Goal: Obtain resource: Download file/media

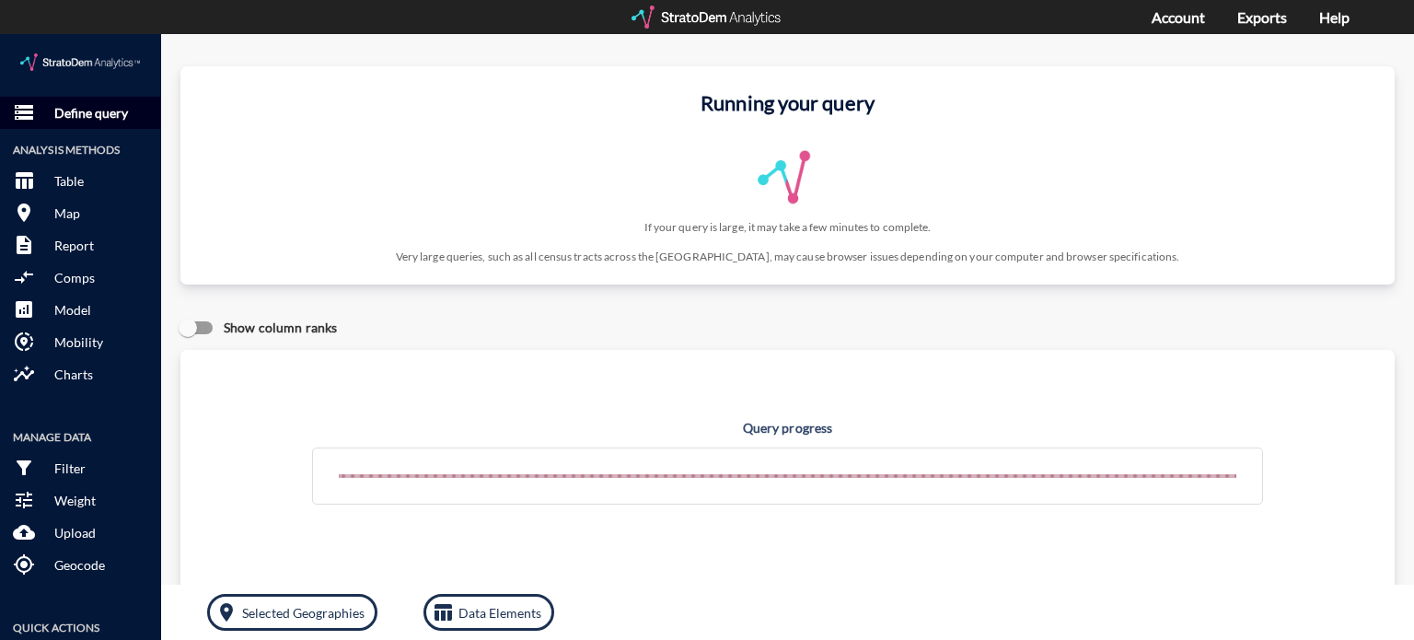
click p "Define query"
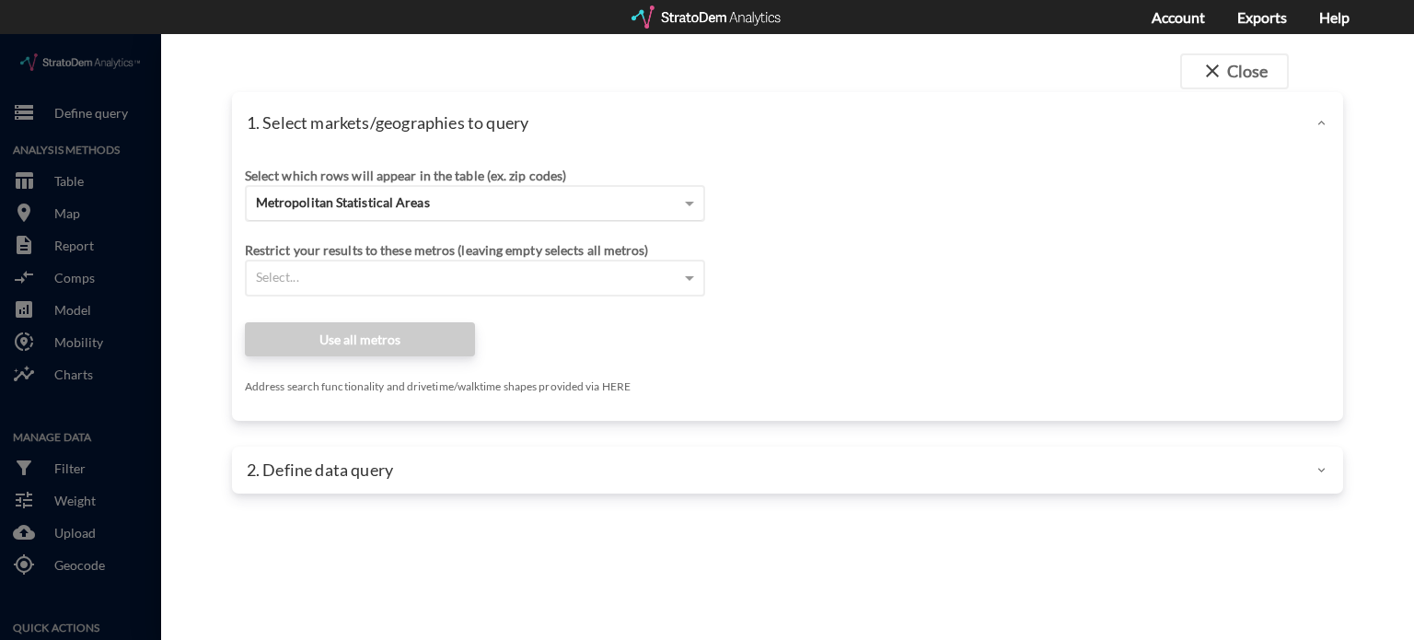
click div "Metropolitan Statistical Areas"
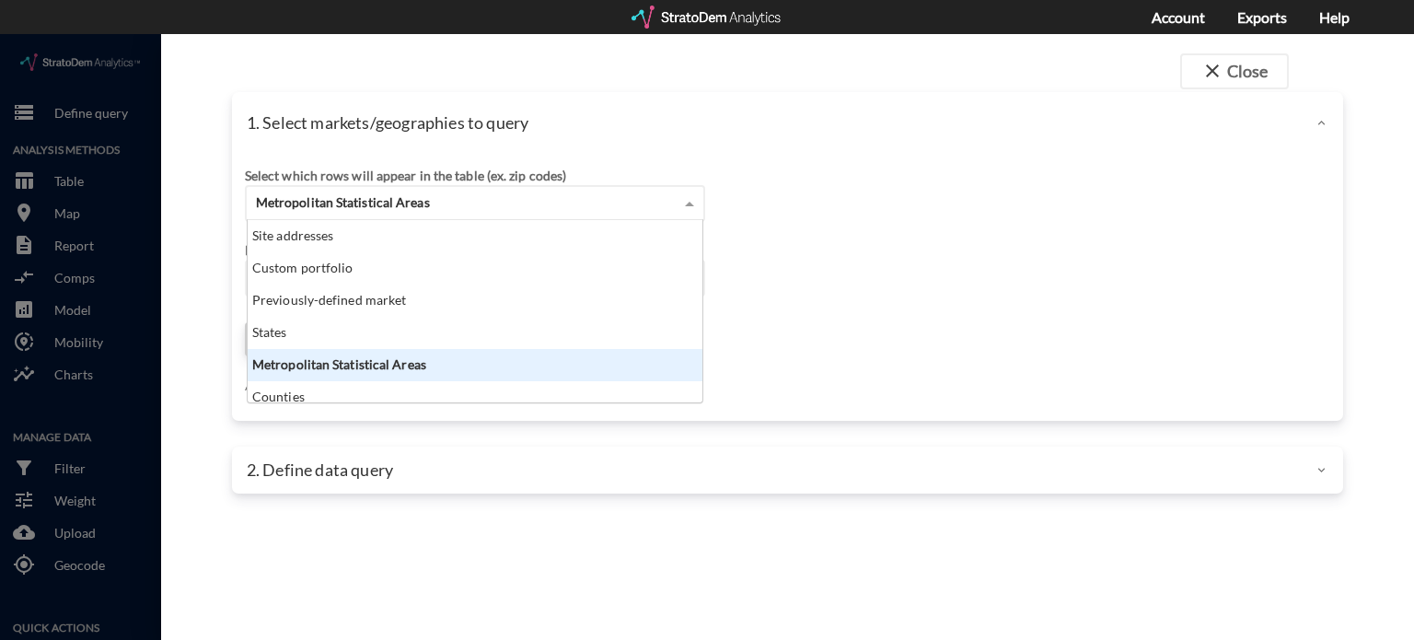
scroll to position [168, 445]
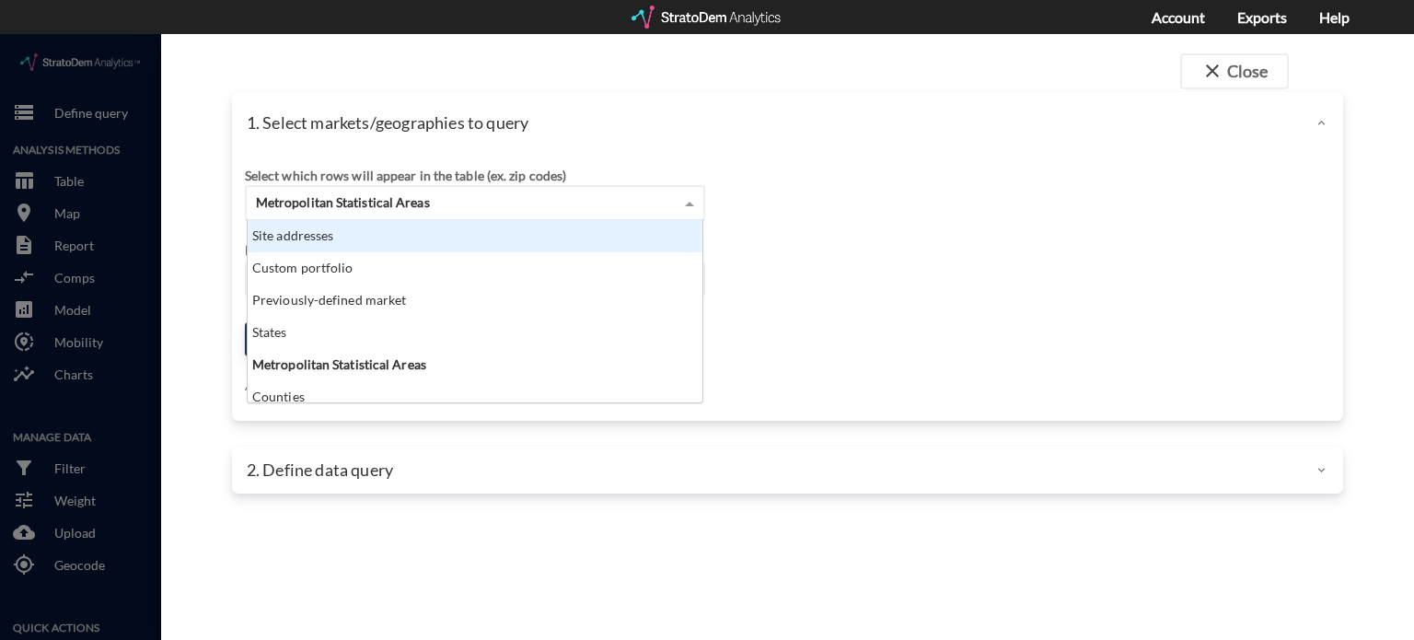
click div "Site addresses"
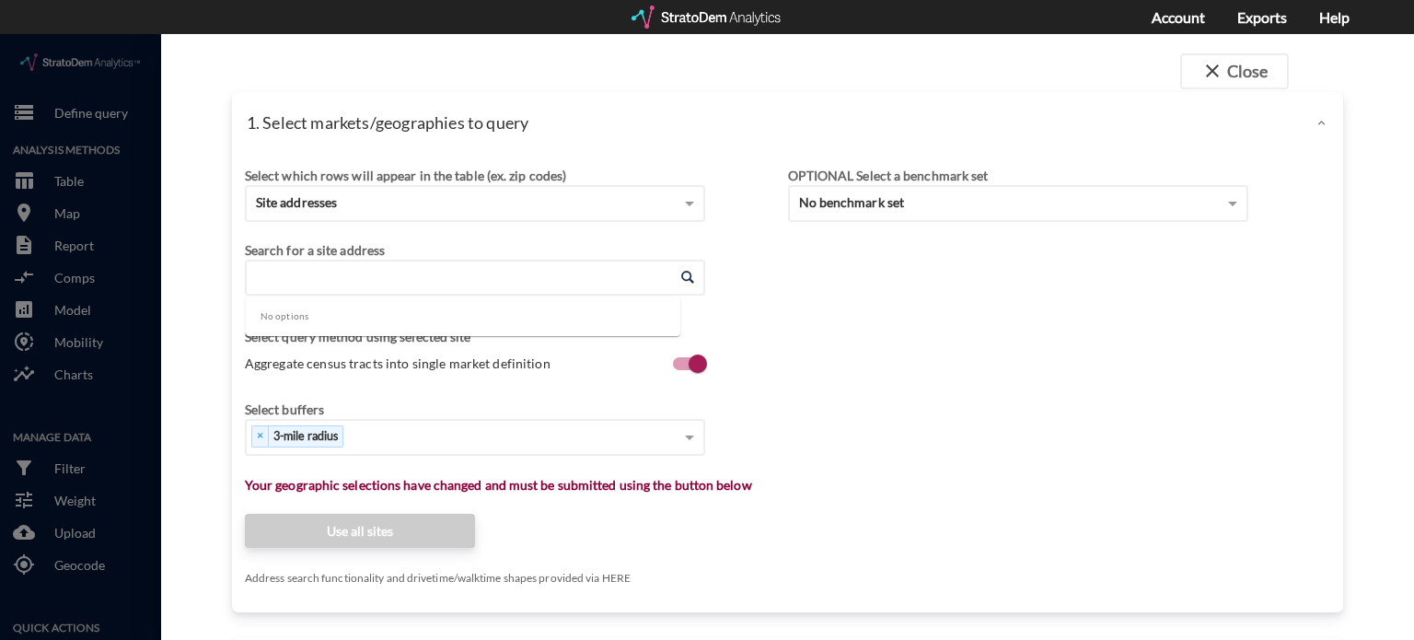
click input "Enter an address"
paste input "1035 Fulton Greer Ln, Franklin, Tennessee, 37064"
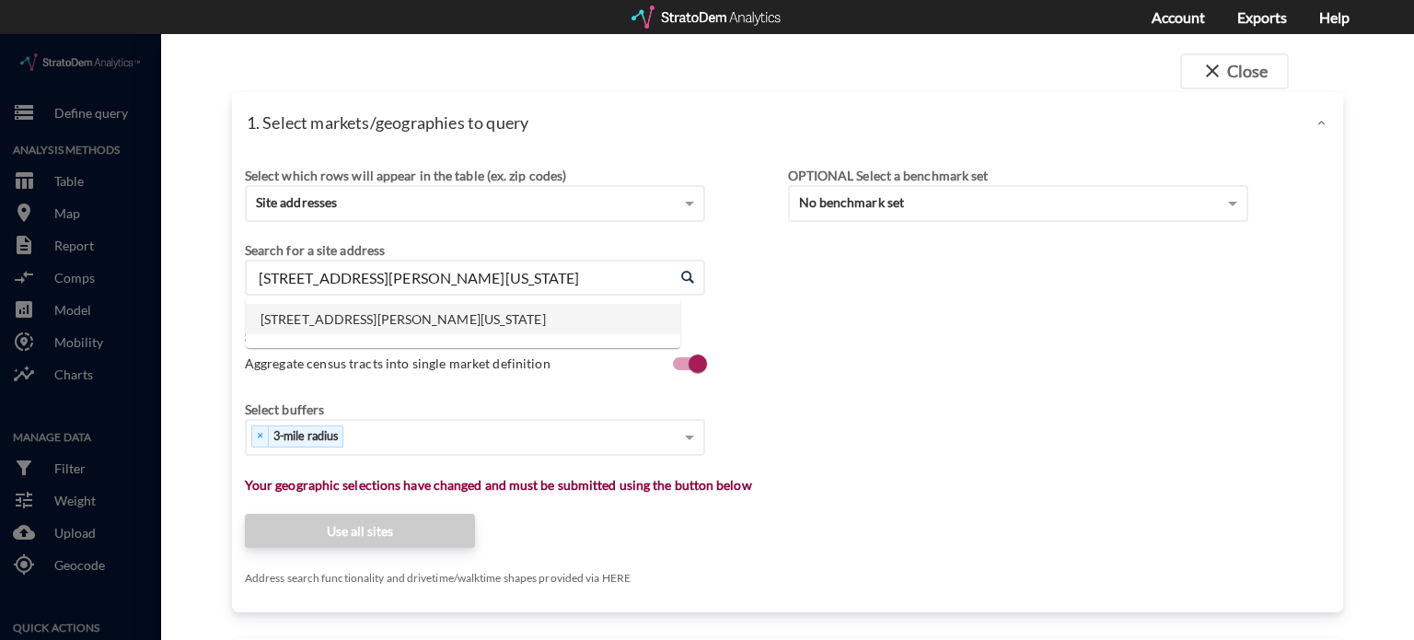
click li "1035 Fulton Greer Ln, Franklin, Tennessee"
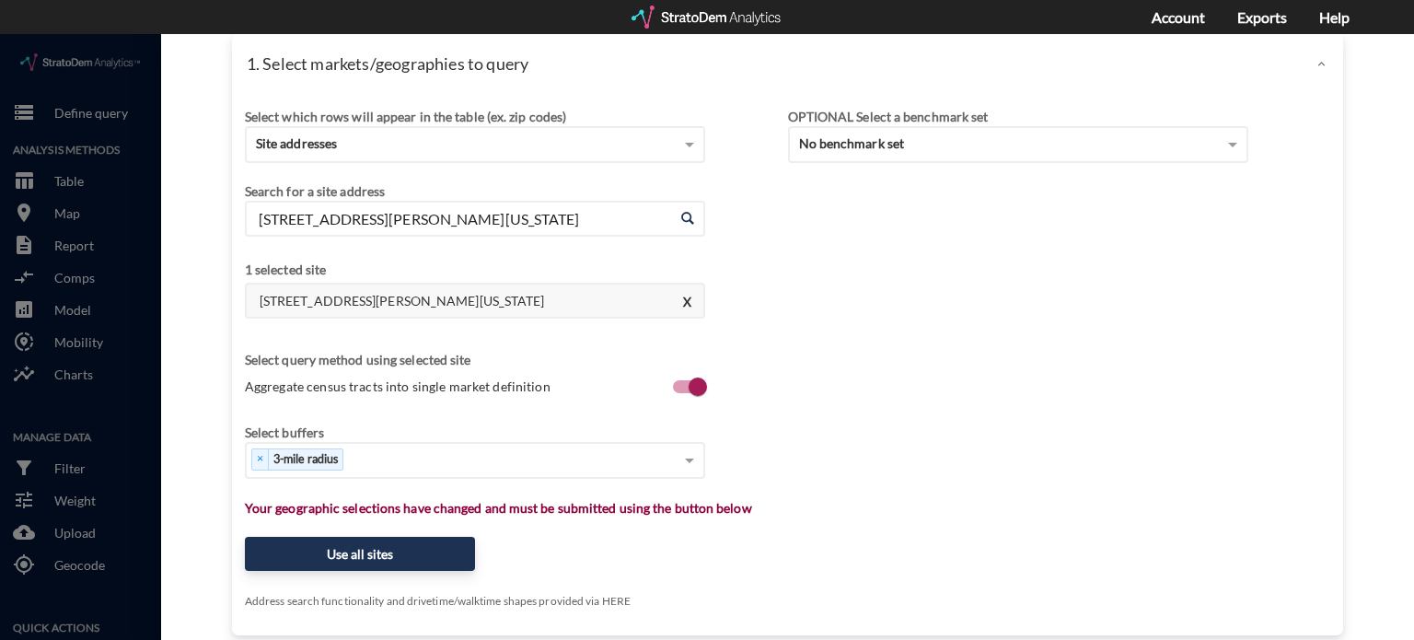
scroll to position [92, 0]
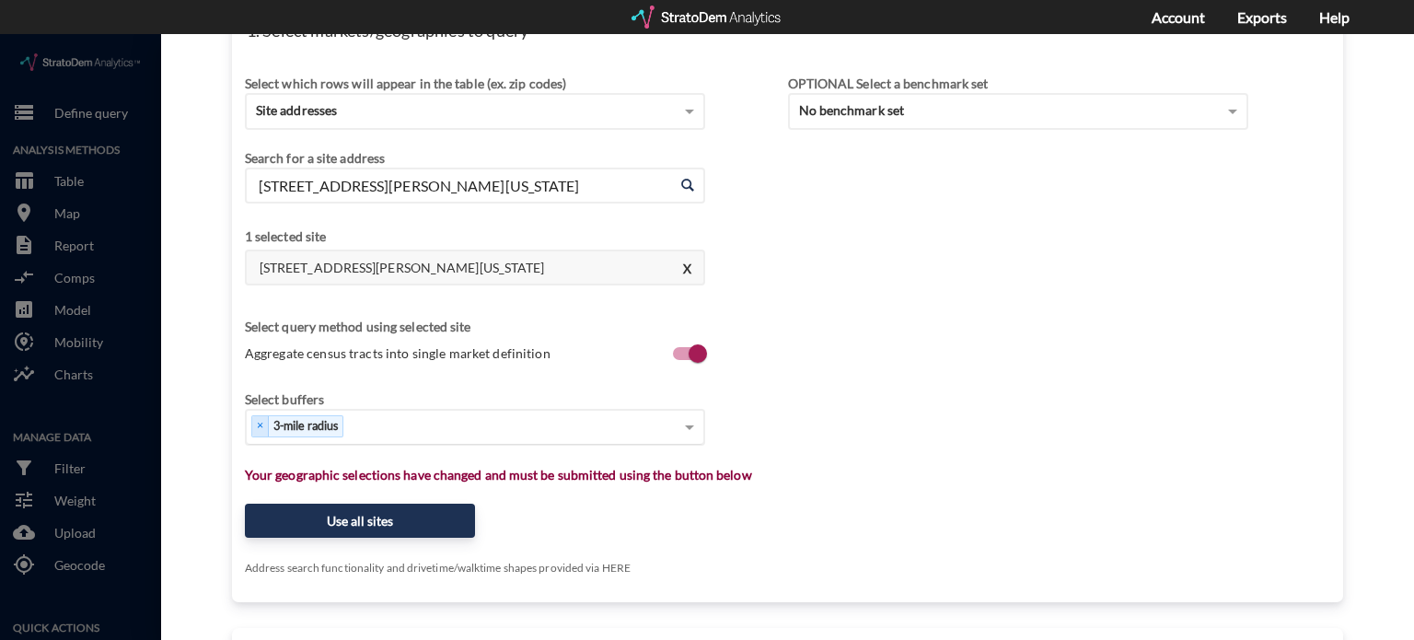
type input "1035 Fulton Greer Ln, Franklin, Tennessee"
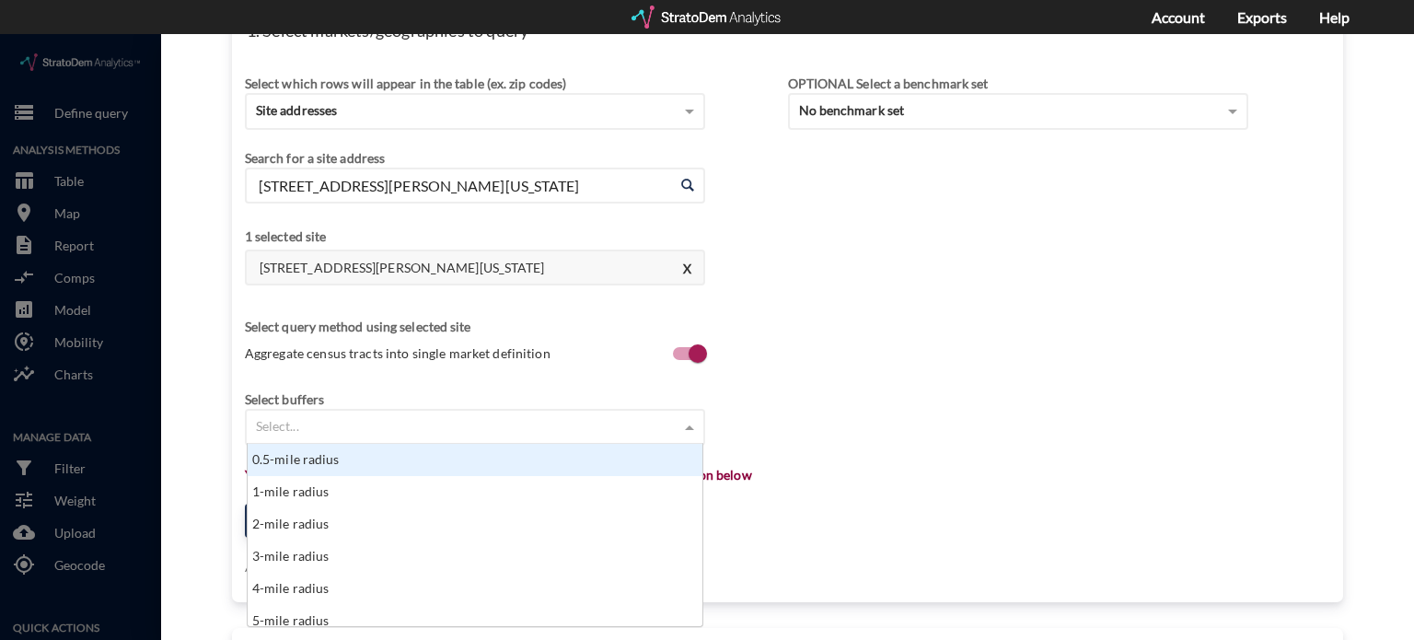
click div "Select..."
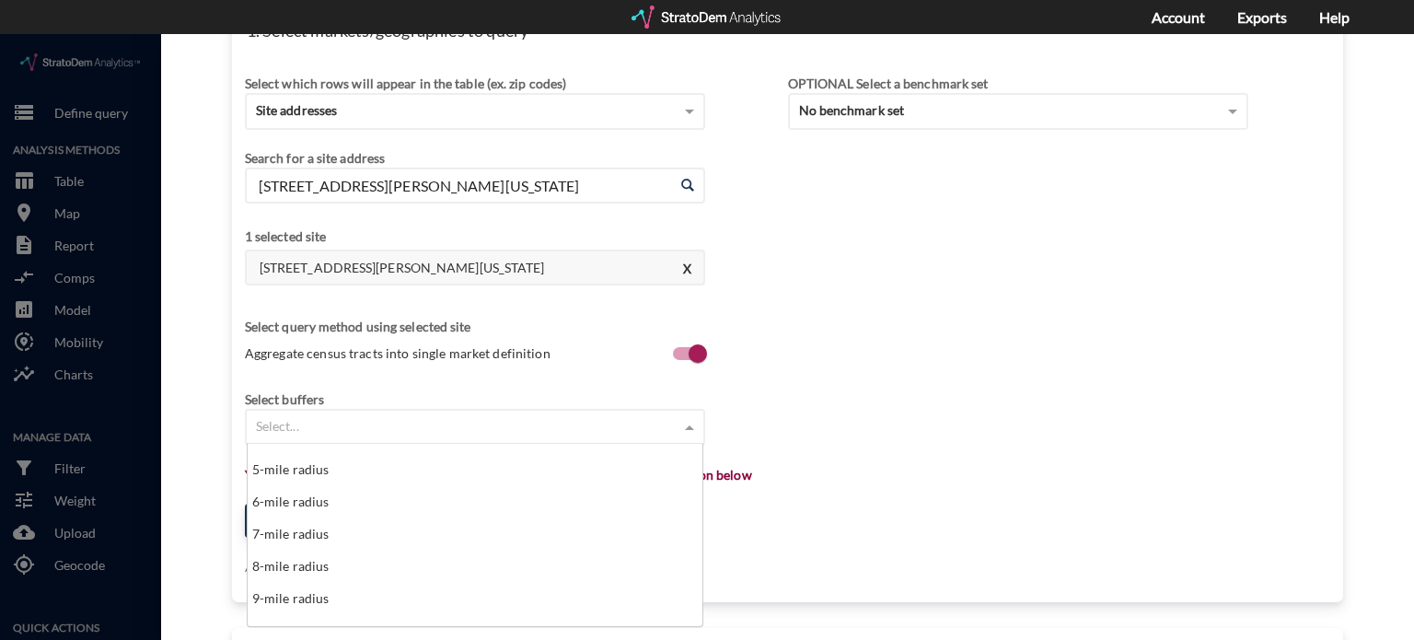
scroll to position [184, 0]
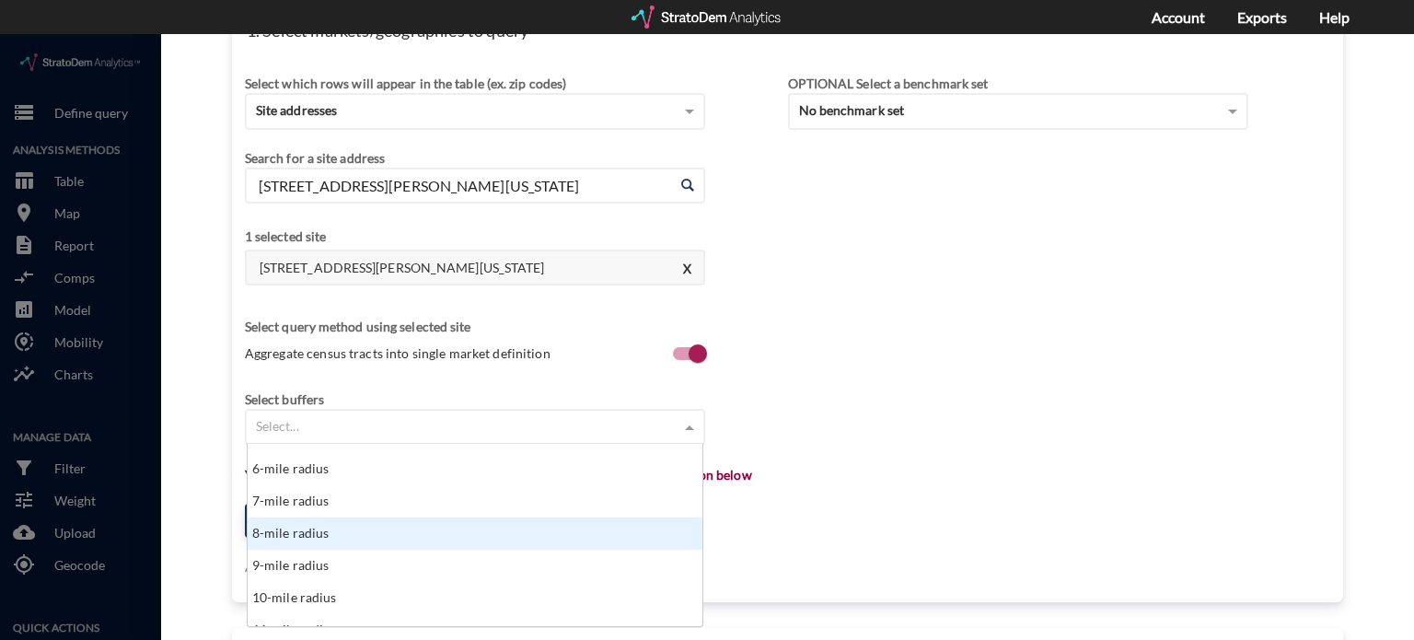
click div "8-mile radius"
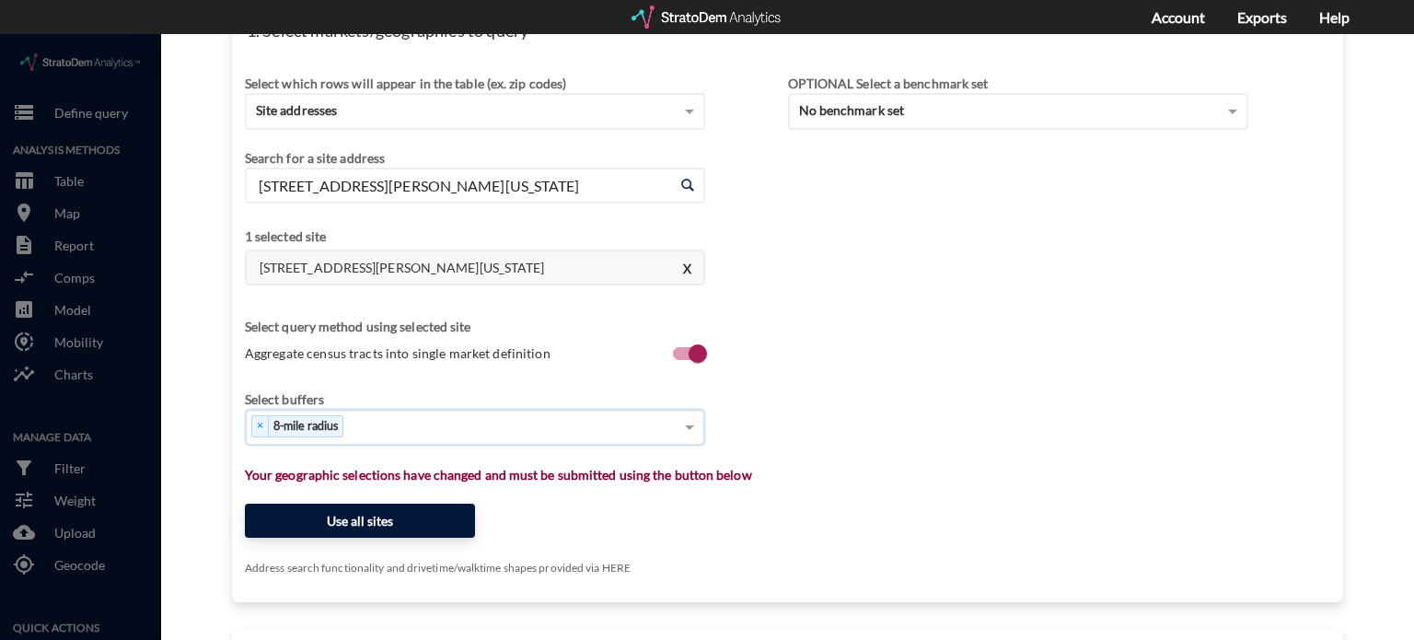
click button "Use all sites"
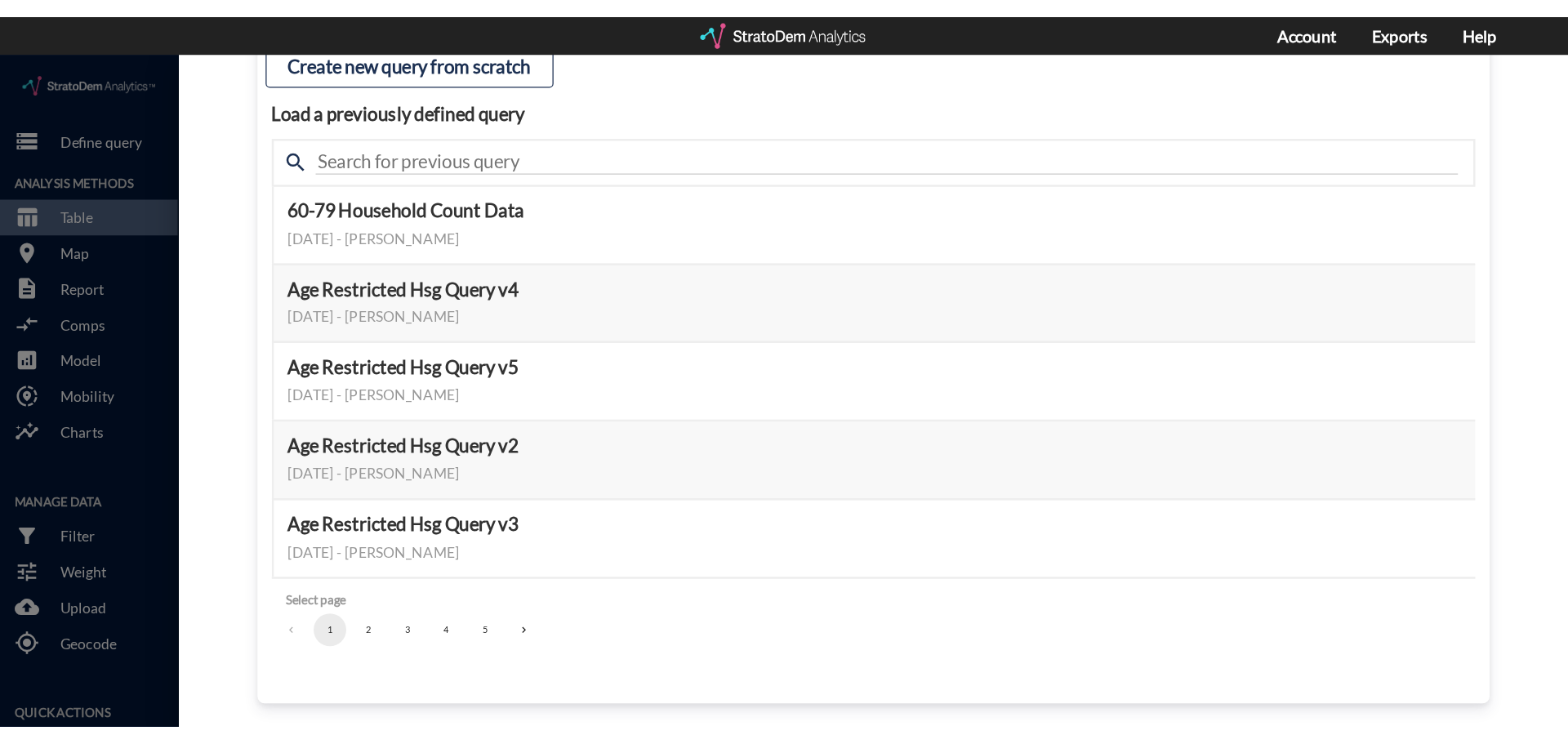
scroll to position [173, 0]
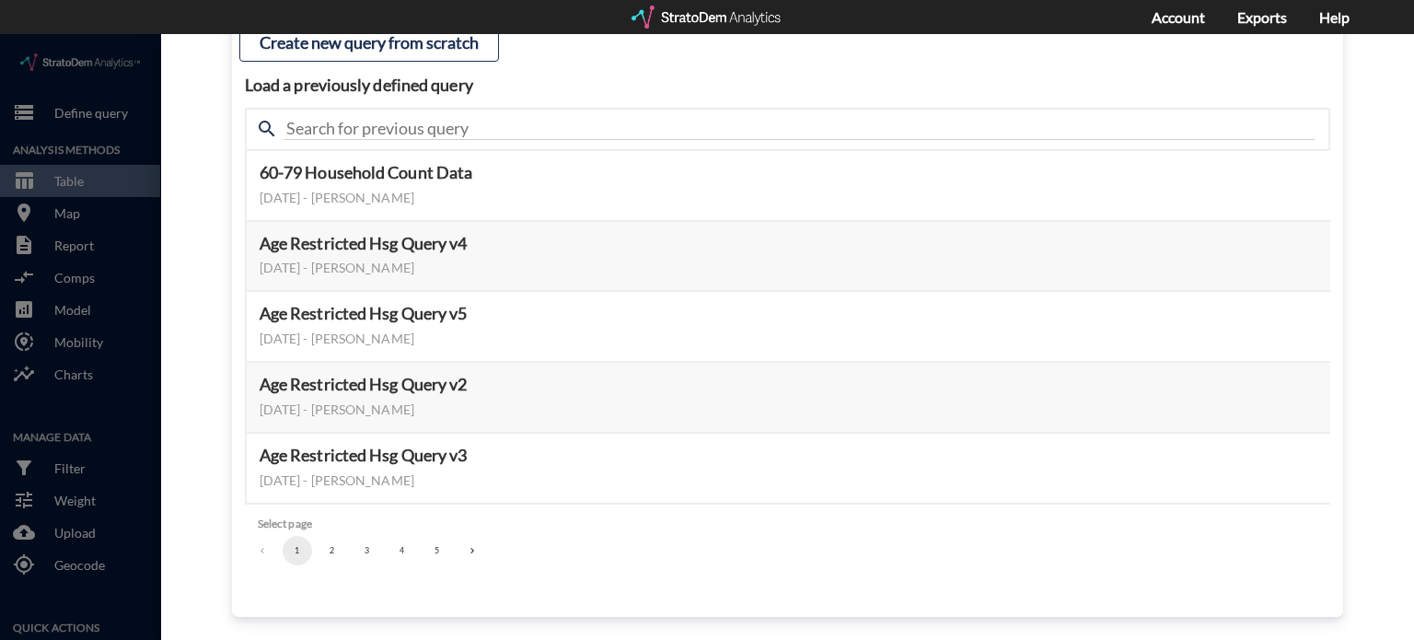
click button "2"
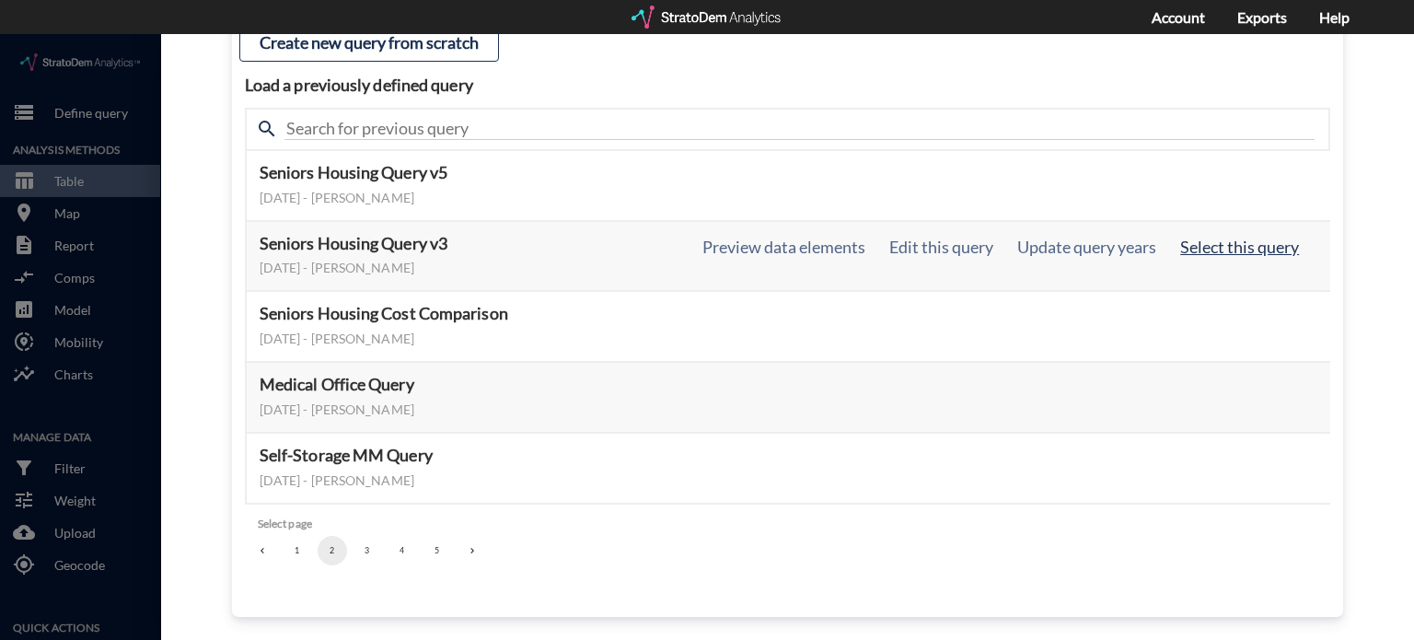
click button "Select this query"
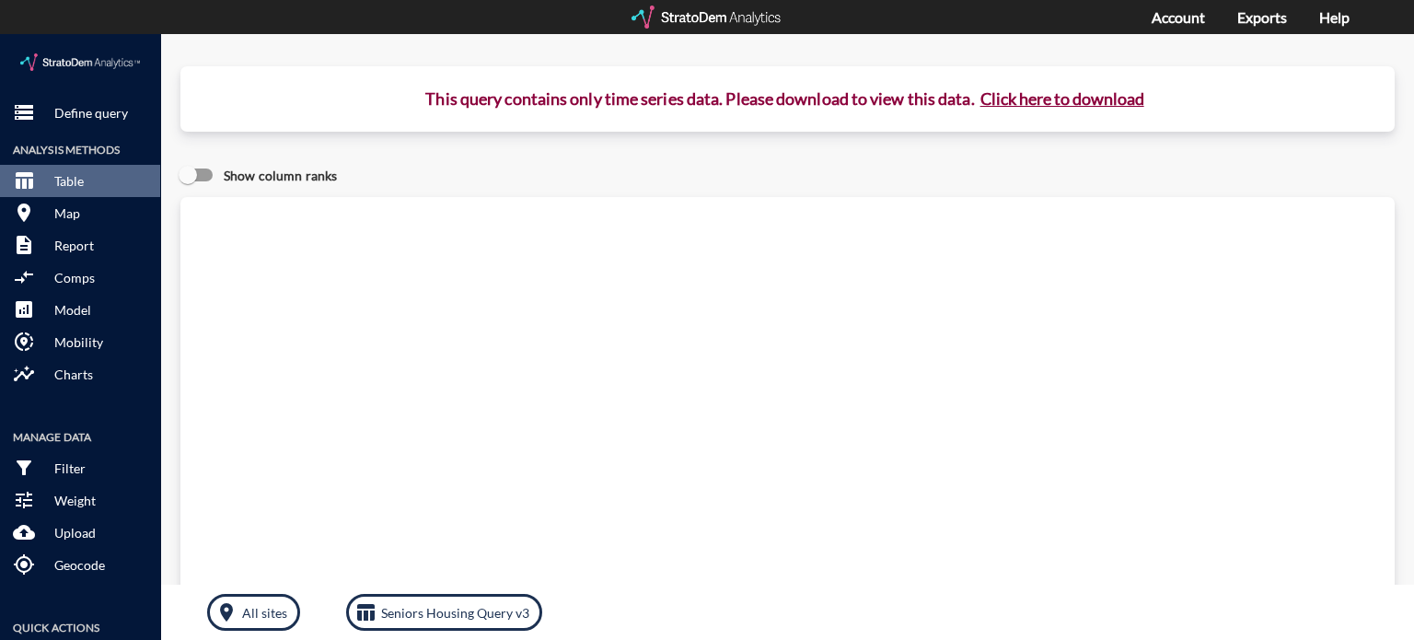
click button "Click here to download"
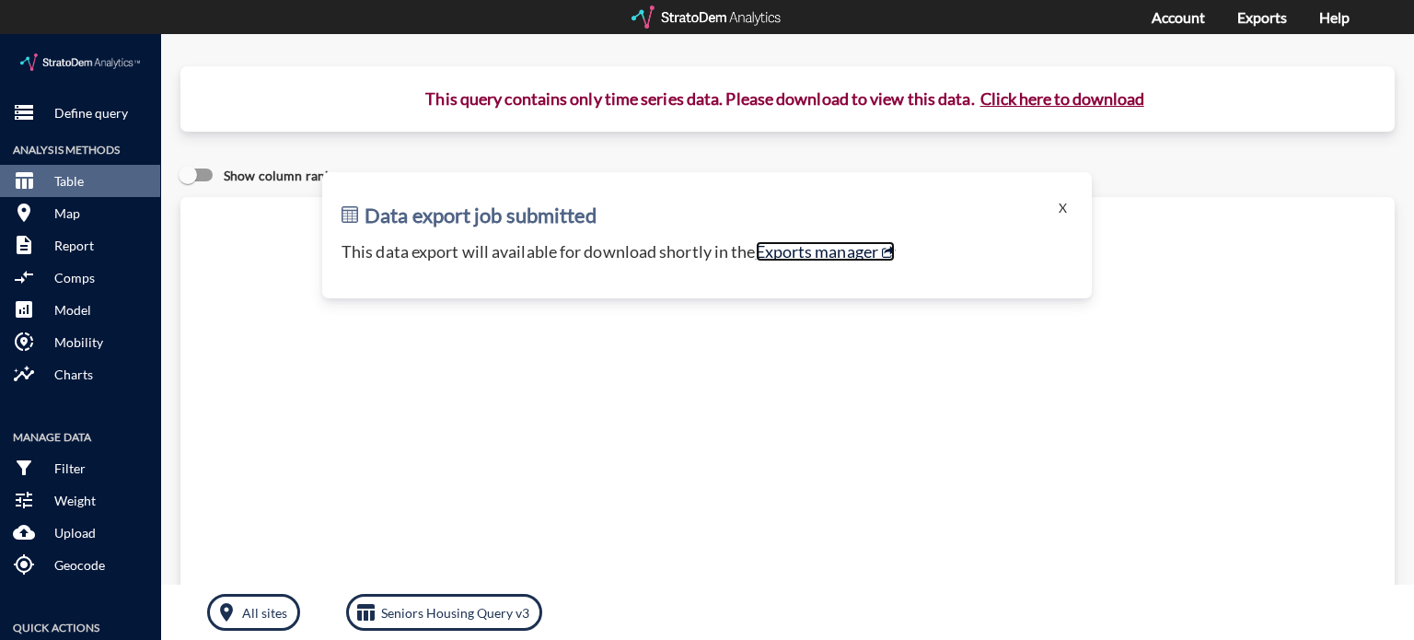
click link "Exports manager"
click button "X"
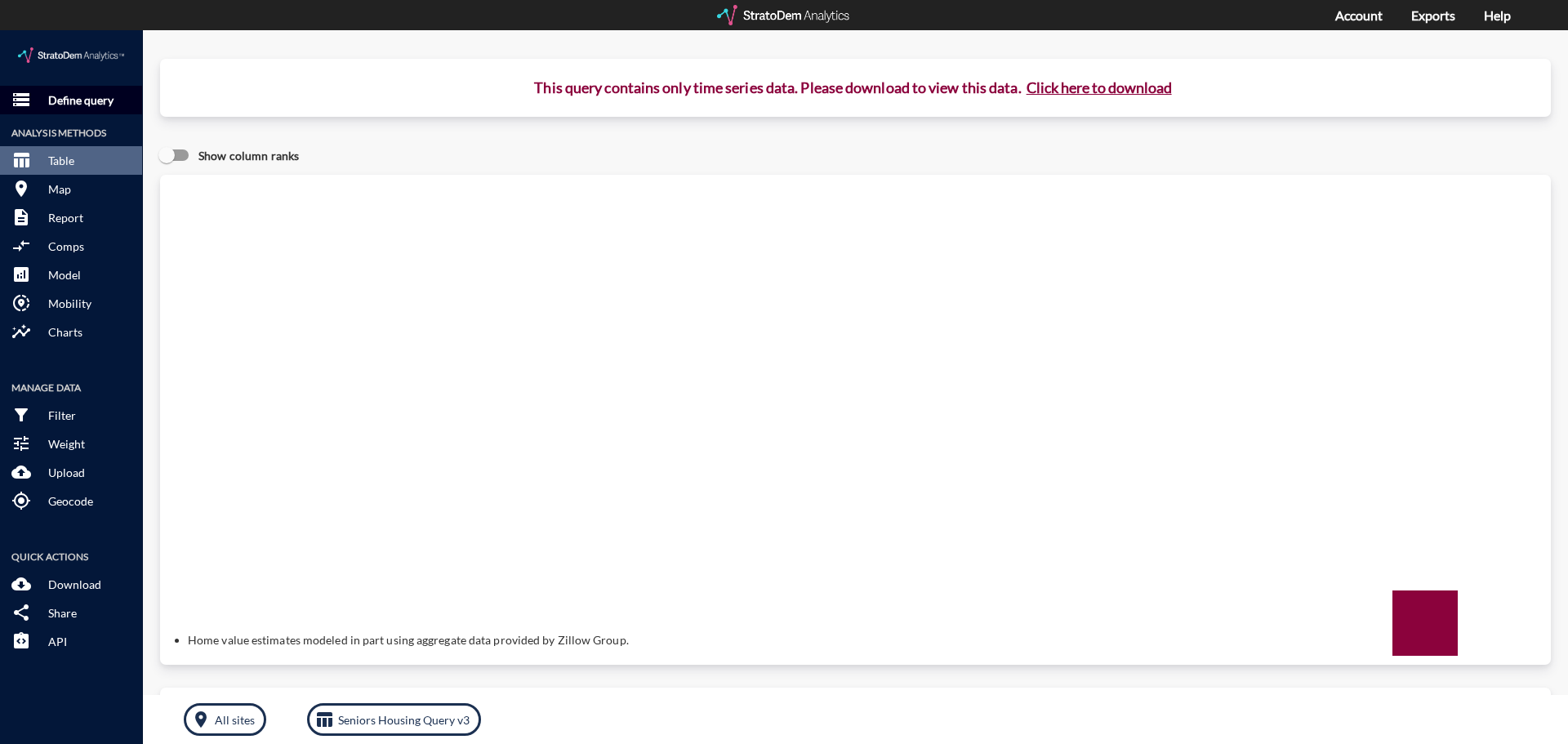
click p "Define query"
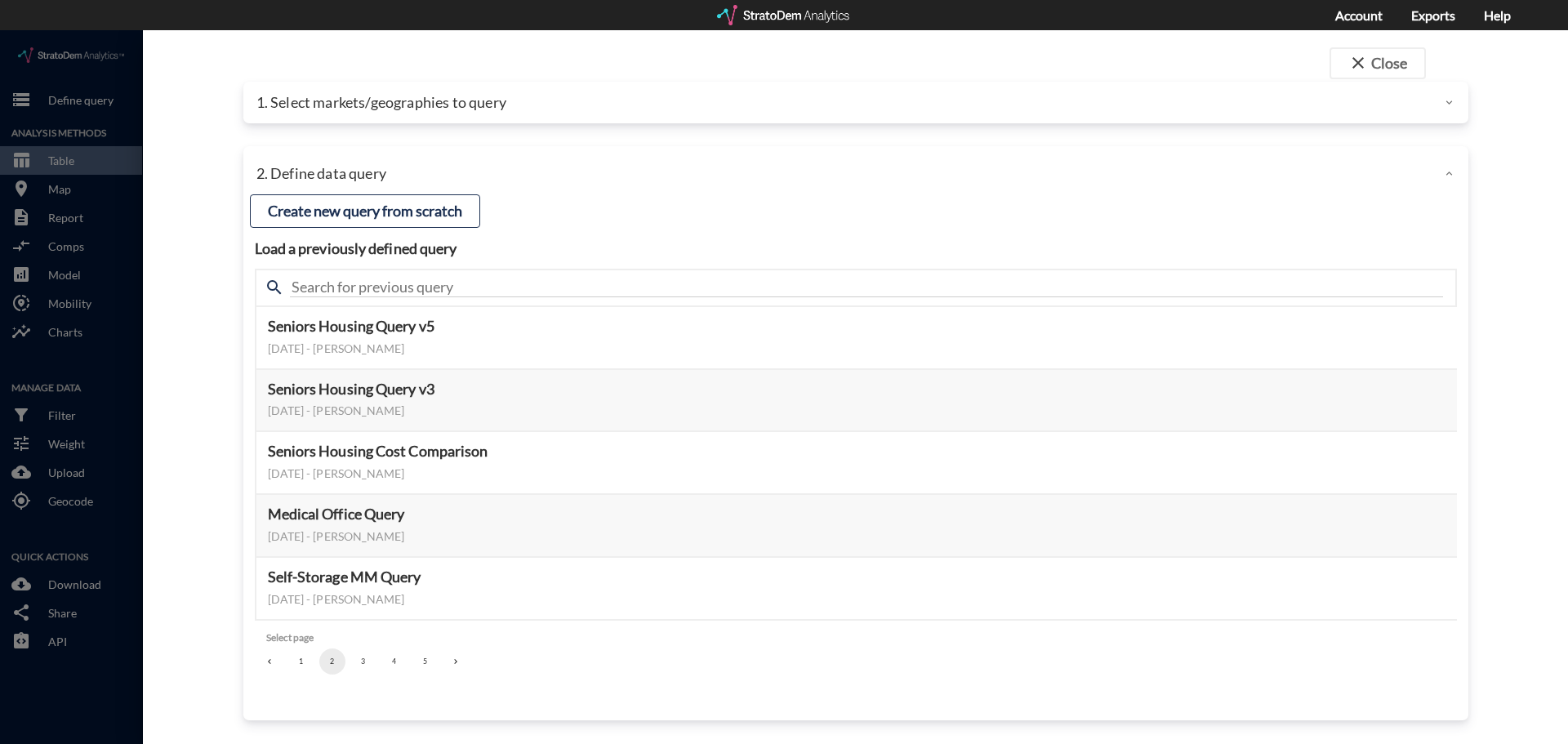
click div "1. Select markets/geographies to query"
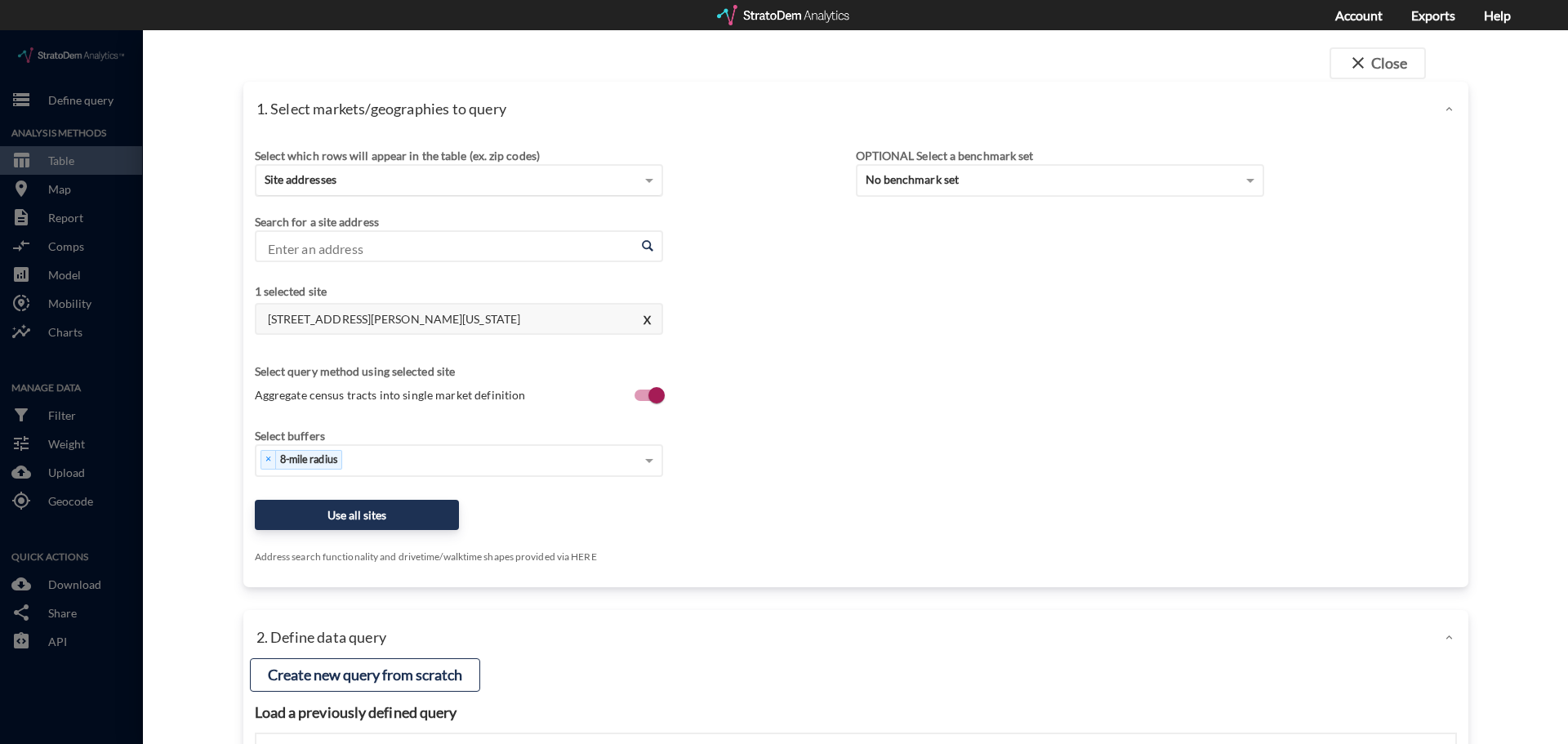
click div "Site addresses"
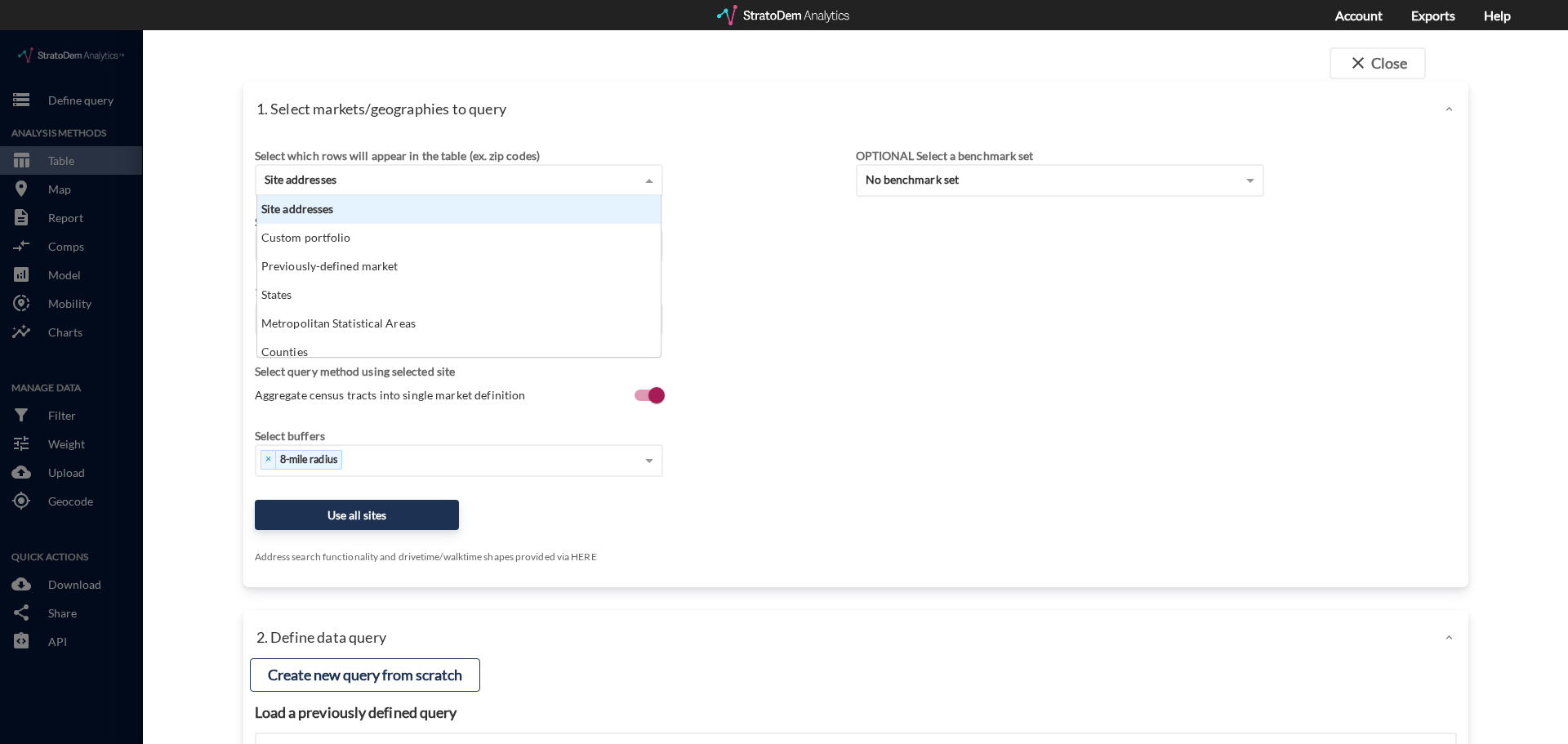
scroll to position [149, 394]
click div "Site addresses"
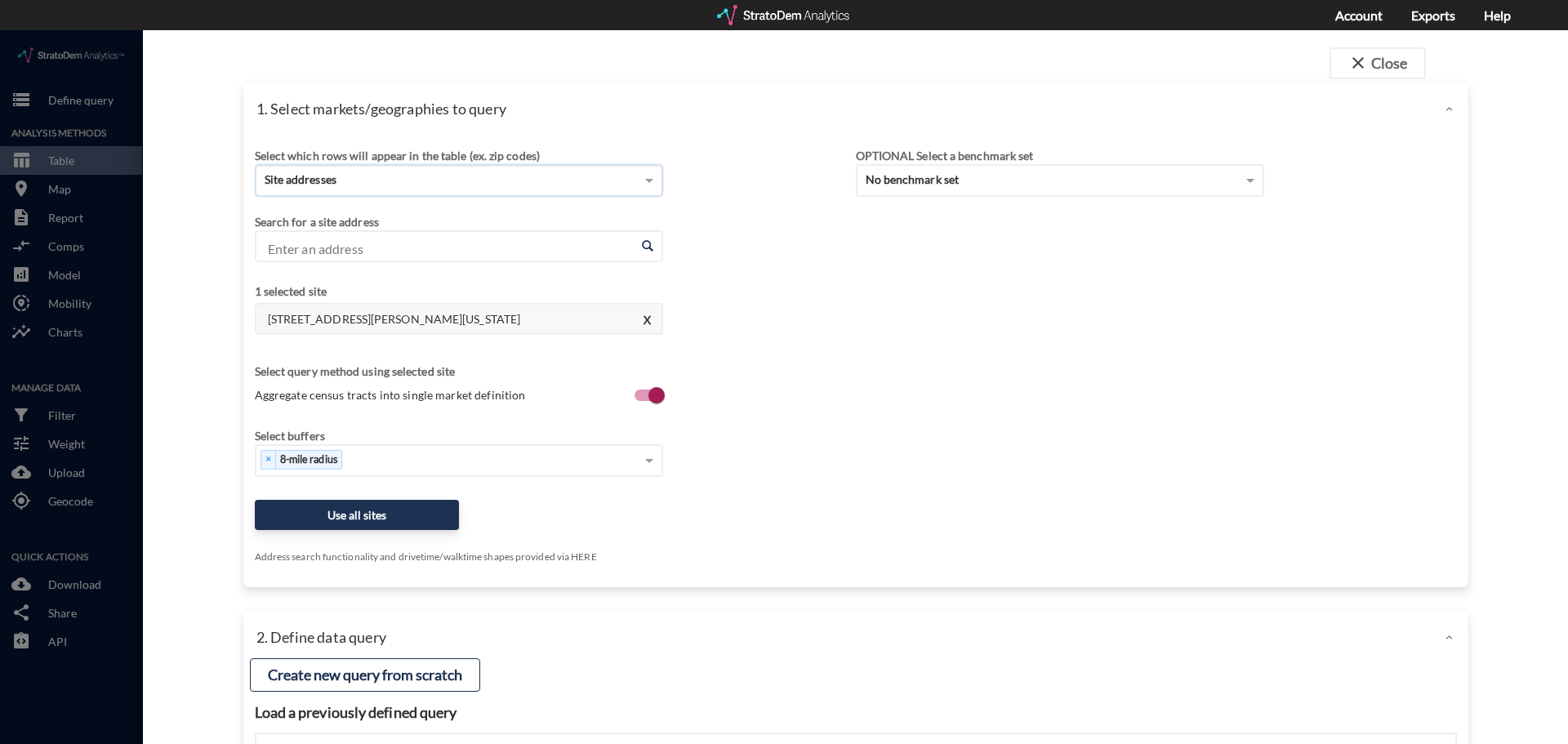
click input "Enter an address"
click li "1035 Fulton Greer Ln, Franklin, Tennessee"
type input "1035 Fulton Greer Ln, Franklin, Tennessee"
click div "Select..."
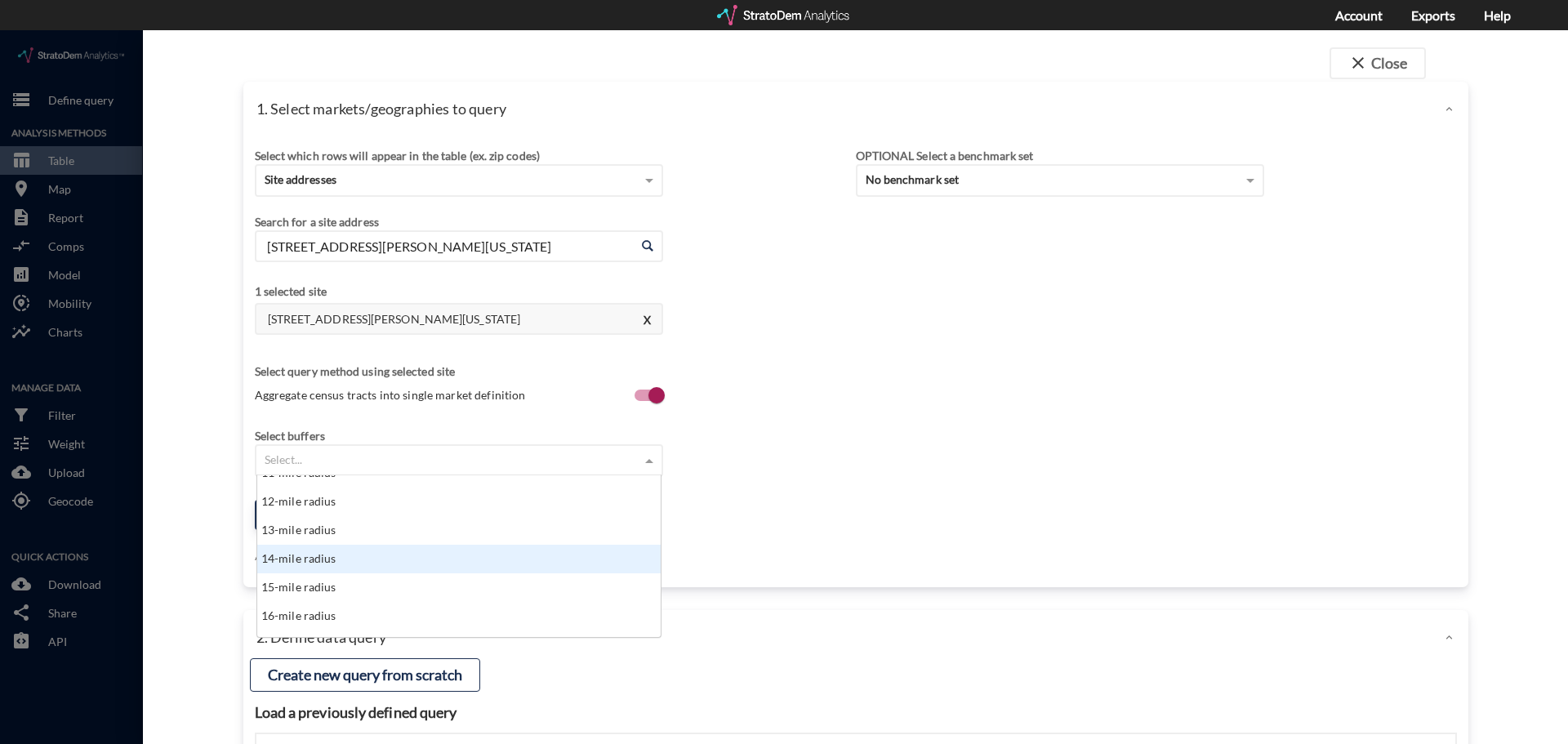
scroll to position [326, 0]
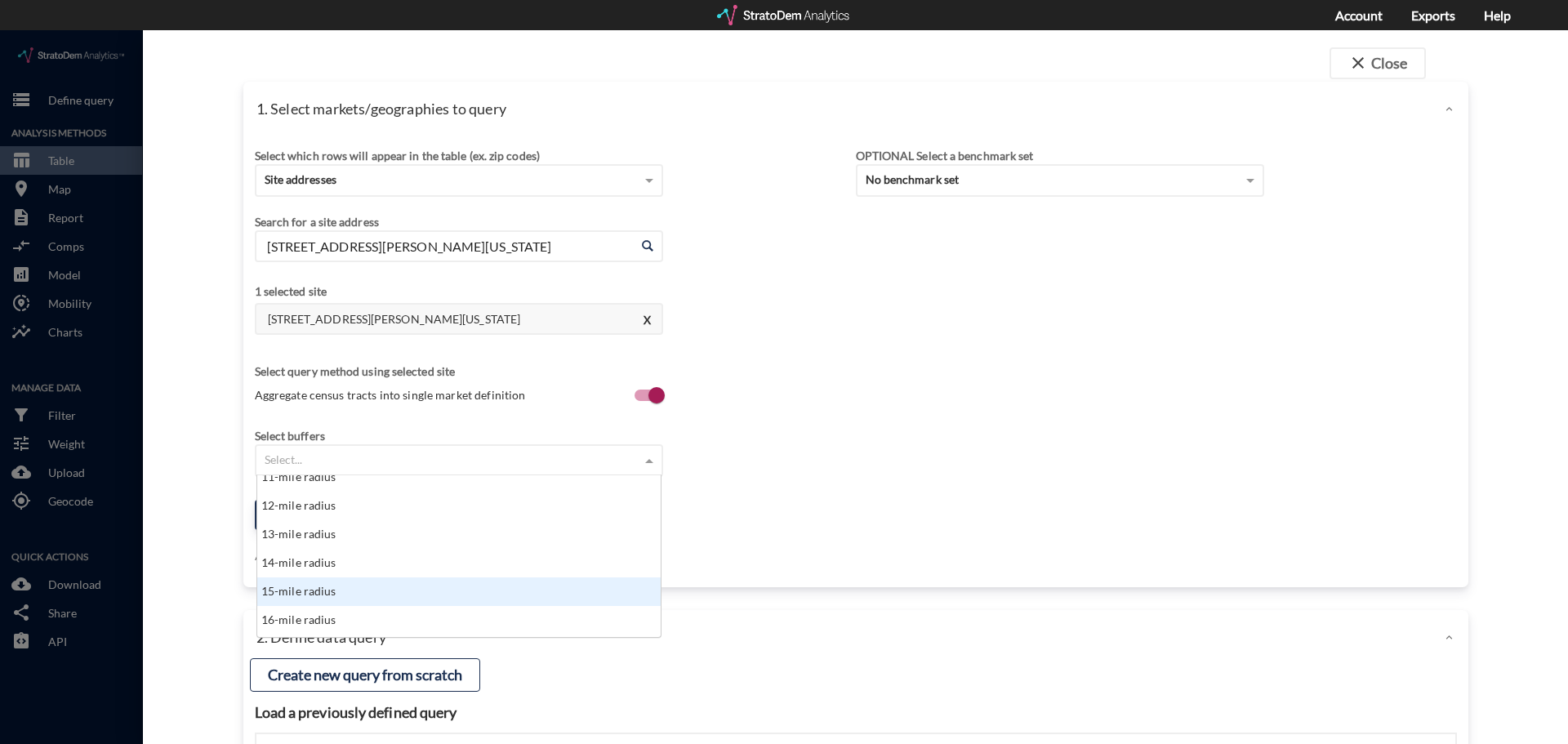
click div "15-mile radius"
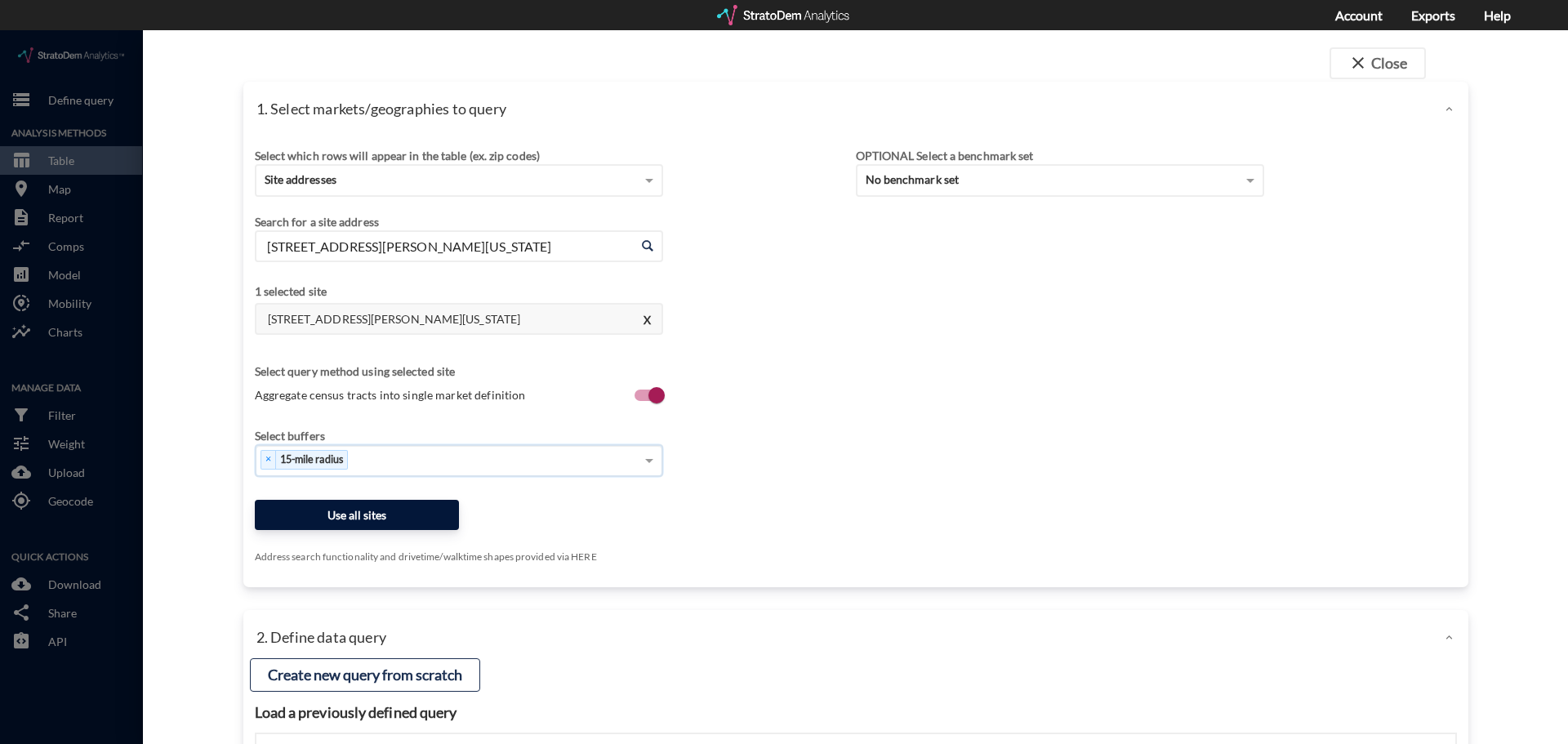
click button "Use all sites"
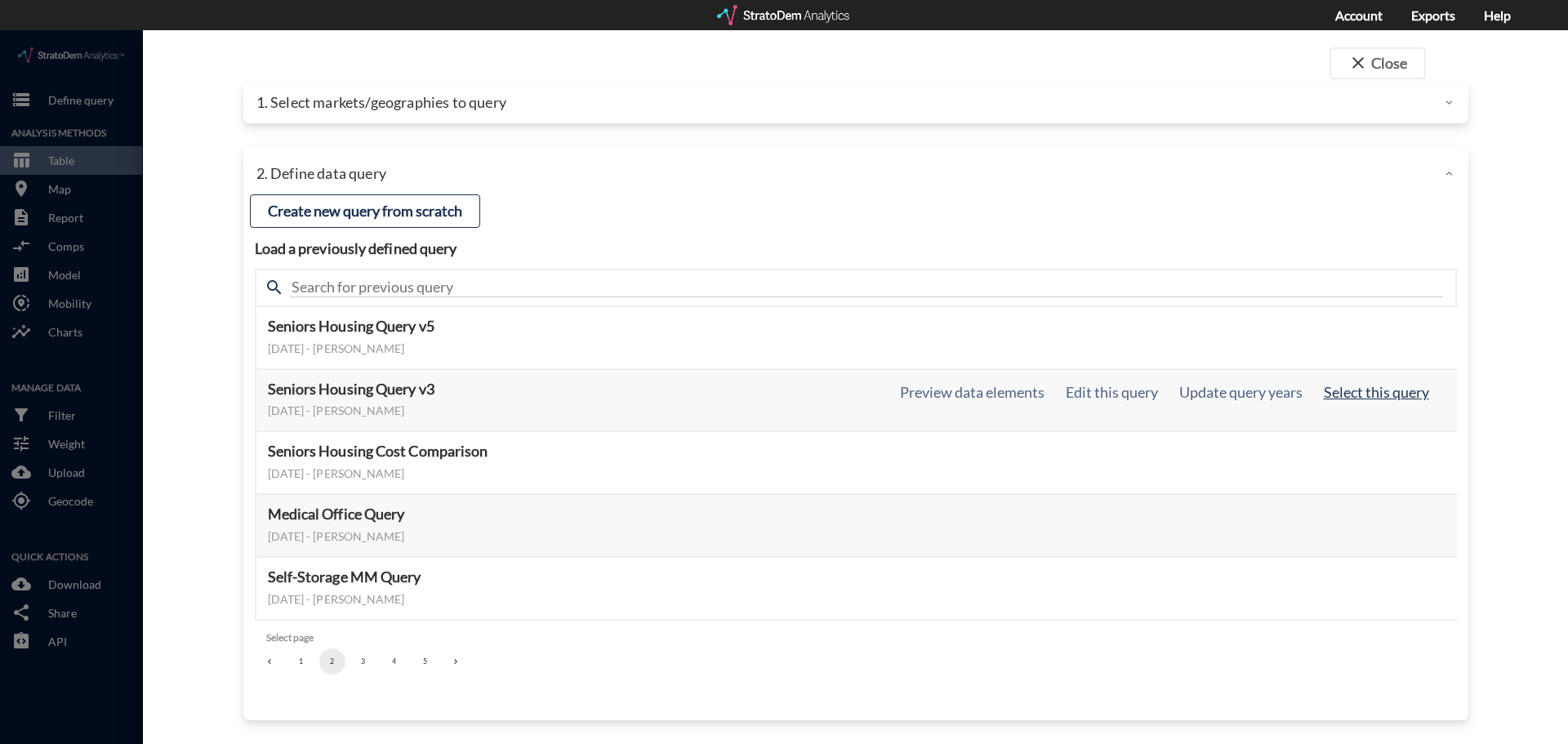
click button "Select this query"
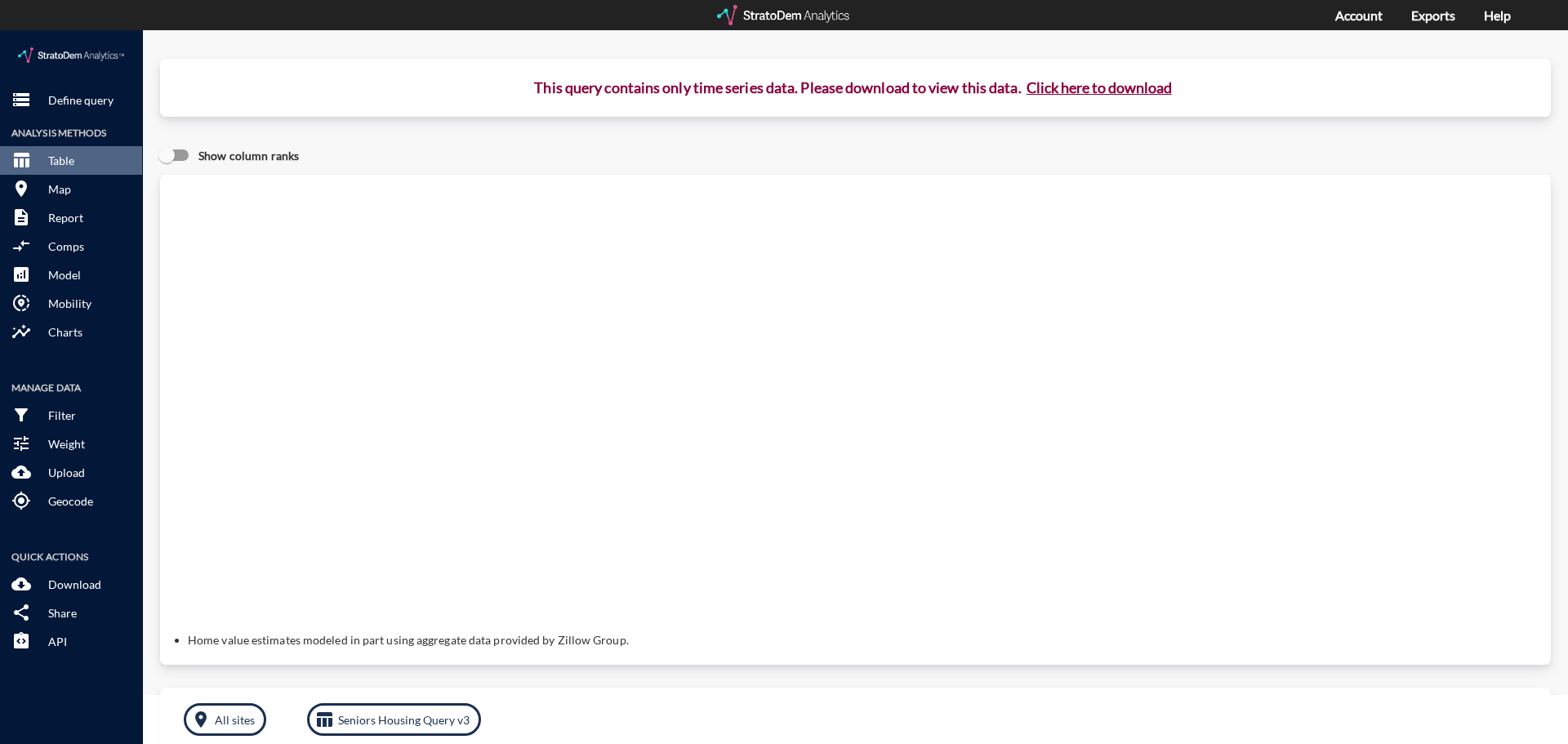
click button "Click here to download"
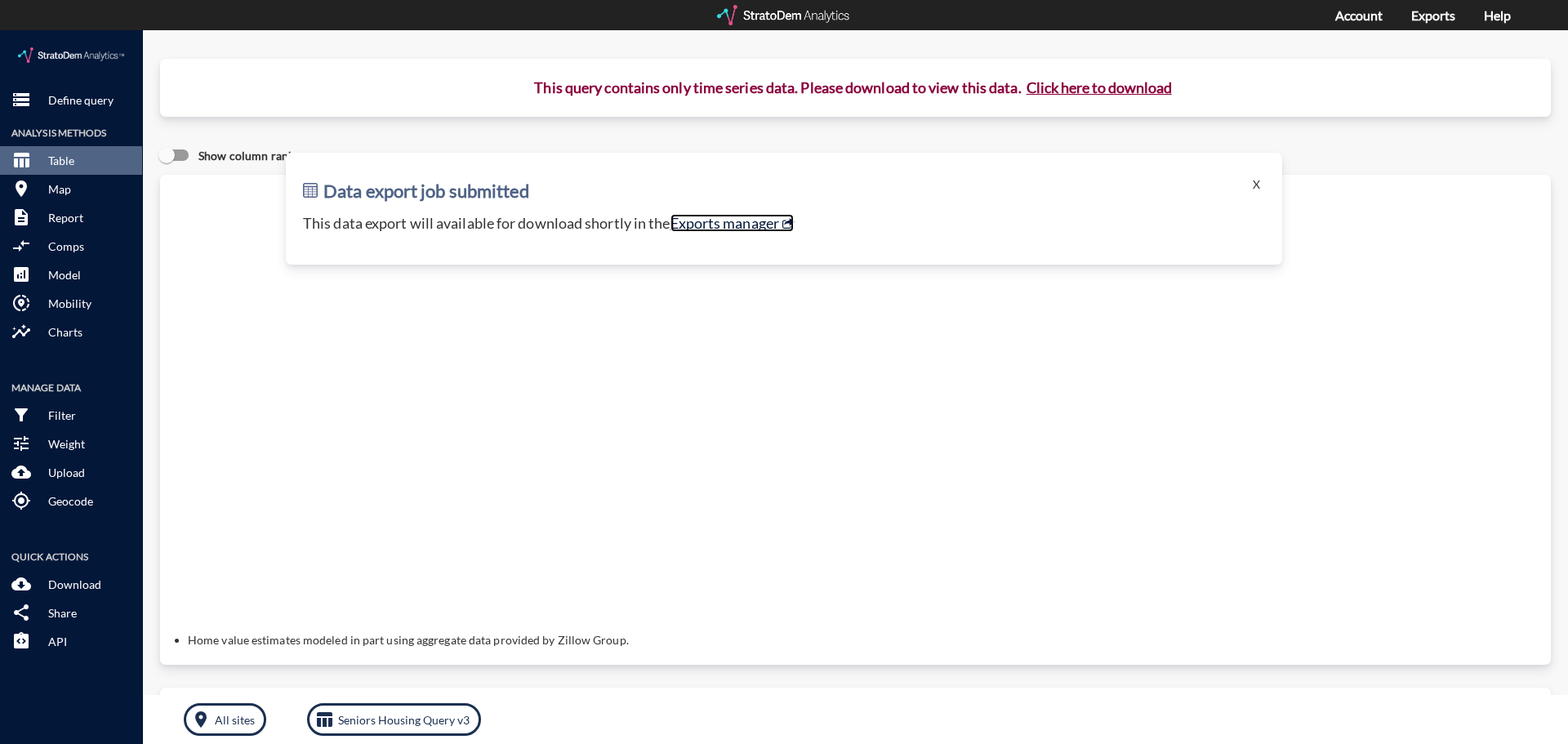
click link "Exports manager"
drag, startPoint x: 1244, startPoint y: 152, endPoint x: 1220, endPoint y: 149, distance: 24.2
click button "X"
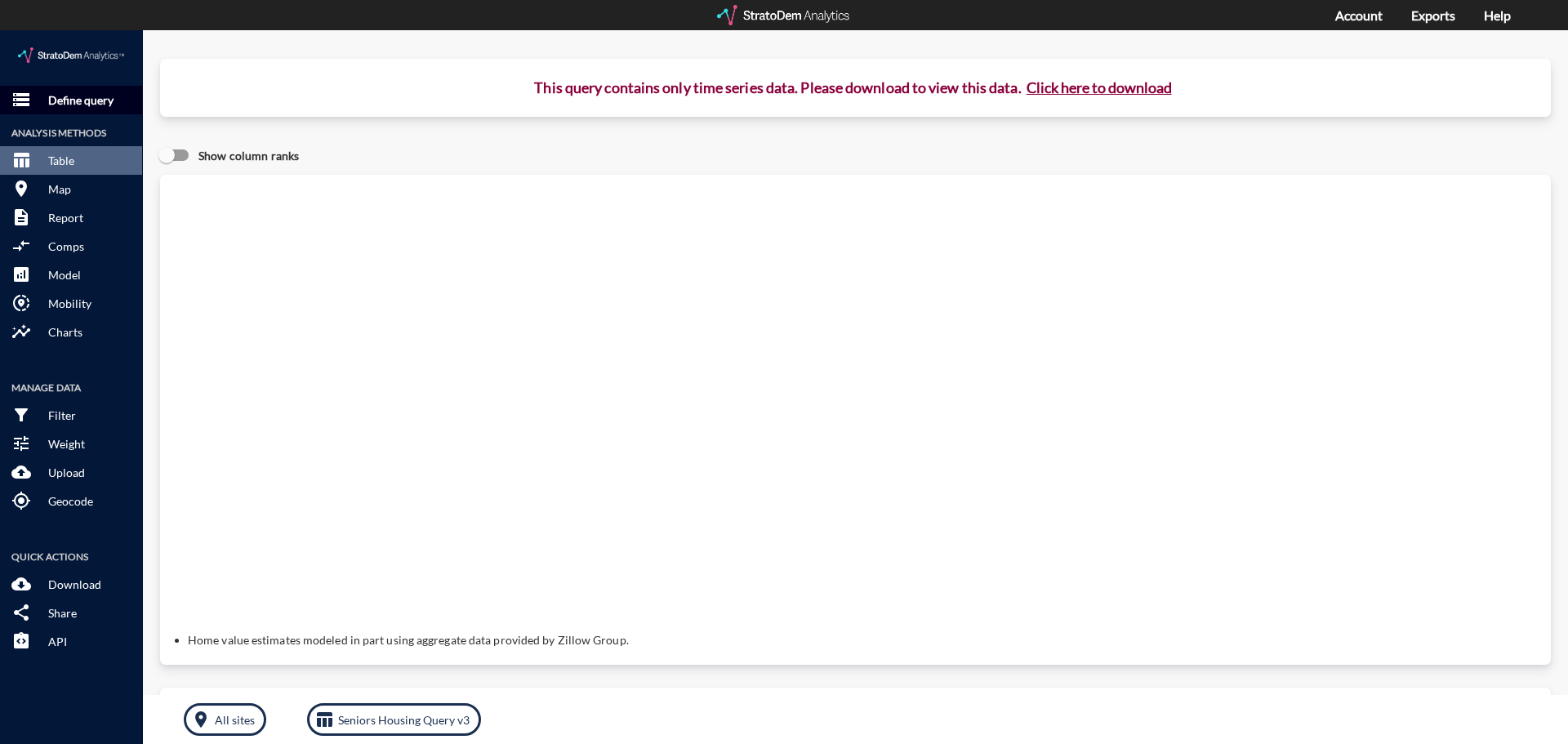
click p "Define query"
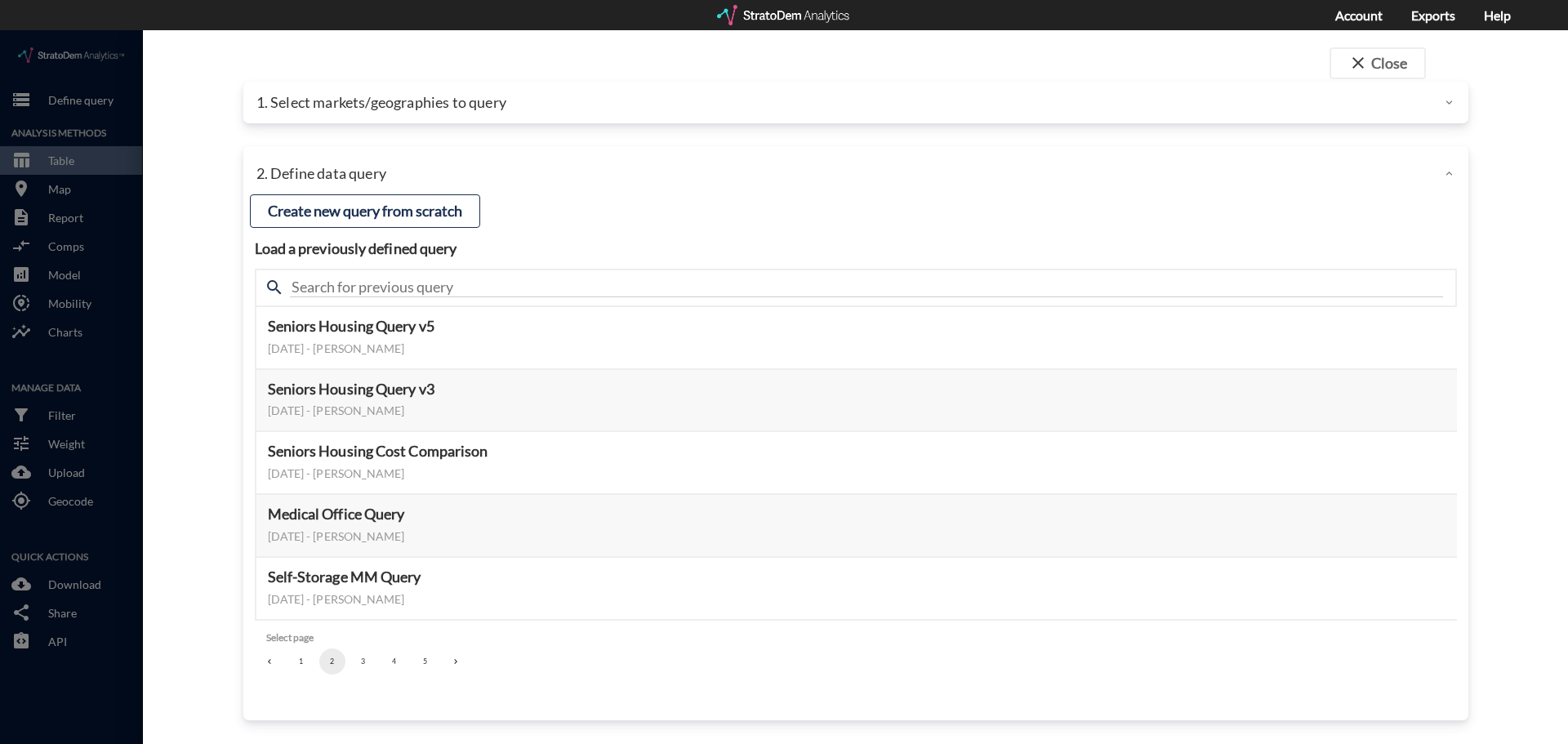
click div "1. Select markets/geographies to query"
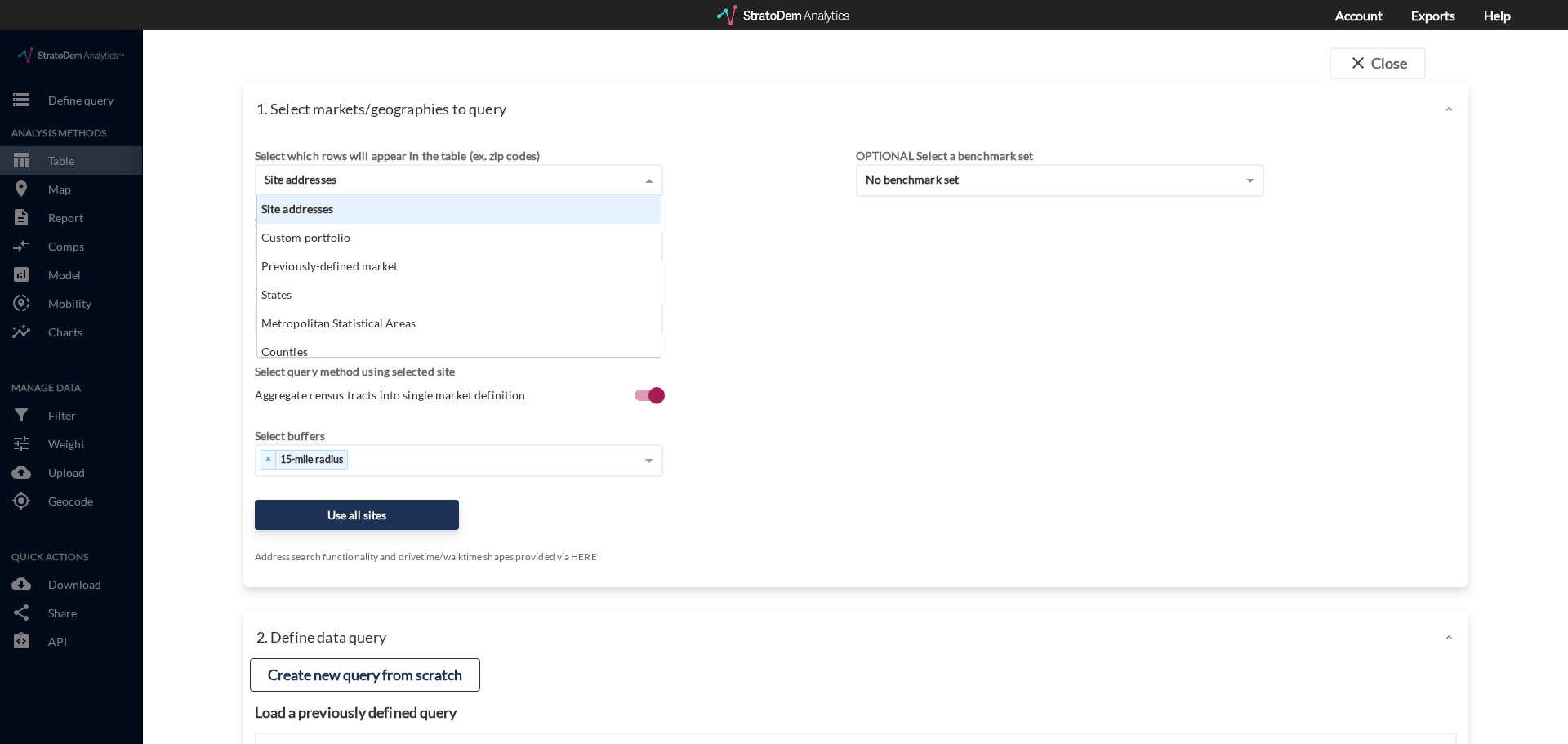
click div "Site addresses"
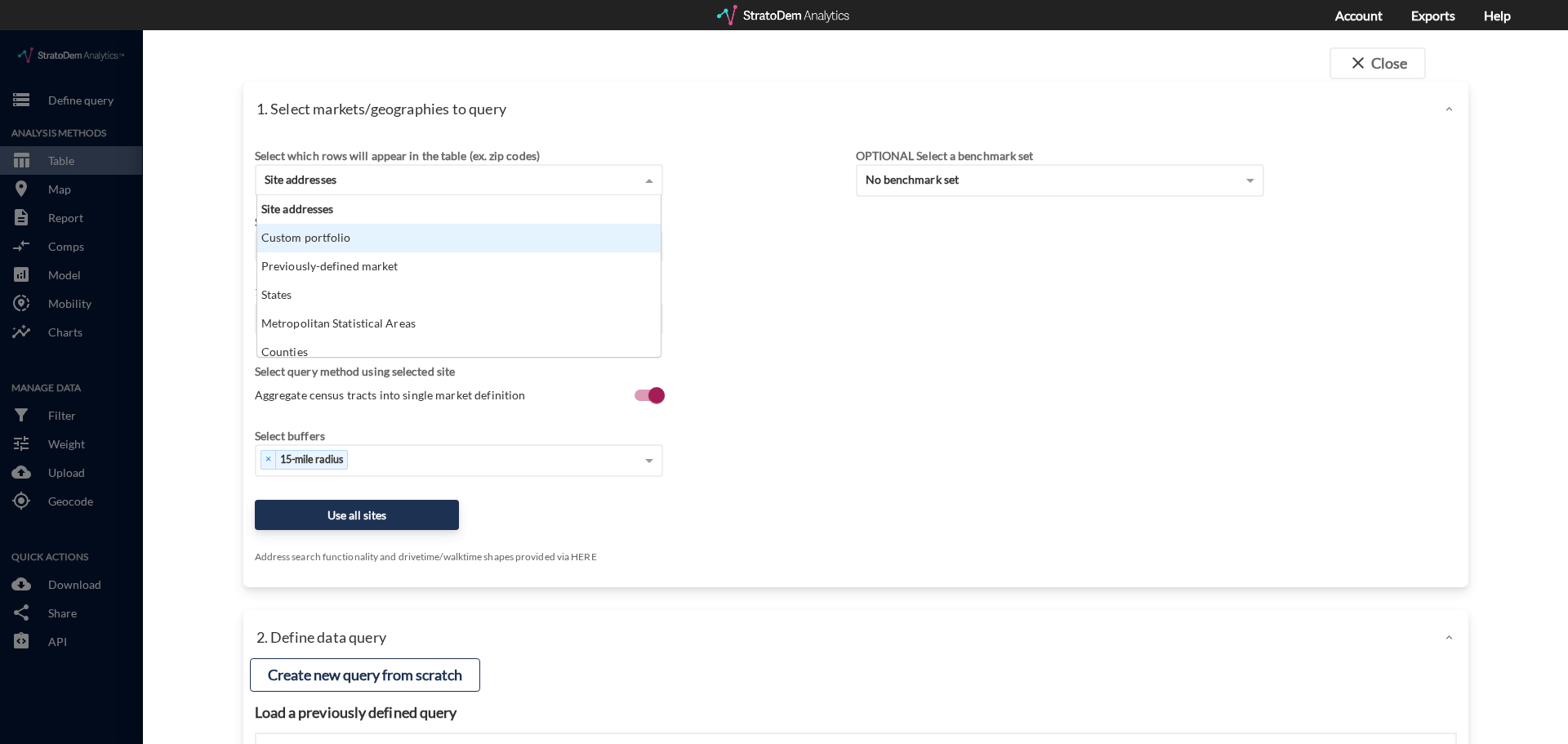
click div "Custom portfolio"
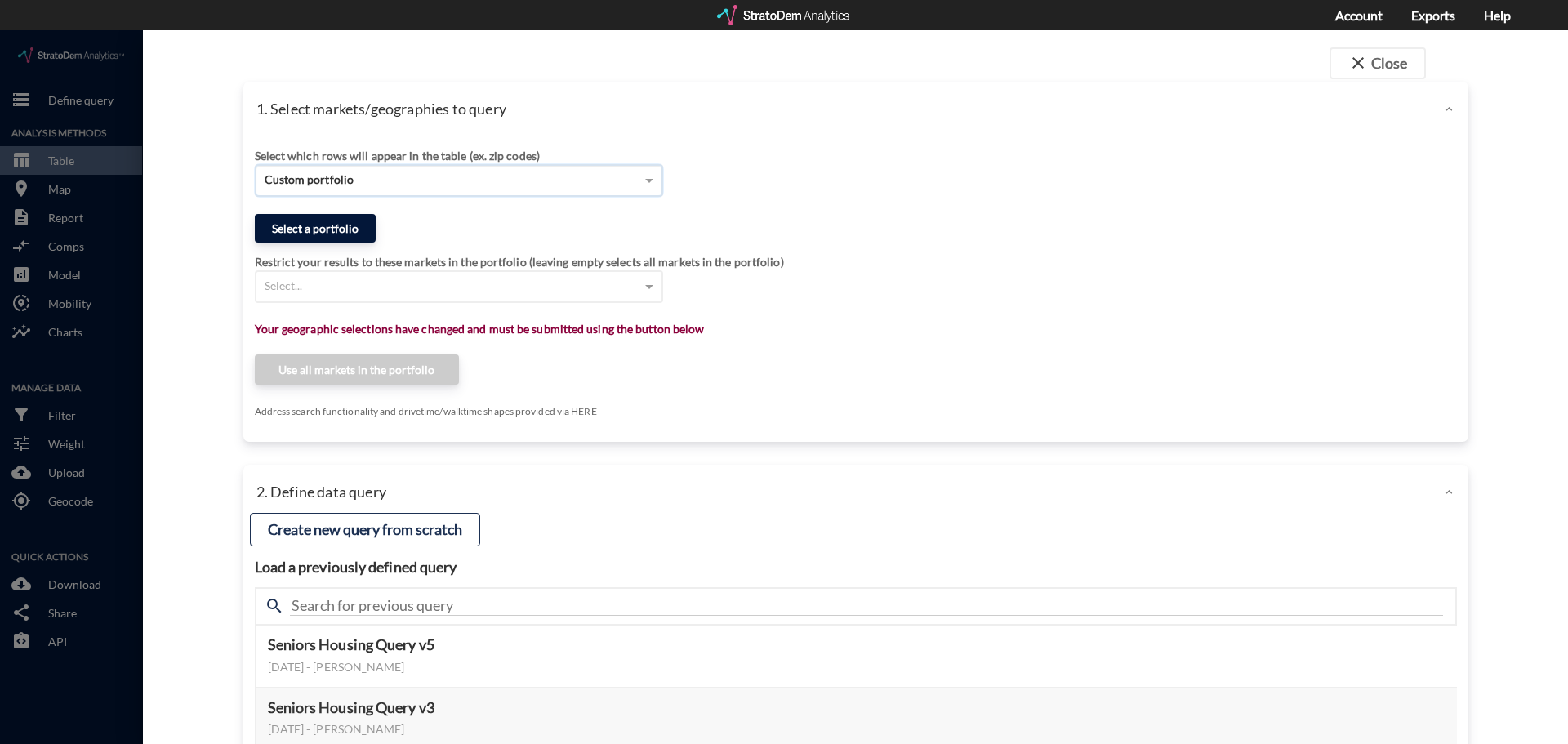
click button "Select a portfolio"
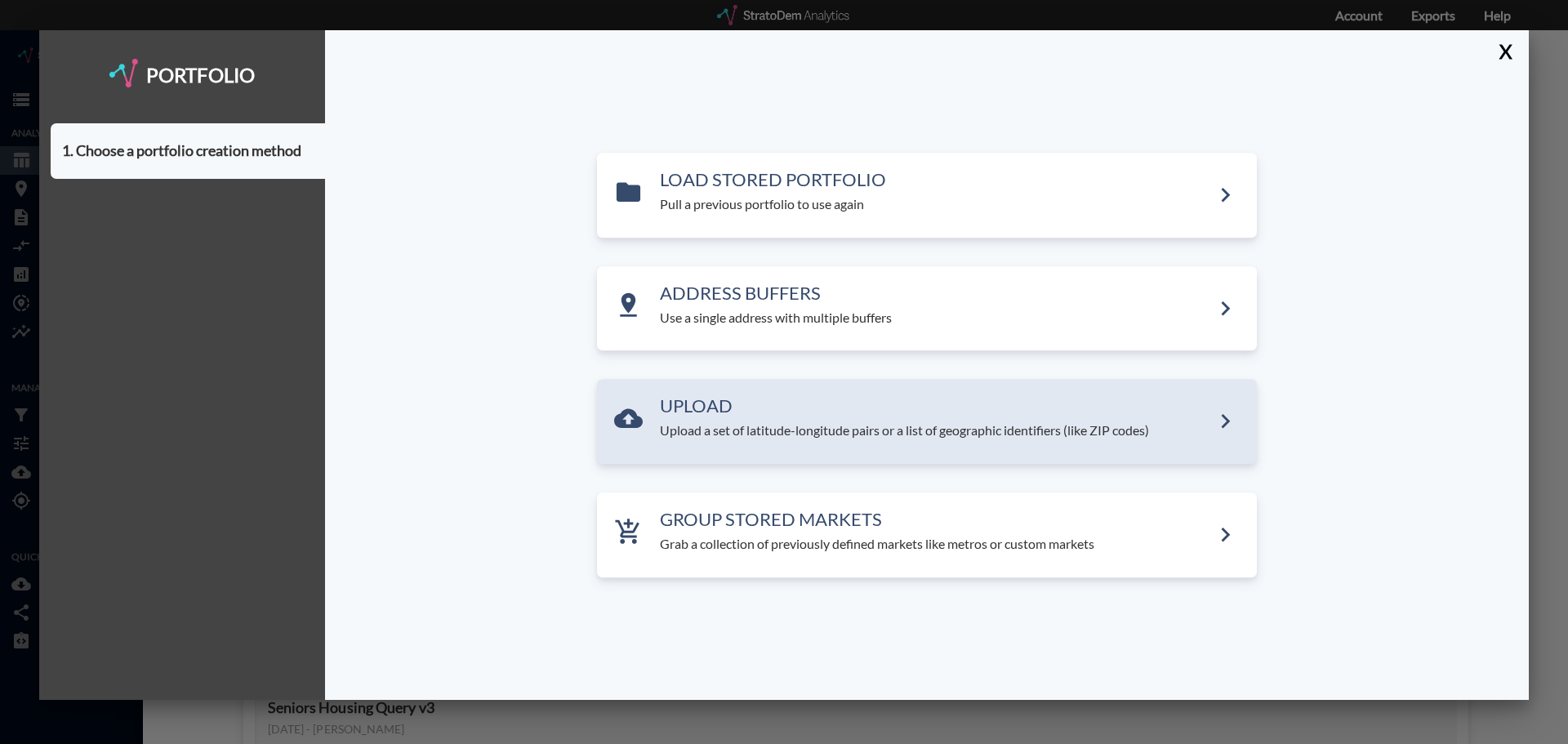
click at [792, 435] on p "Upload a set of latitude-longitude pairs or a list of geographic identifiers (l…" at bounding box center [935, 431] width 551 height 19
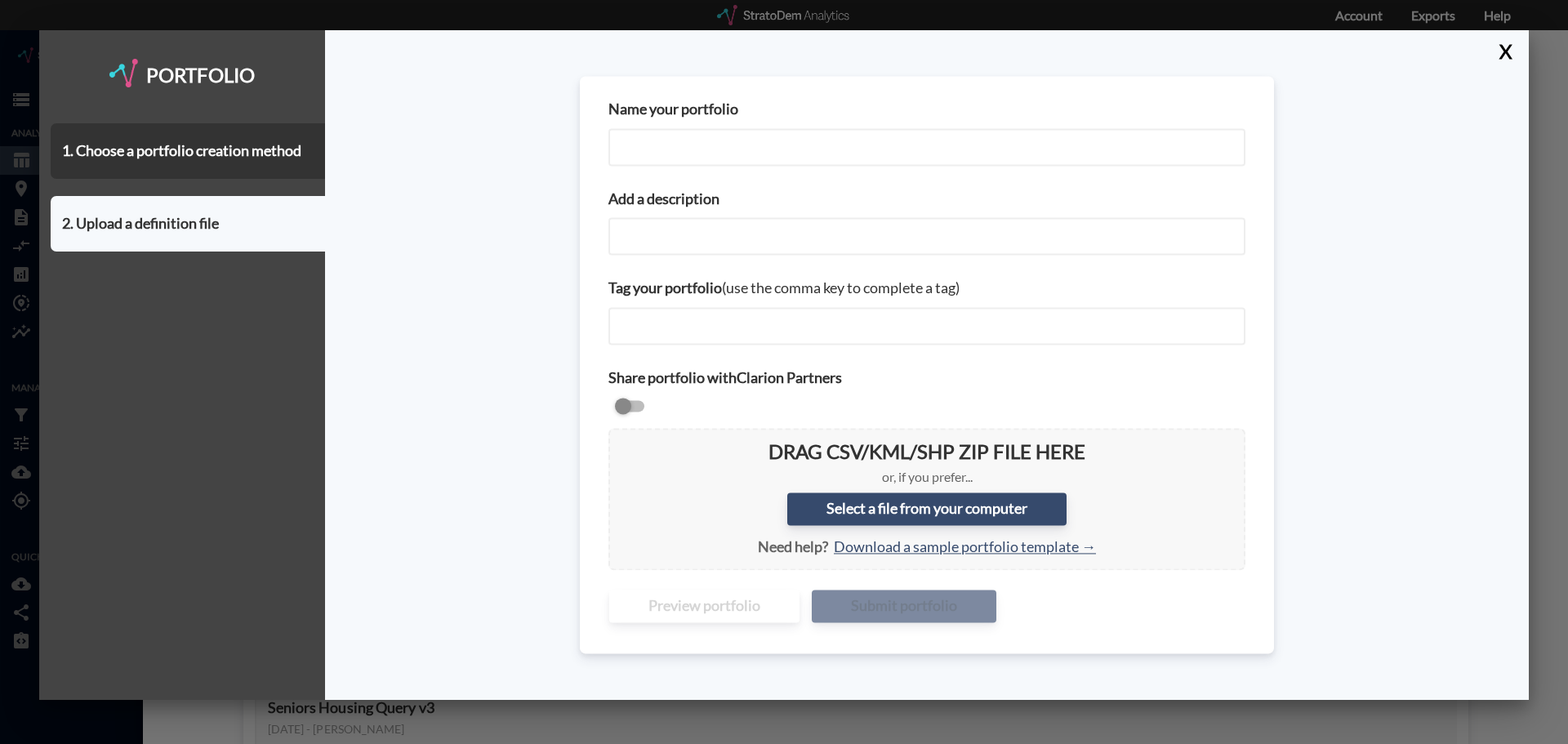
click at [740, 144] on input "Name your portfolio" at bounding box center [927, 147] width 637 height 37
drag, startPoint x: 662, startPoint y: 150, endPoint x: 547, endPoint y: 145, distance: 115.1
click at [547, 145] on div "Name your portfolio Seattle Seniors Housing Add a description Tag your portfoli…" at bounding box center [926, 364] width 1203 height 670
type input "Nashville Seniors Housing"
click at [706, 248] on input "Add a description" at bounding box center [927, 237] width 637 height 37
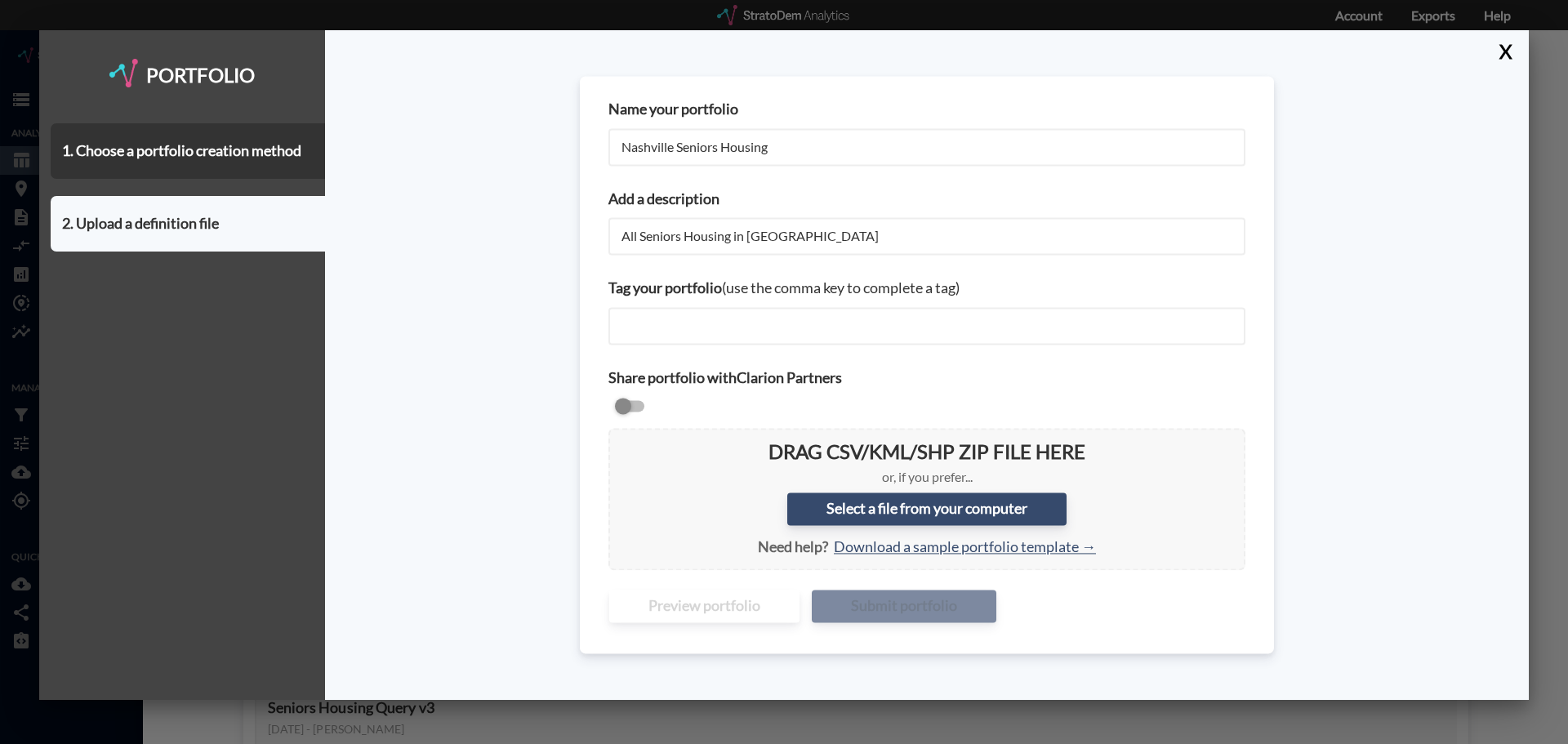
drag, startPoint x: 806, startPoint y: 232, endPoint x: 747, endPoint y: 232, distance: 59.0
click at [747, 232] on input "All Seniors Housing in Seattle" at bounding box center [927, 237] width 637 height 37
type input "All Seniors Housing in Nashville"
click at [642, 406] on input "checkbox" at bounding box center [927, 406] width 637 height 20
checkbox input "true"
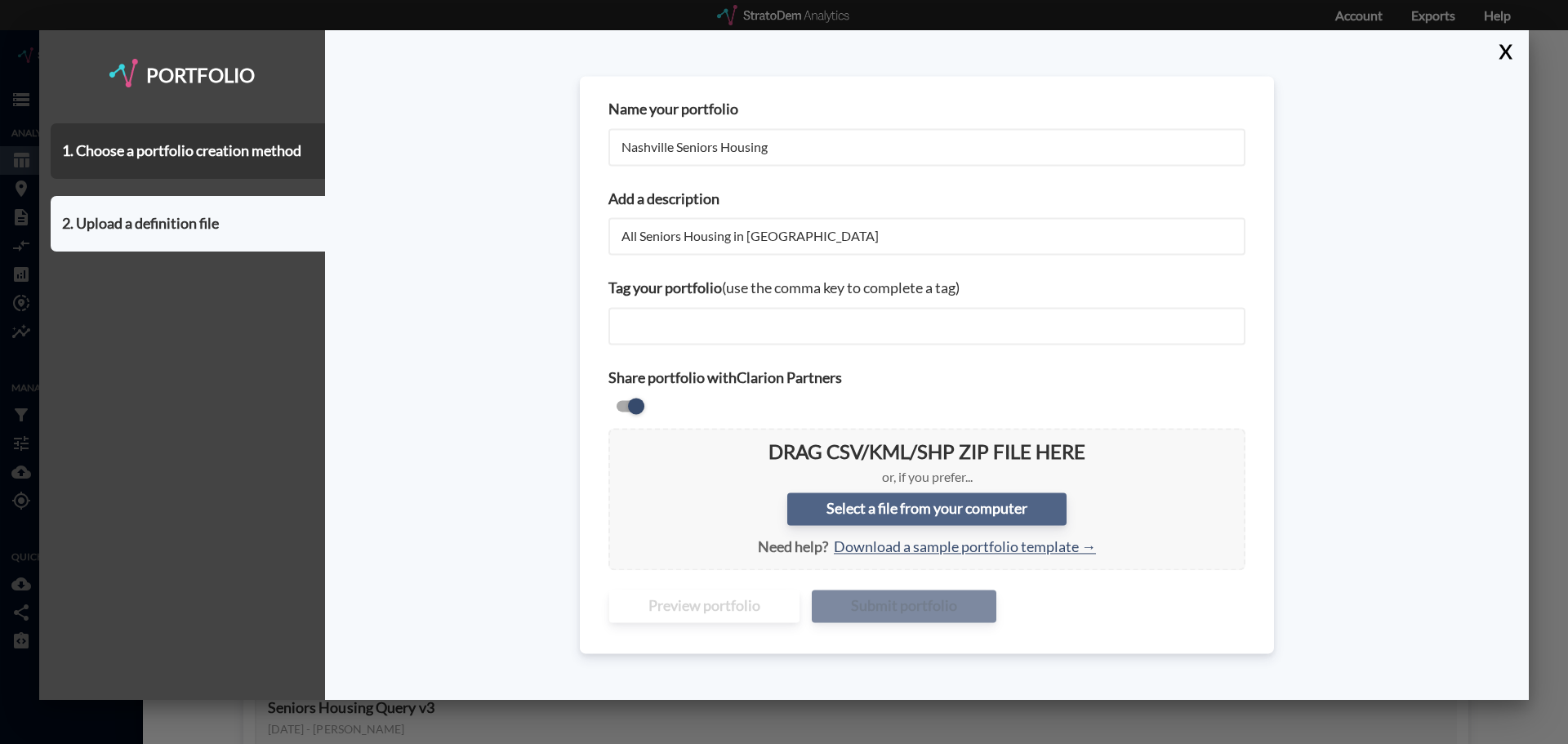
click at [960, 505] on label "Select a file from your computer" at bounding box center [927, 508] width 279 height 33
click at [622, 441] on input "Select a file from your computer" at bounding box center [622, 441] width 0 height 0
type input "C:\fakepath\Nashville_Seniors Housing All MM StratoDem Custom Portfolio.csv"
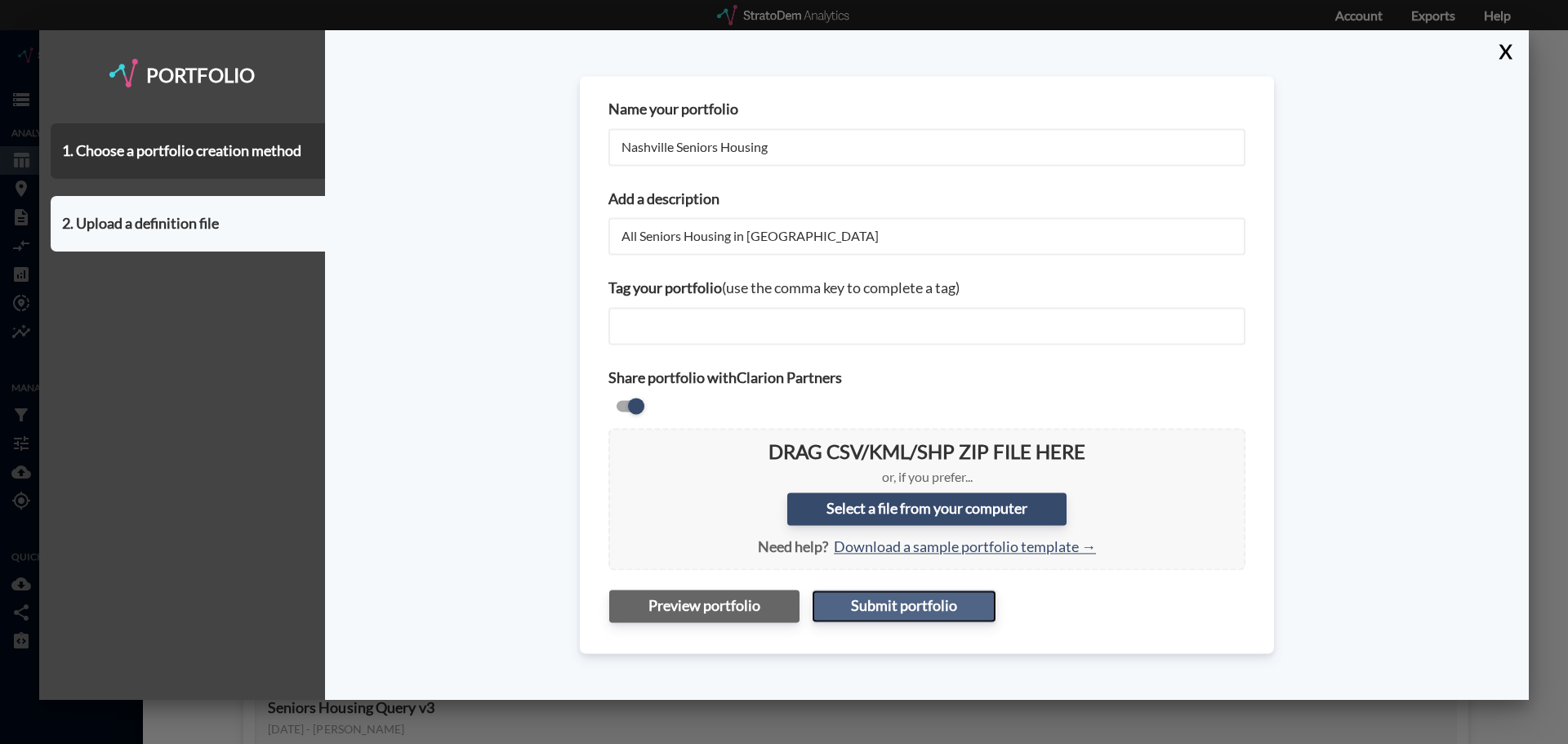
click at [942, 567] on button "Submit portfolio" at bounding box center [904, 607] width 184 height 33
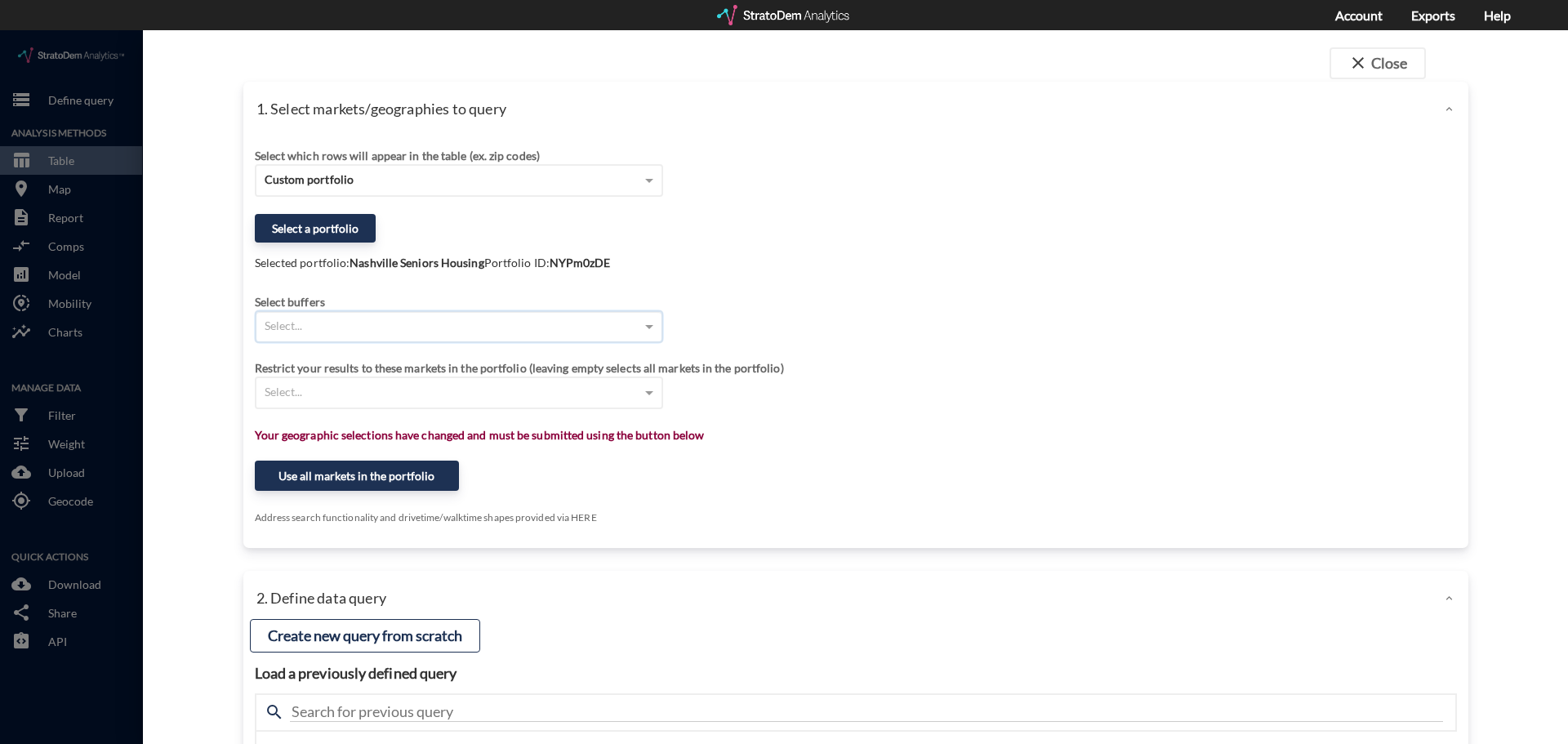
click div "Select..."
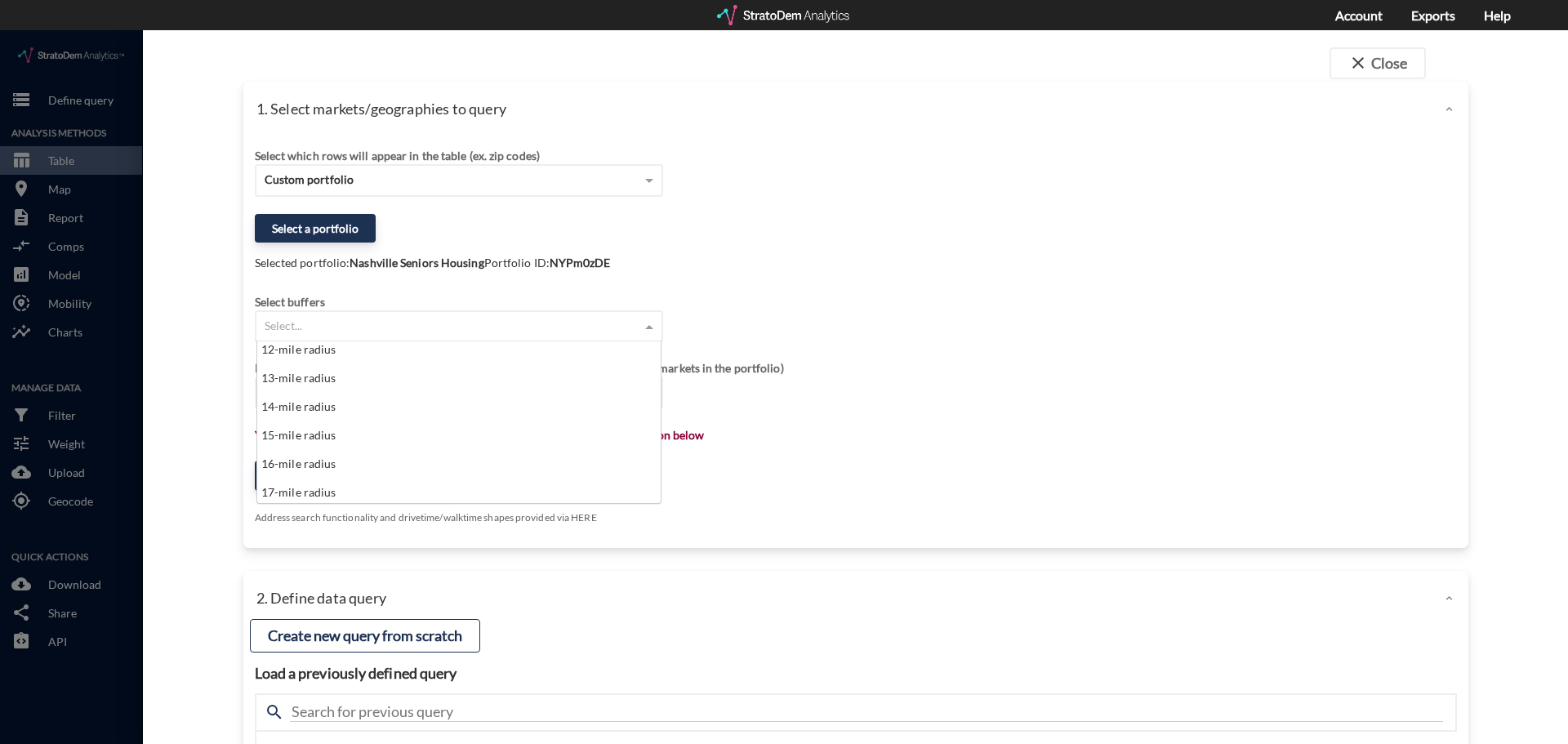
scroll to position [408, 0]
drag, startPoint x: 1562, startPoint y: 176, endPoint x: 1480, endPoint y: 2, distance: 192.4
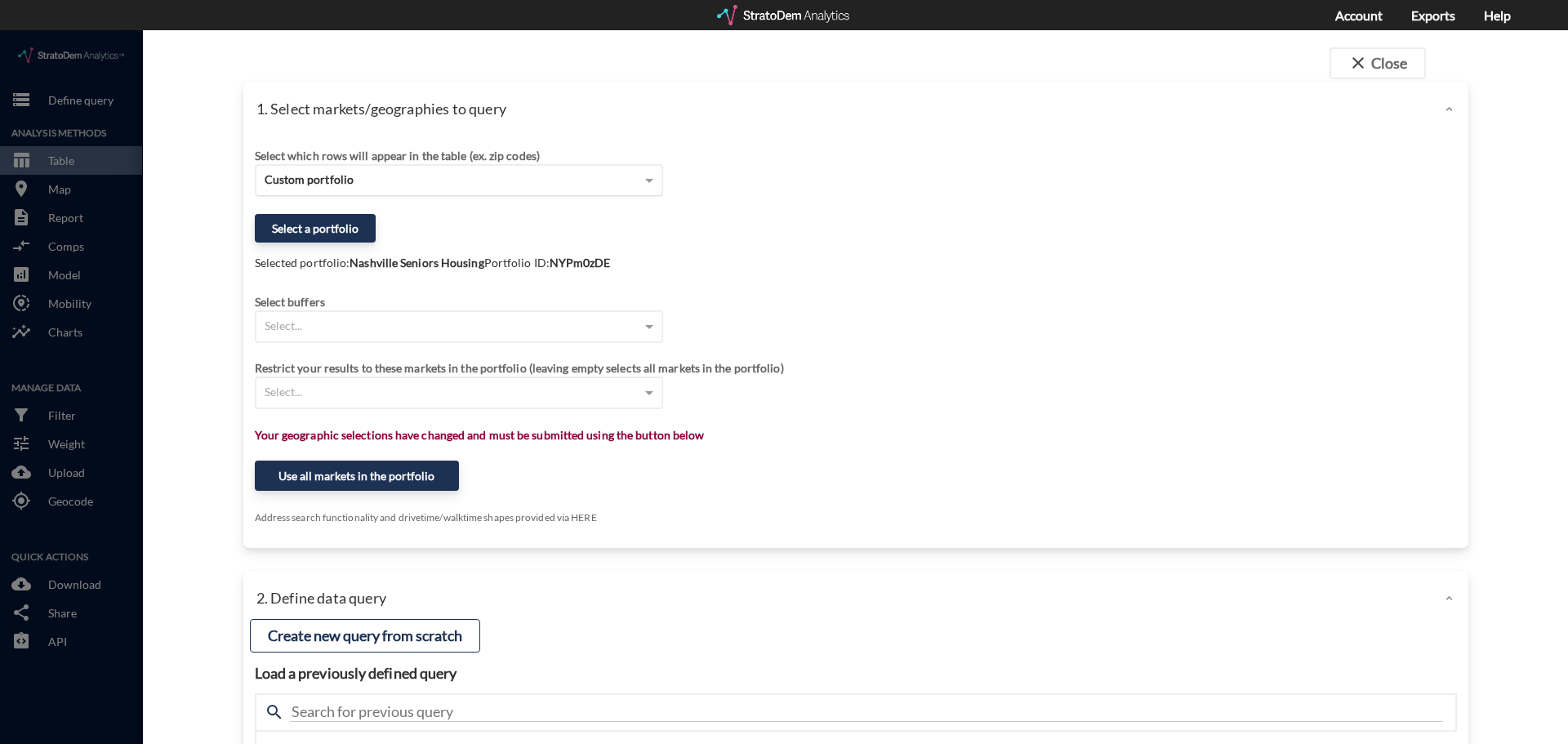
click div "Custom portfolio"
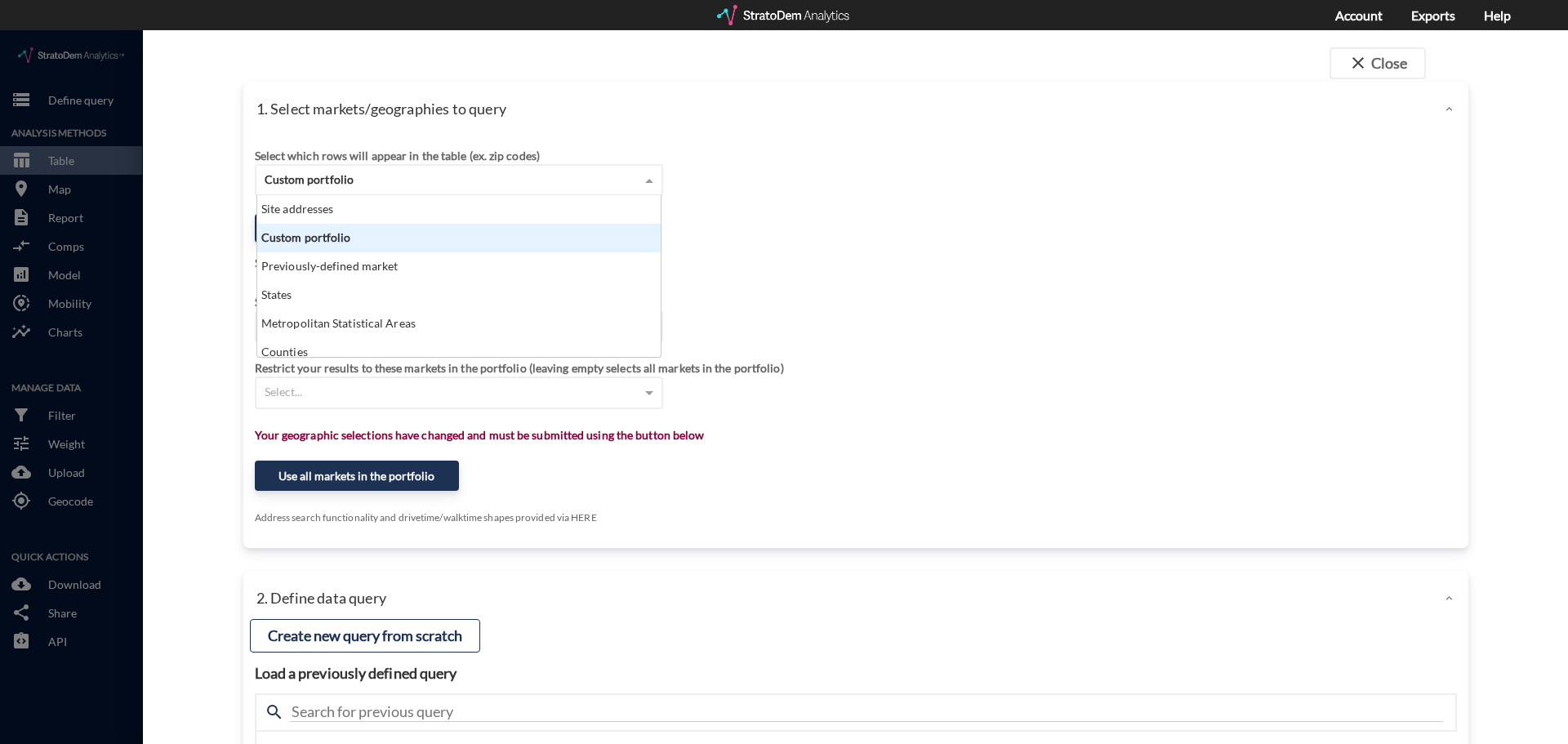
scroll to position [149, 394]
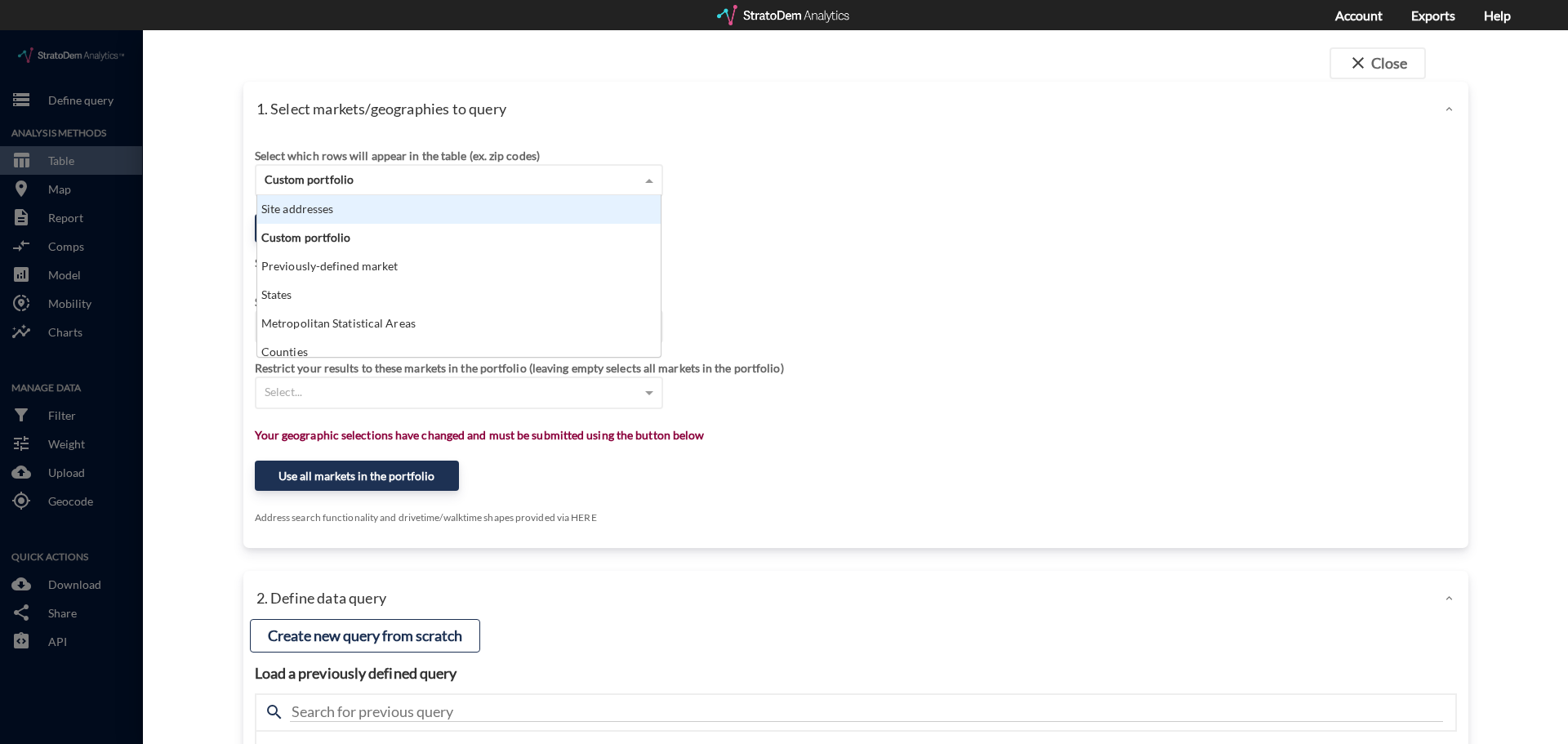
click div "Site addresses"
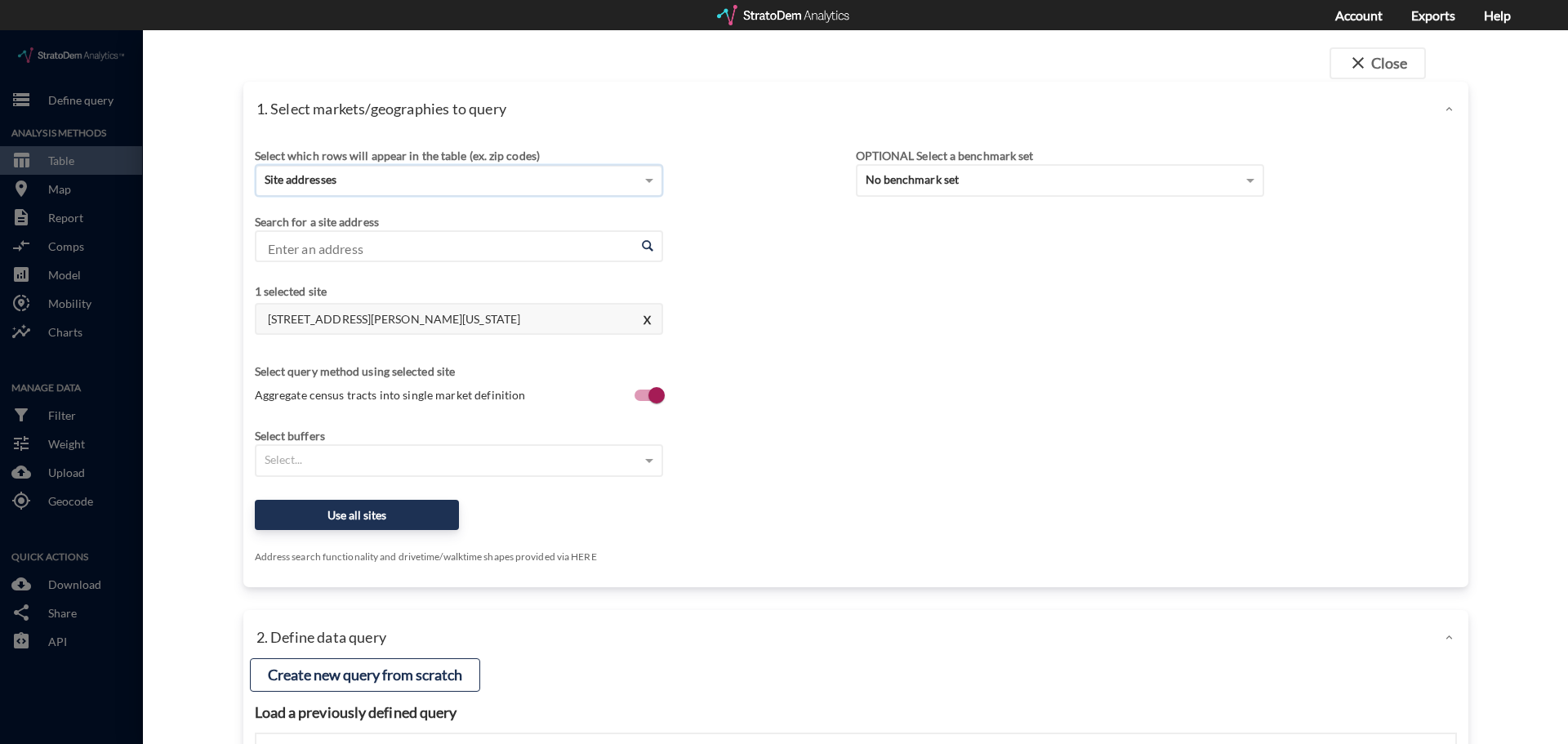
click input "Enter an address"
click li "1035 Fulton Greer Ln, Franklin, Tennessee"
type input "1035 Fulton Greer Ln, Franklin, Tennessee"
click div "Select..."
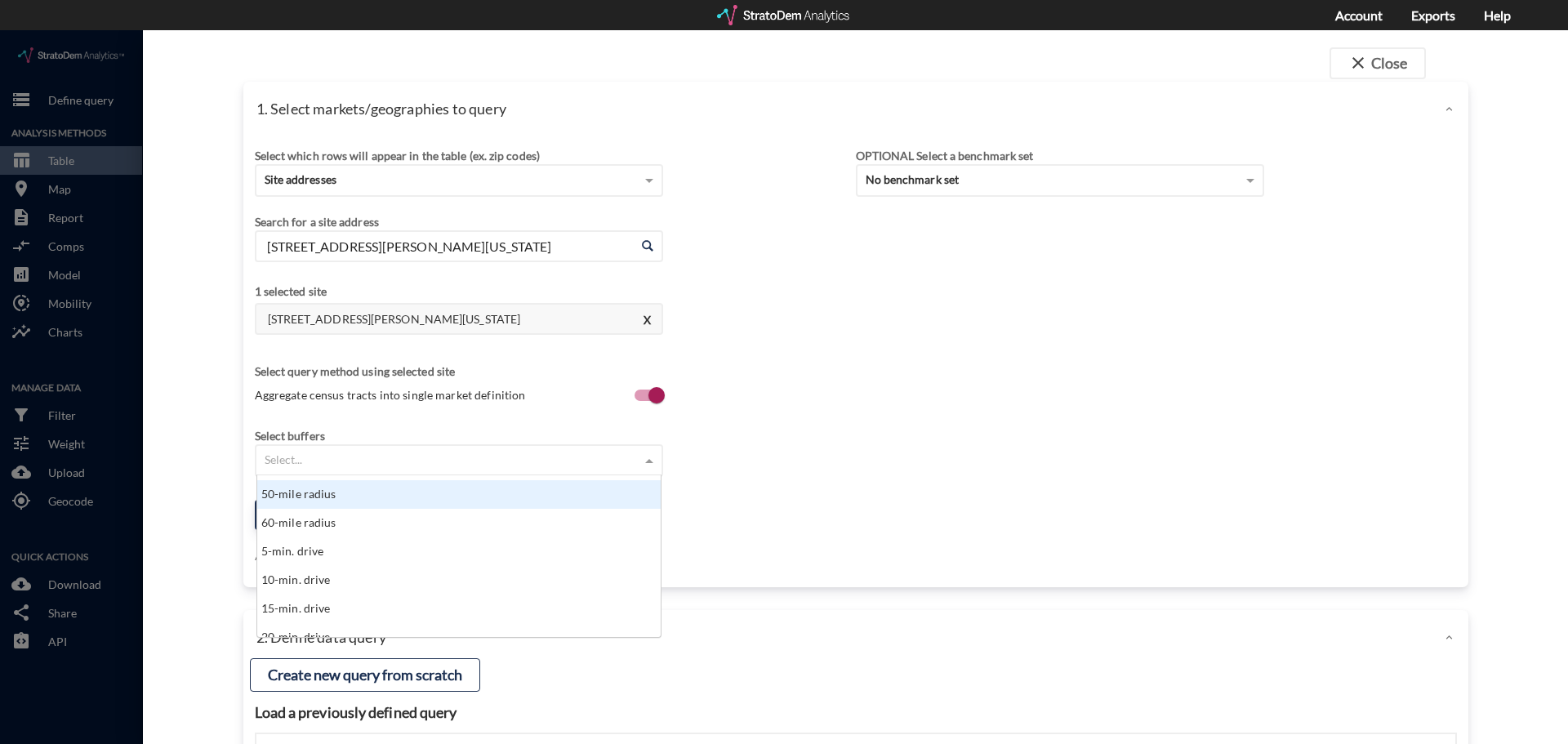
scroll to position [654, 0]
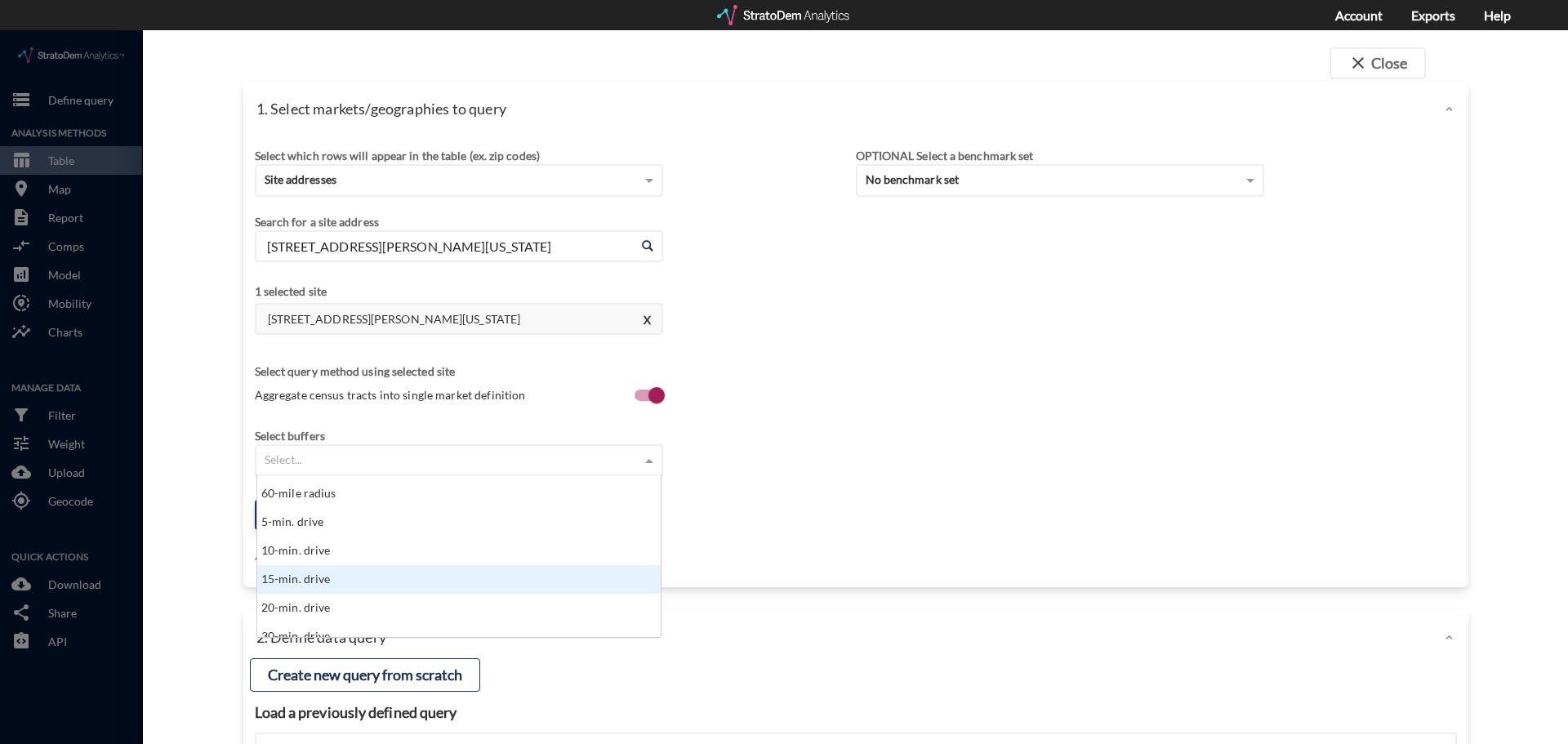
click div "15-min. drive"
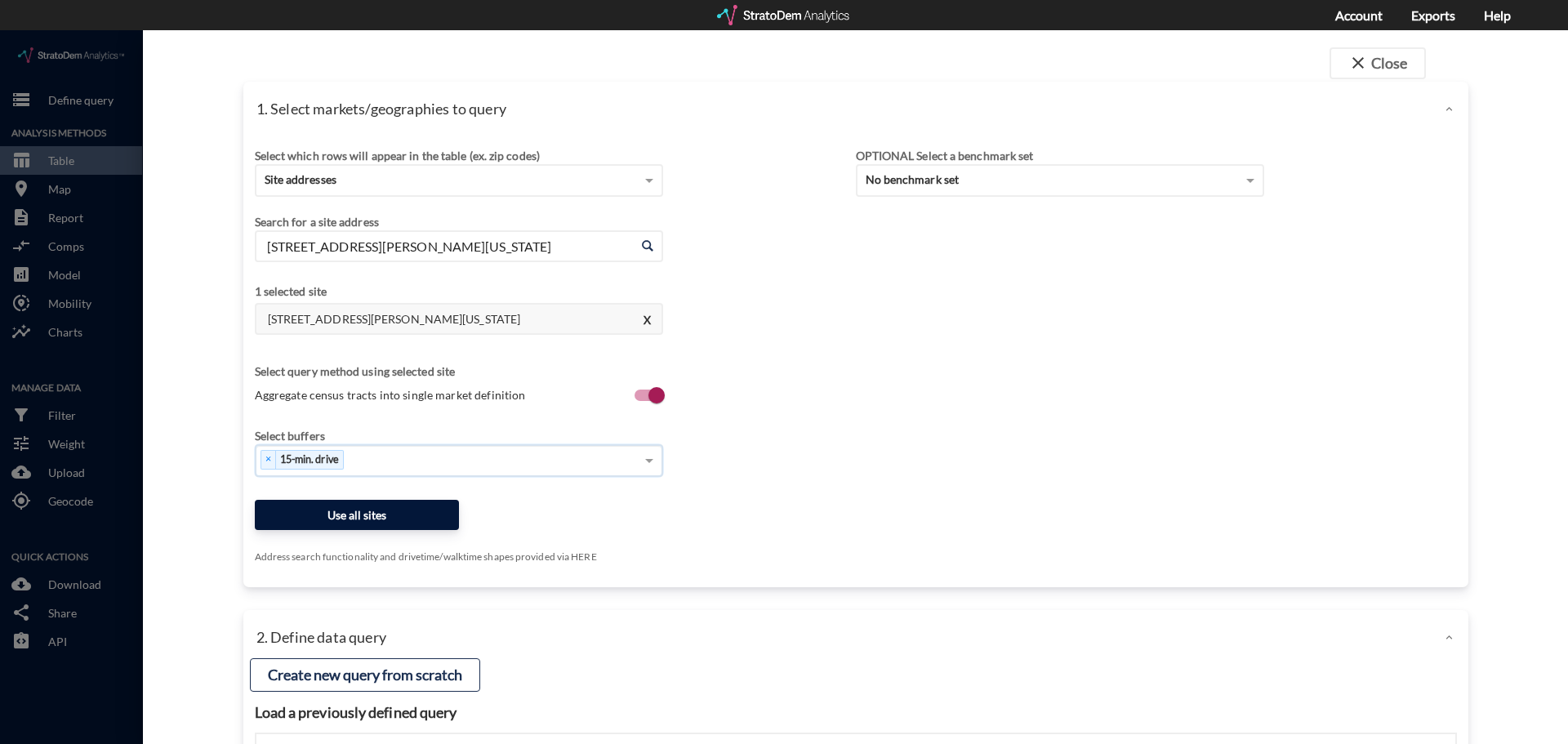
click button "Use all sites"
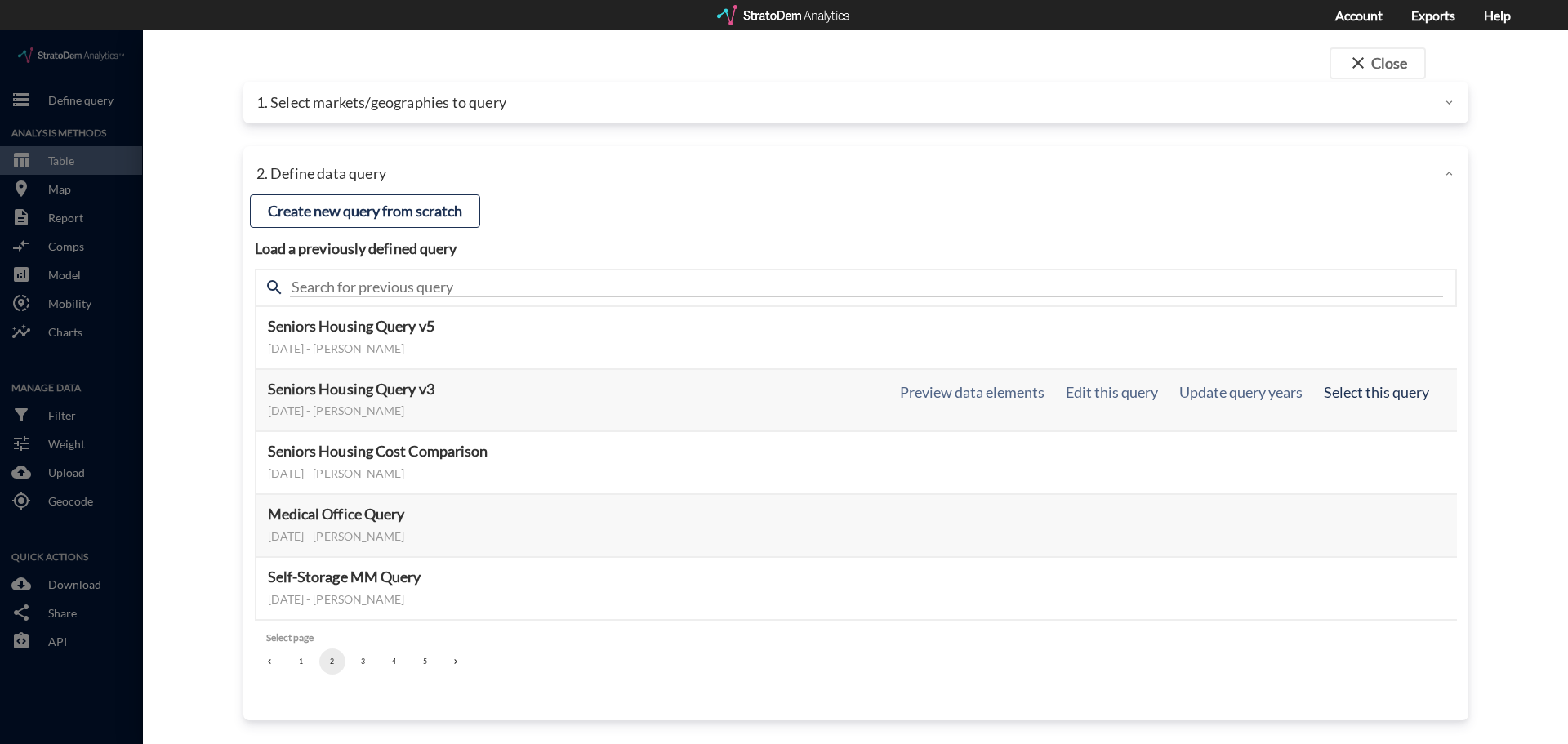
click button "Select this query"
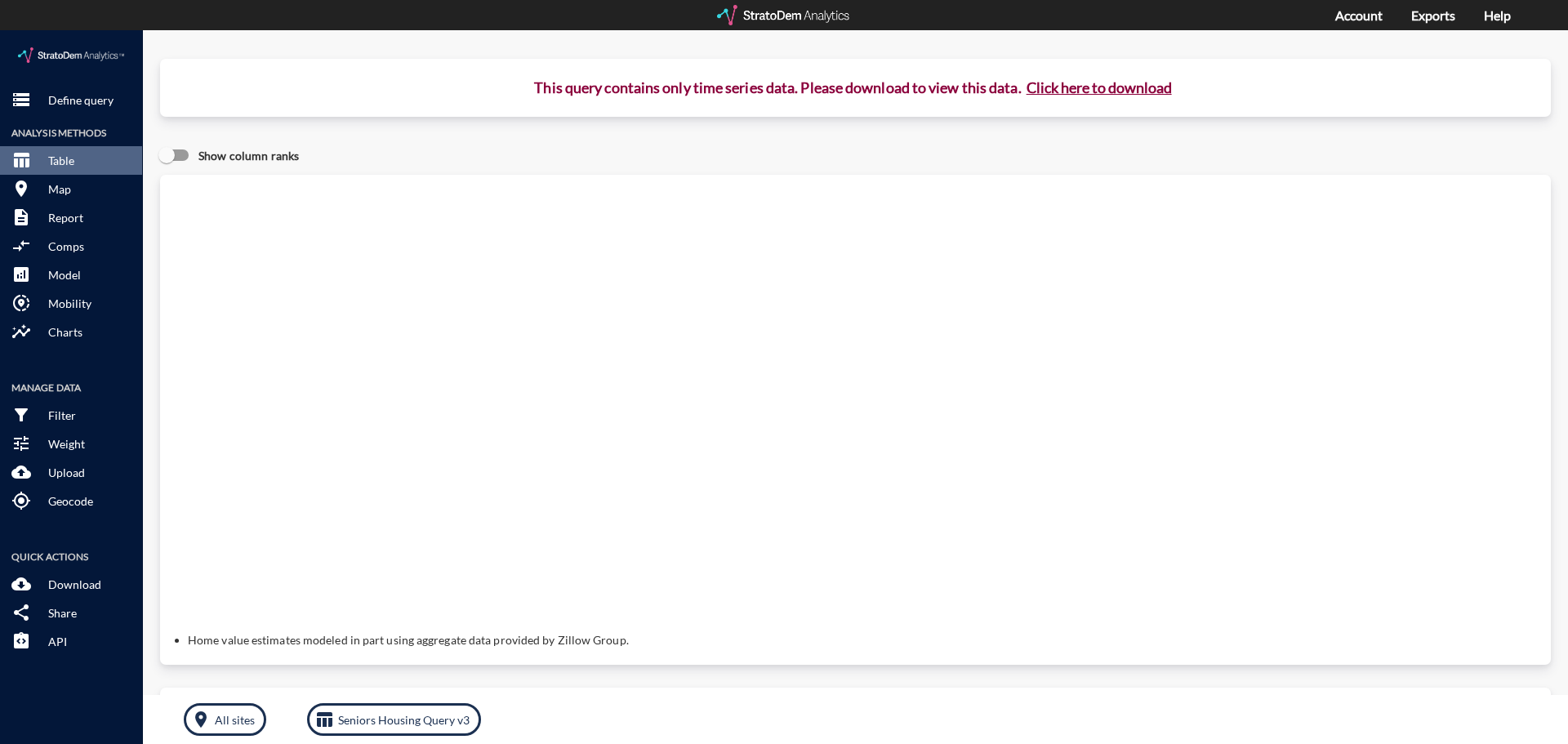
click button "Click here to download"
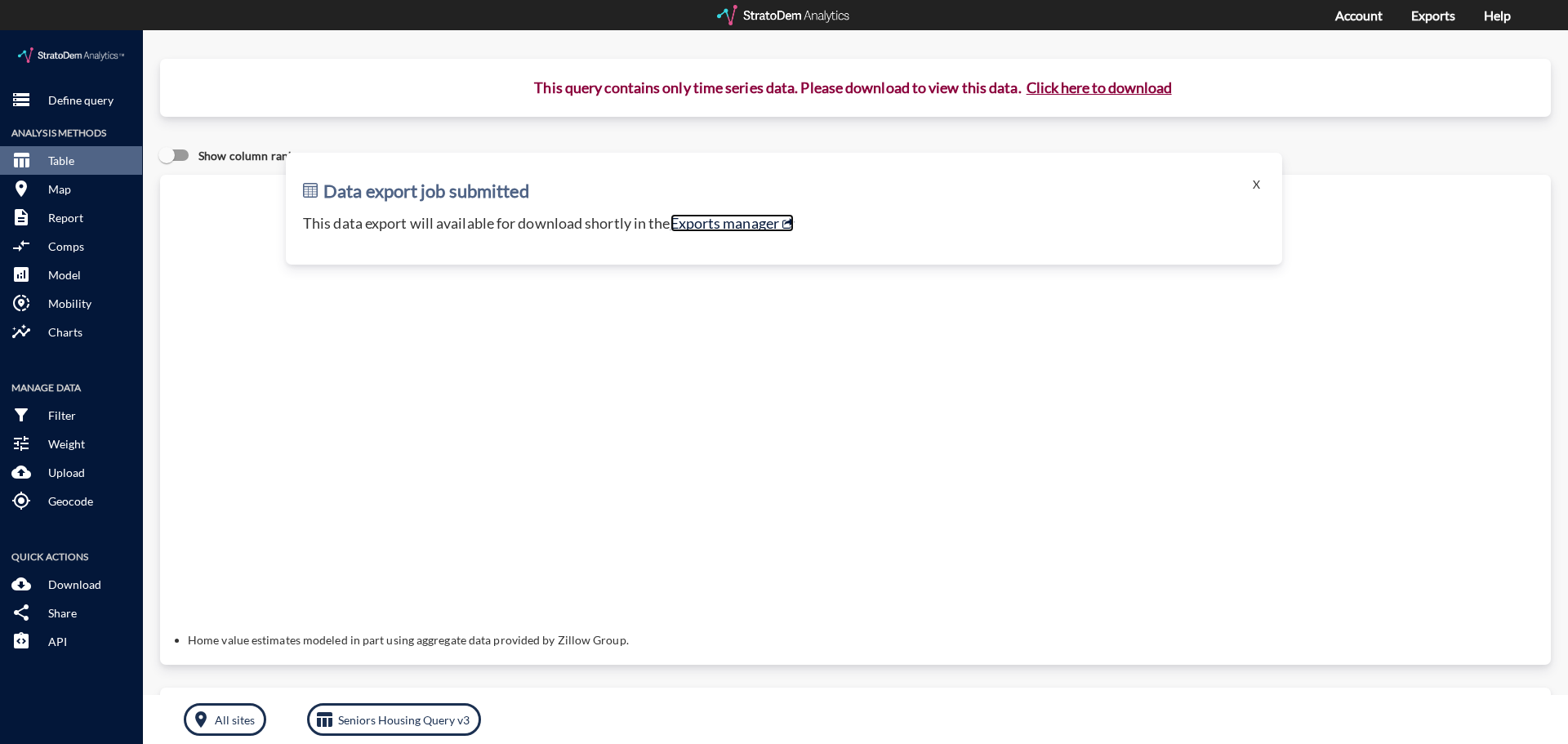
click link "Exports manager"
click button "X"
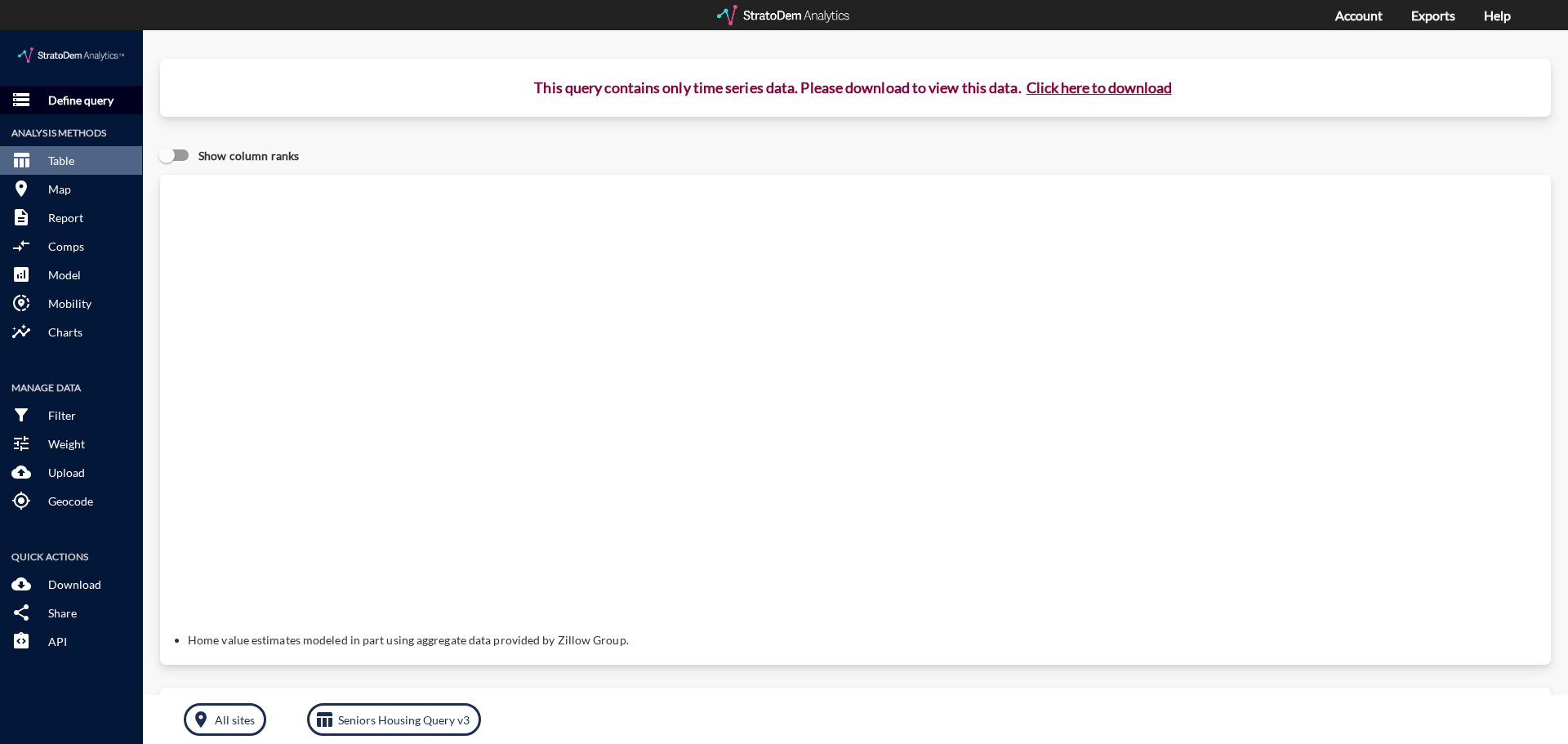
click p "Define query"
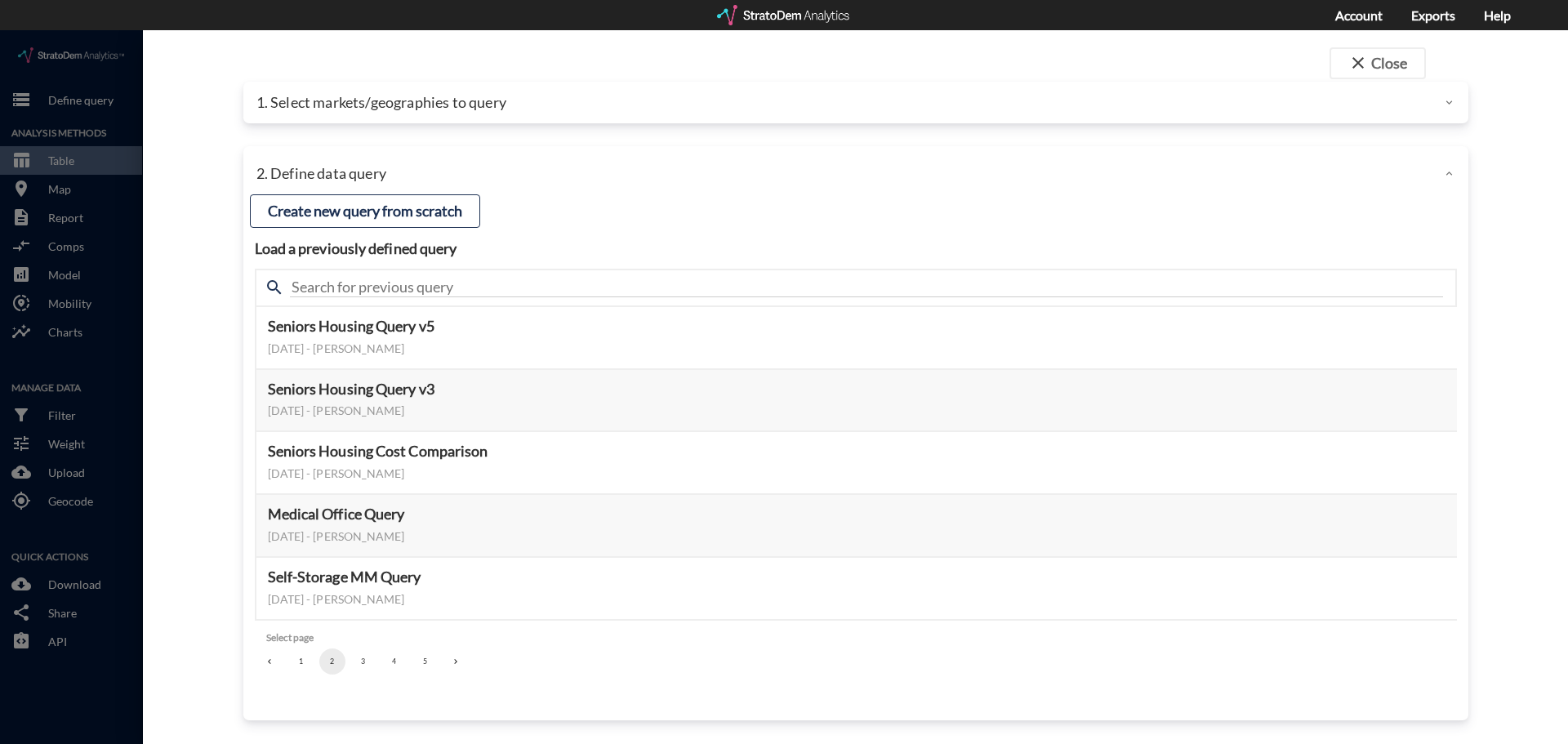
click p "1. Select markets/geographies to query"
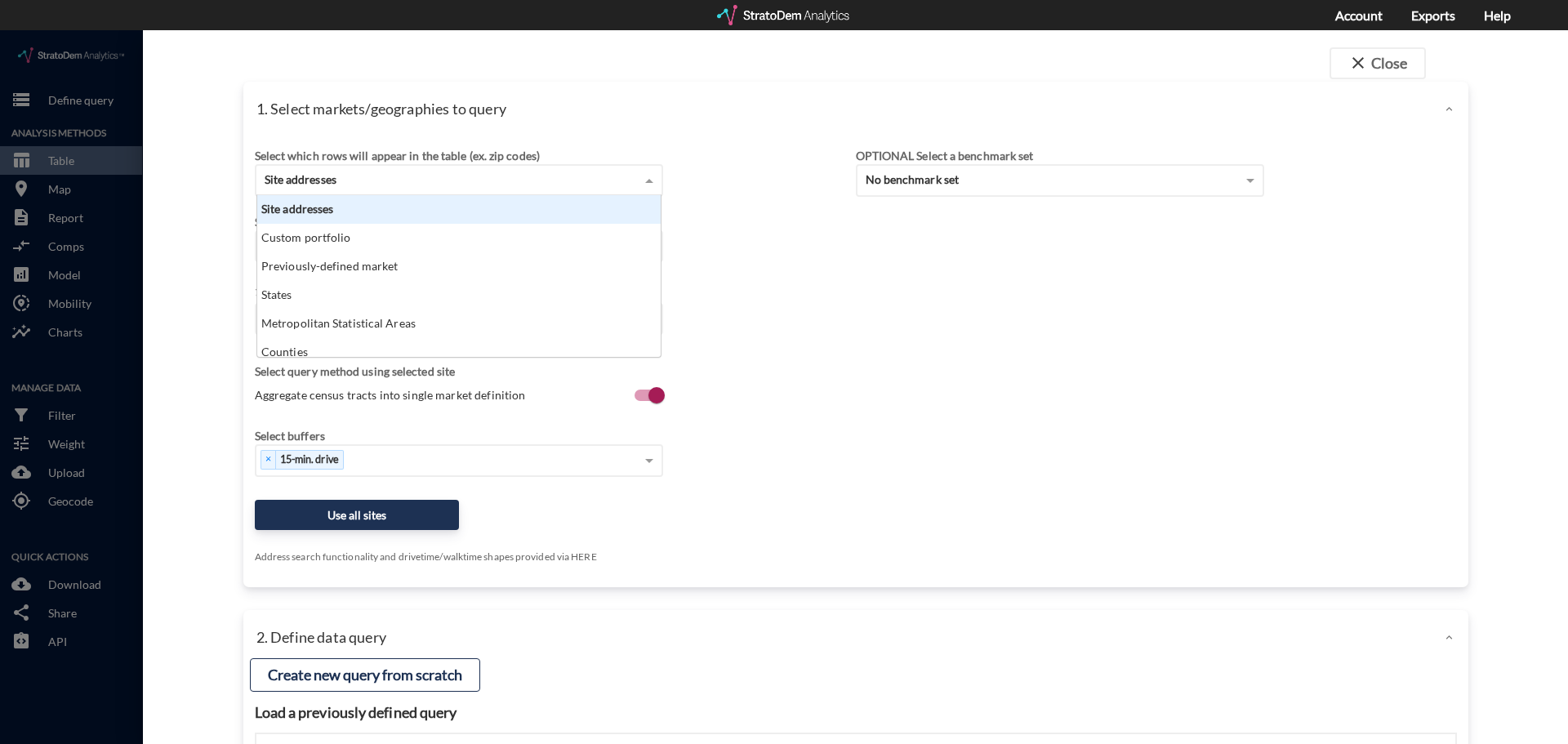
click div "Site addresses"
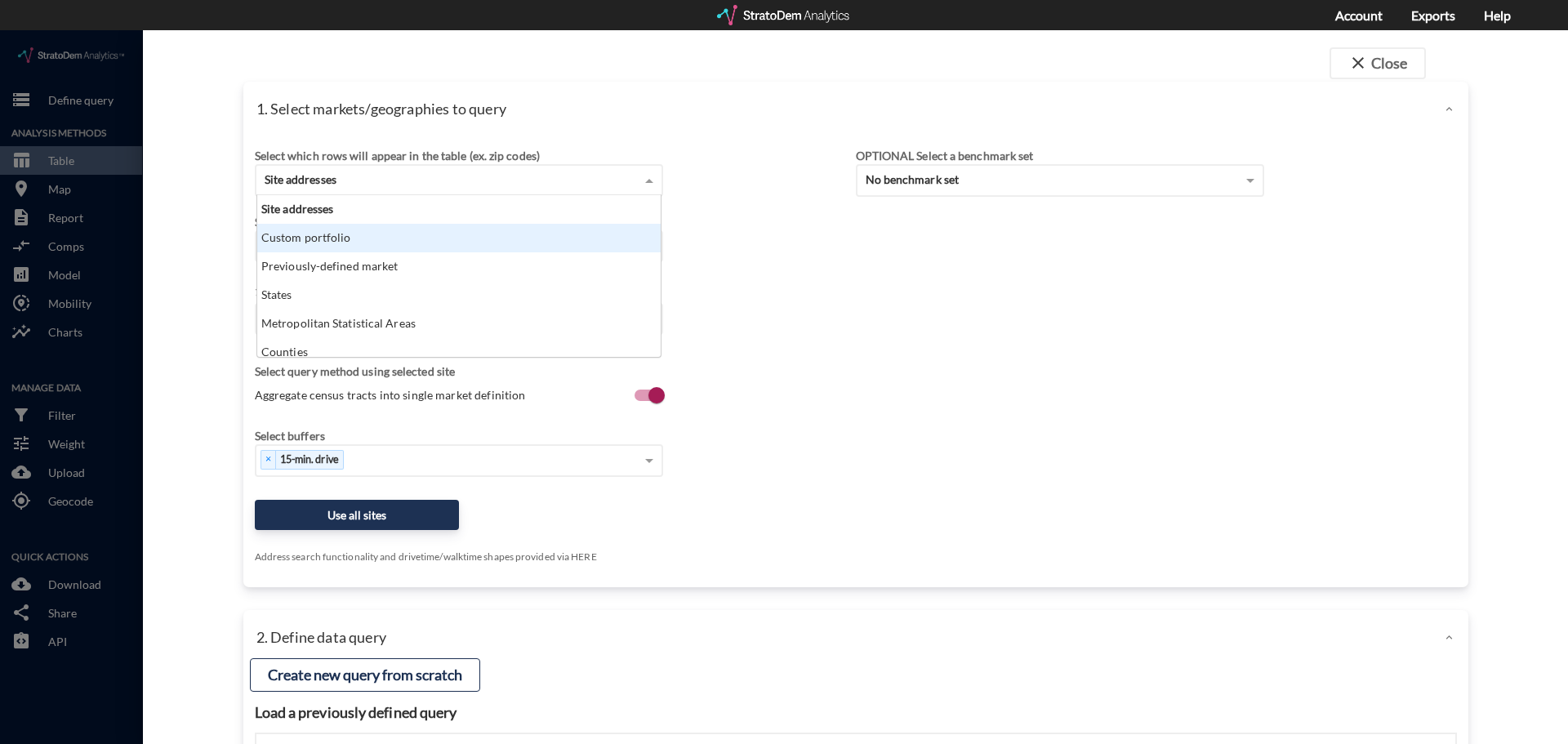
click div "Custom portfolio"
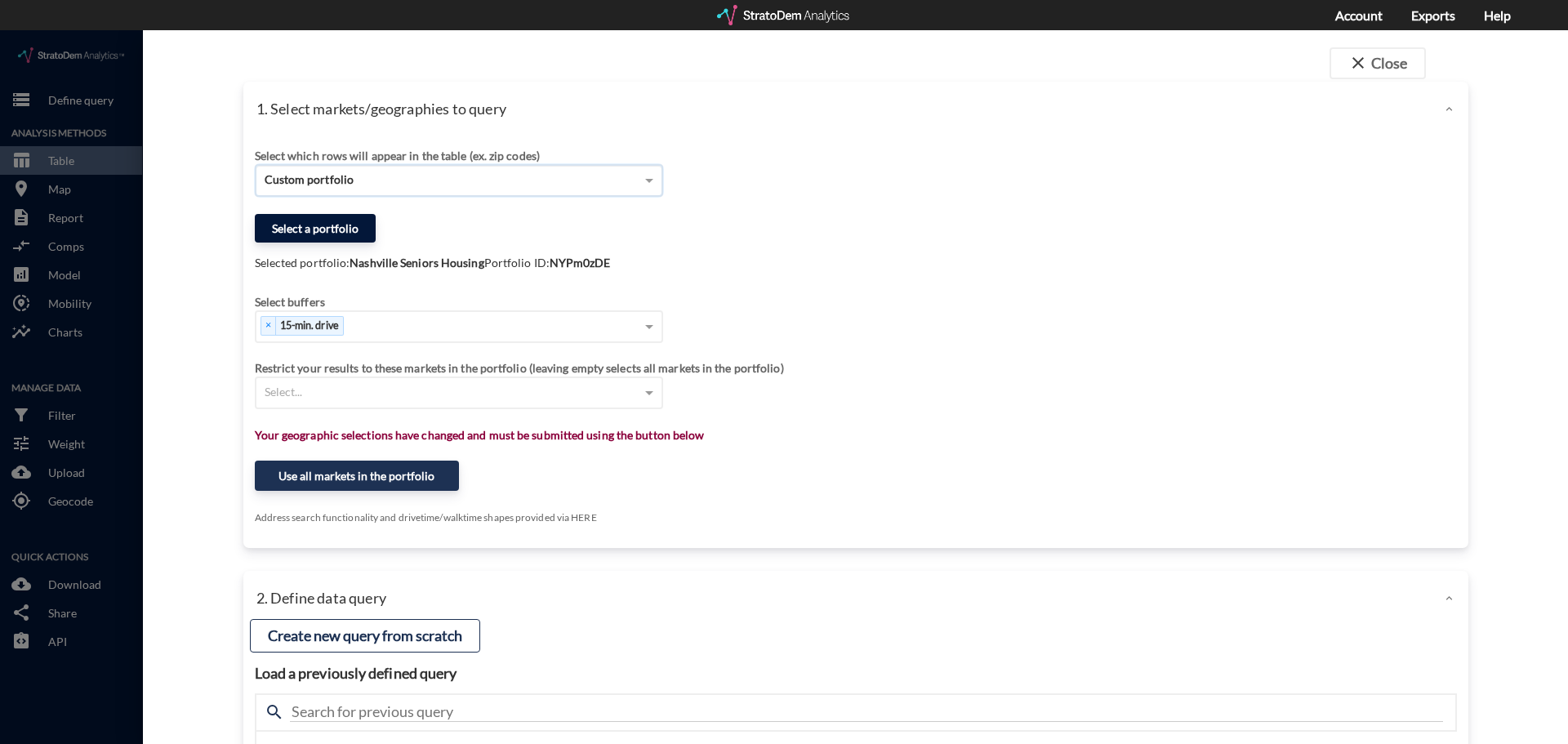
click button "Select a portfolio"
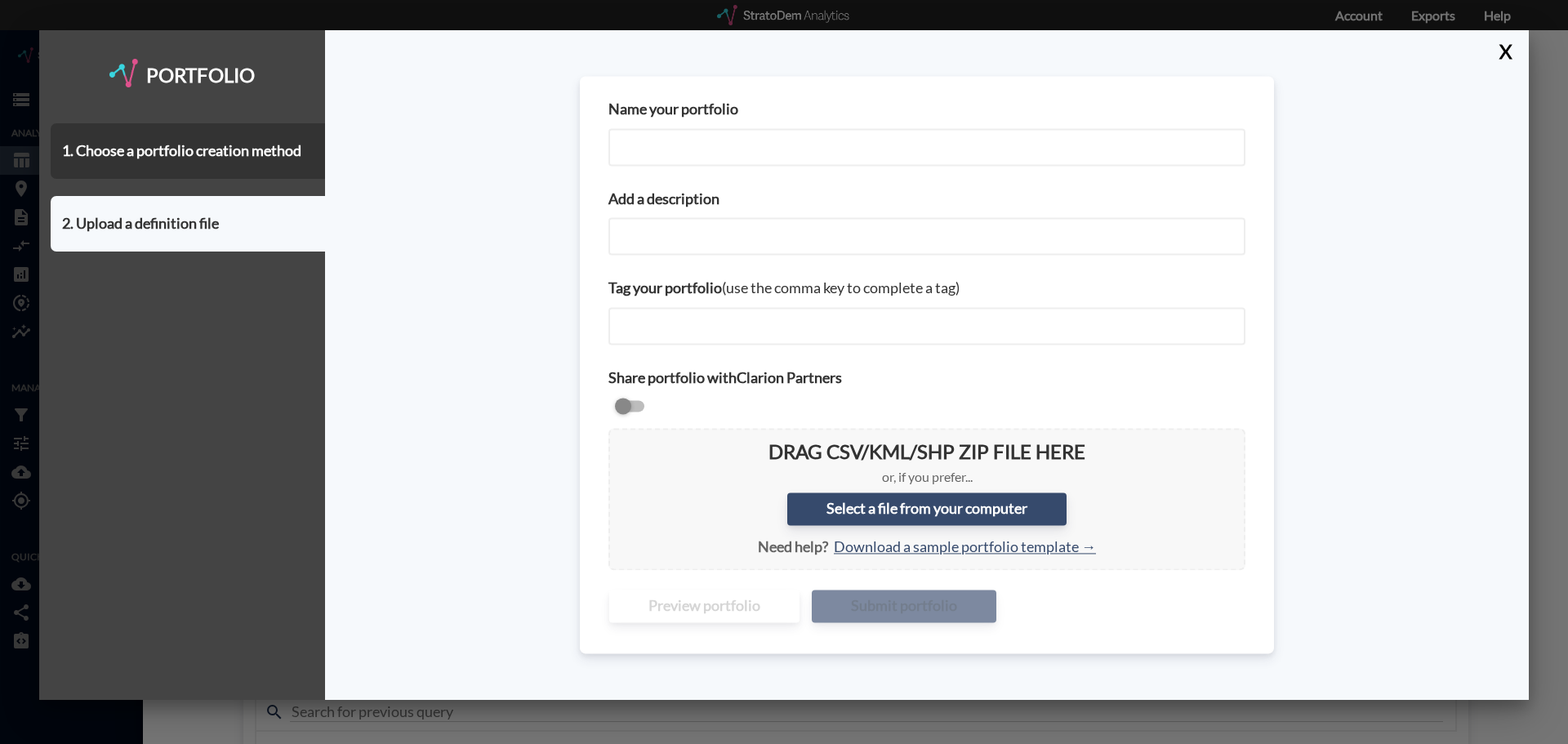
click at [1253, 59] on div "X" at bounding box center [1508, 51] width 41 height 41
click at [1253, 51] on button "X" at bounding box center [1501, 51] width 28 height 43
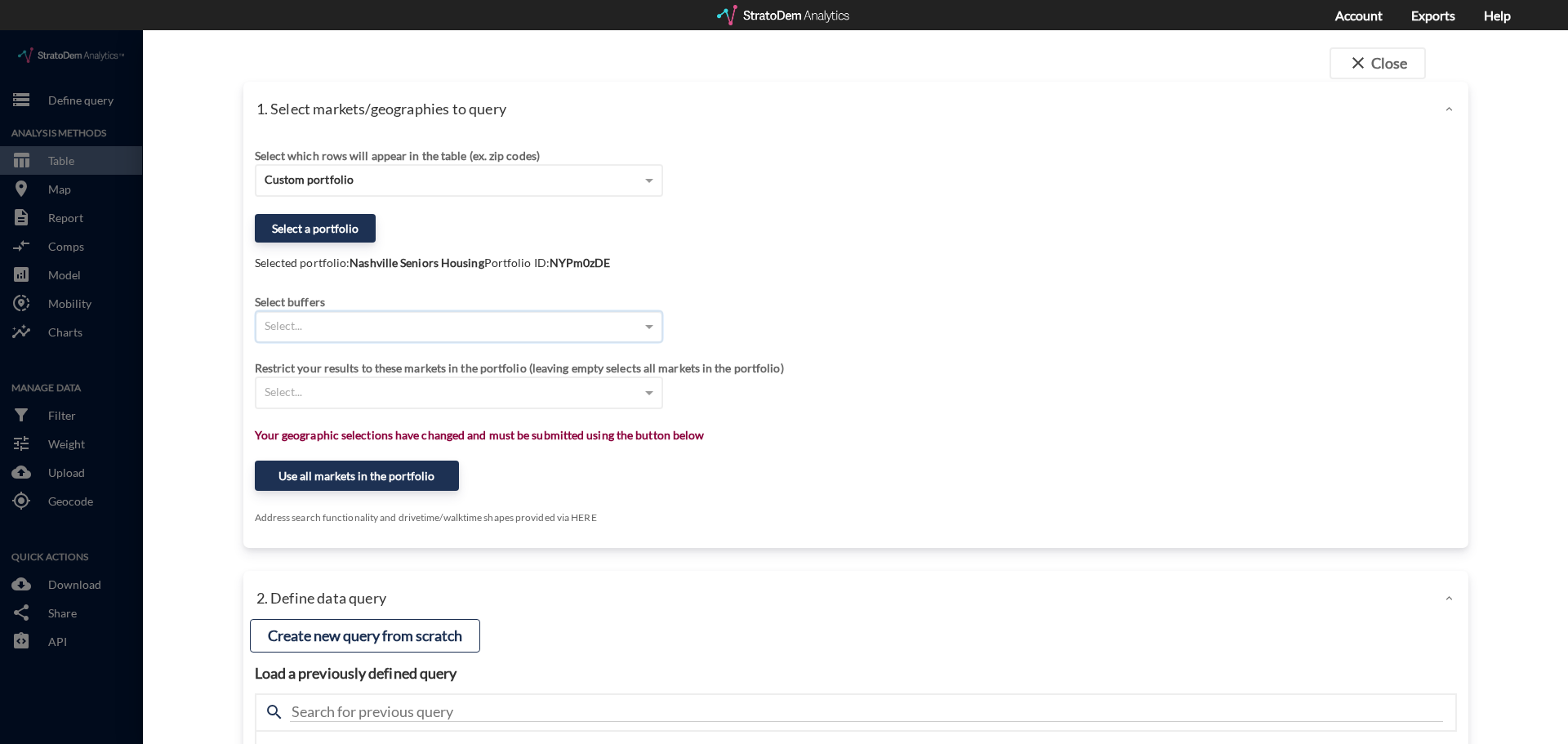
click div "Select..."
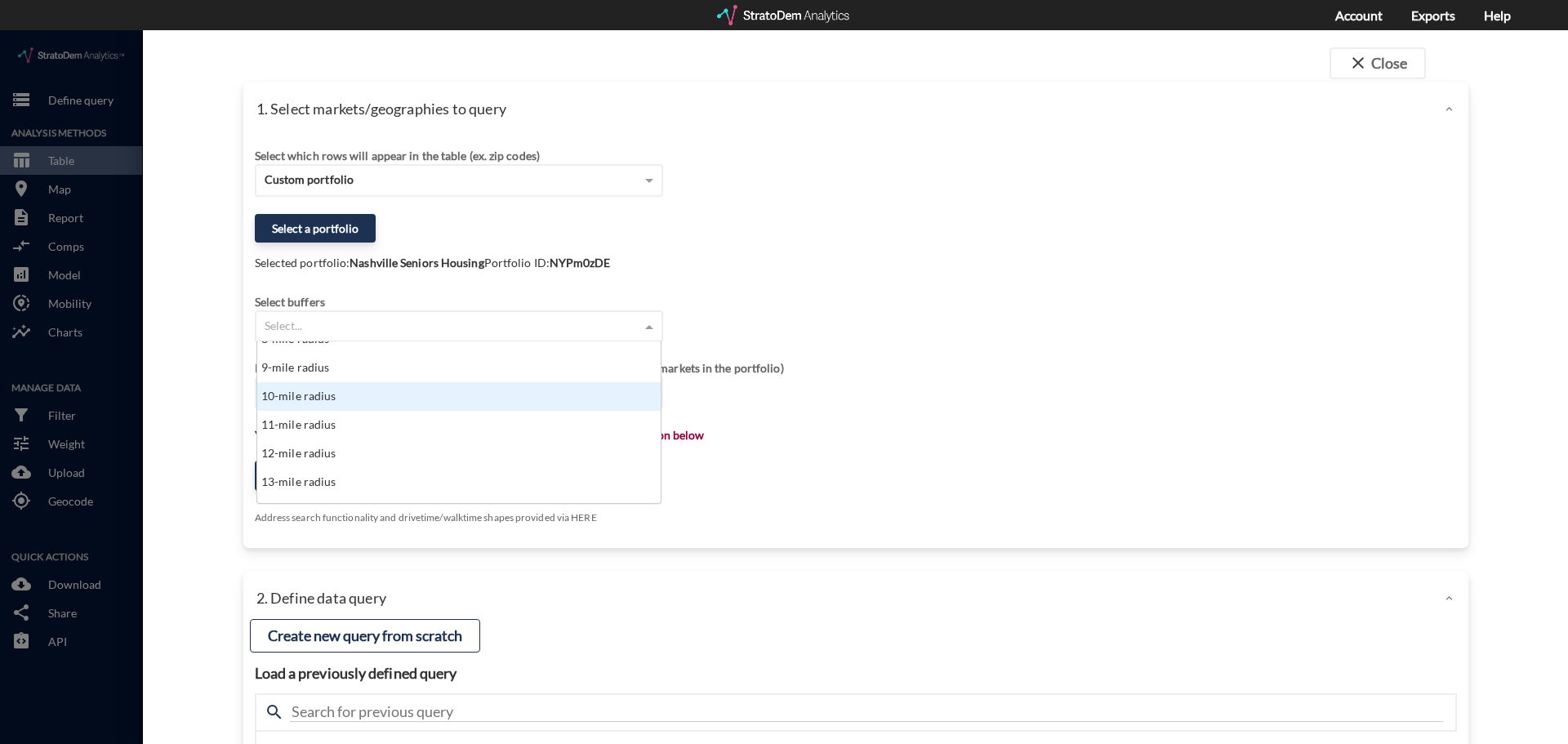
scroll to position [163, 0]
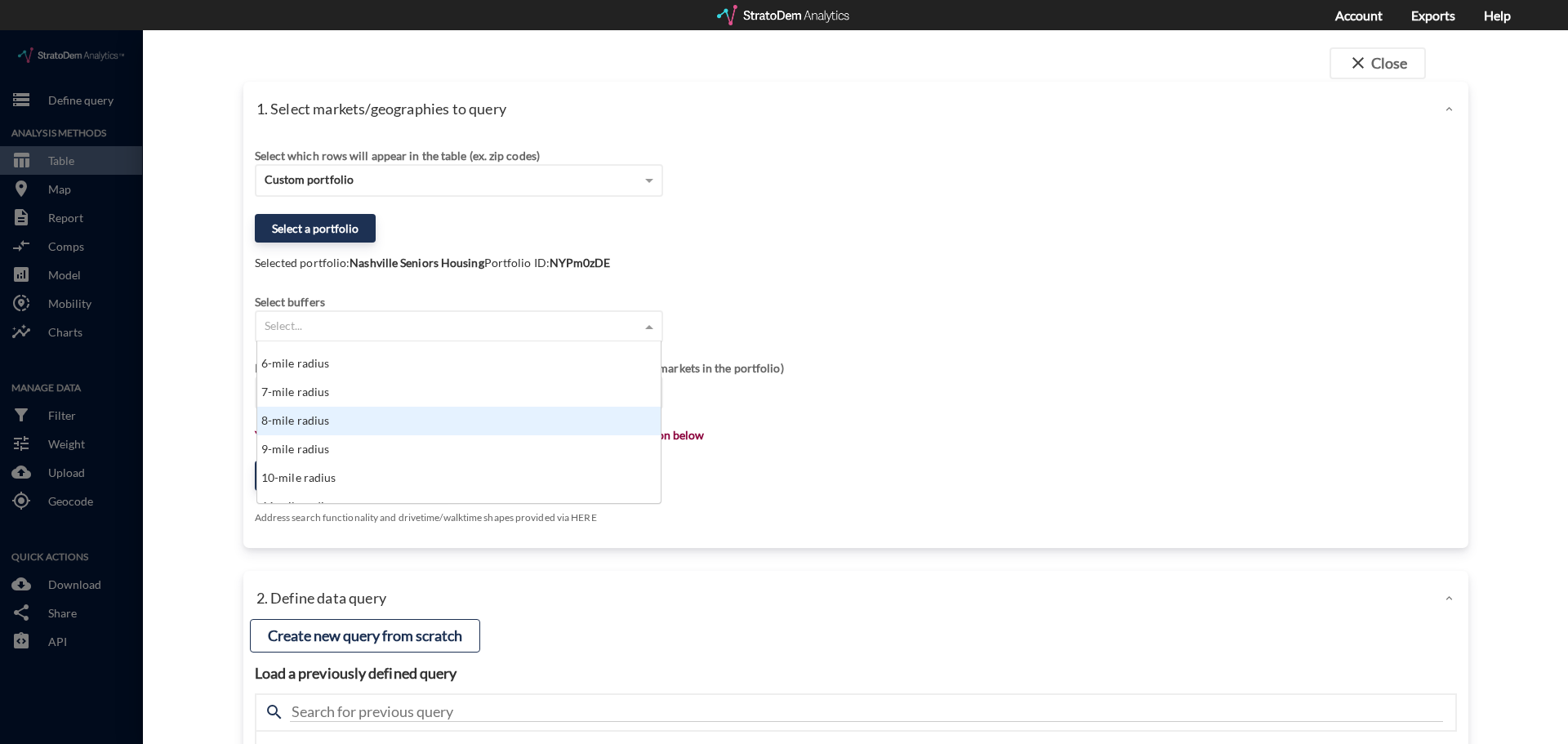
click div "8-mile radius"
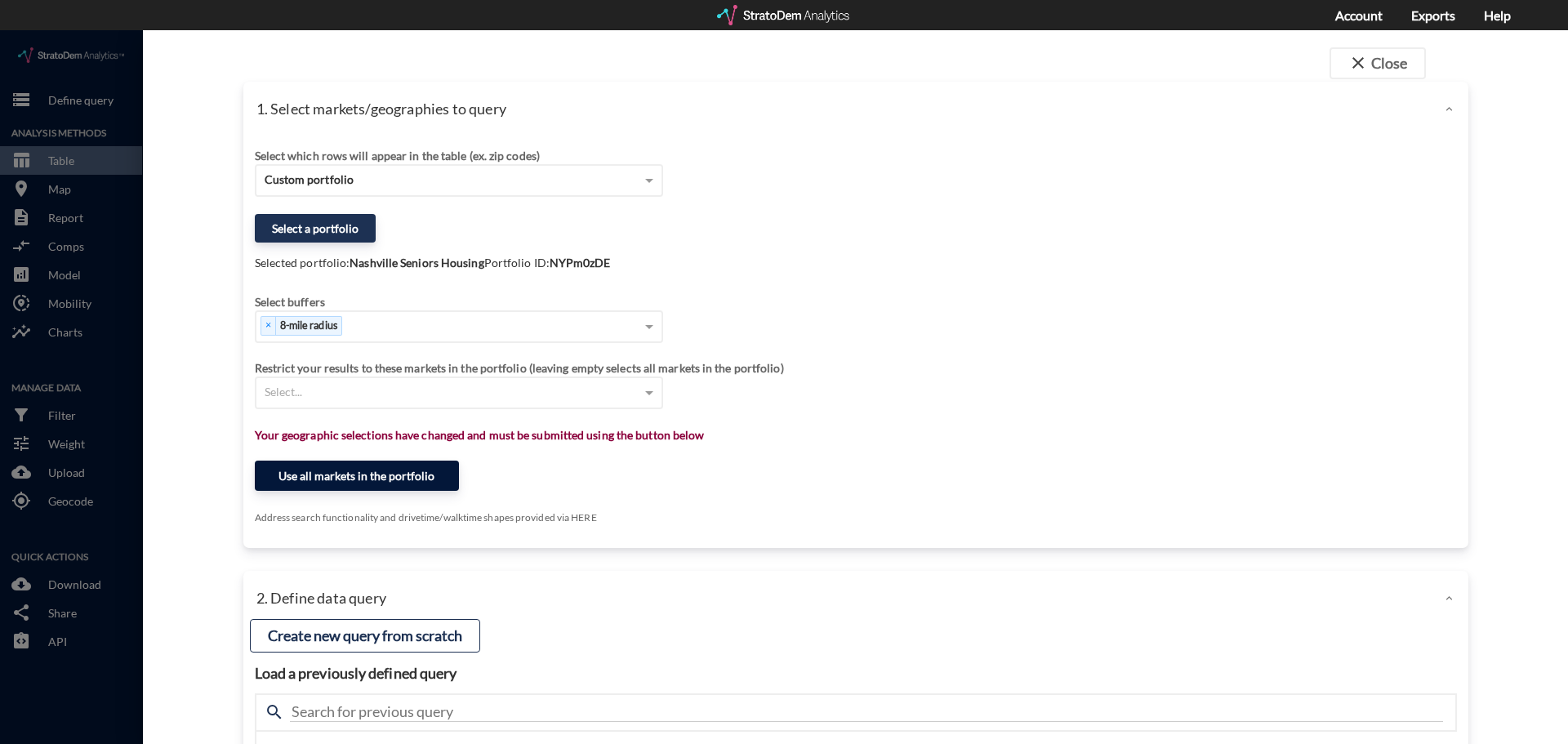
click button "Use all markets in the portfolio"
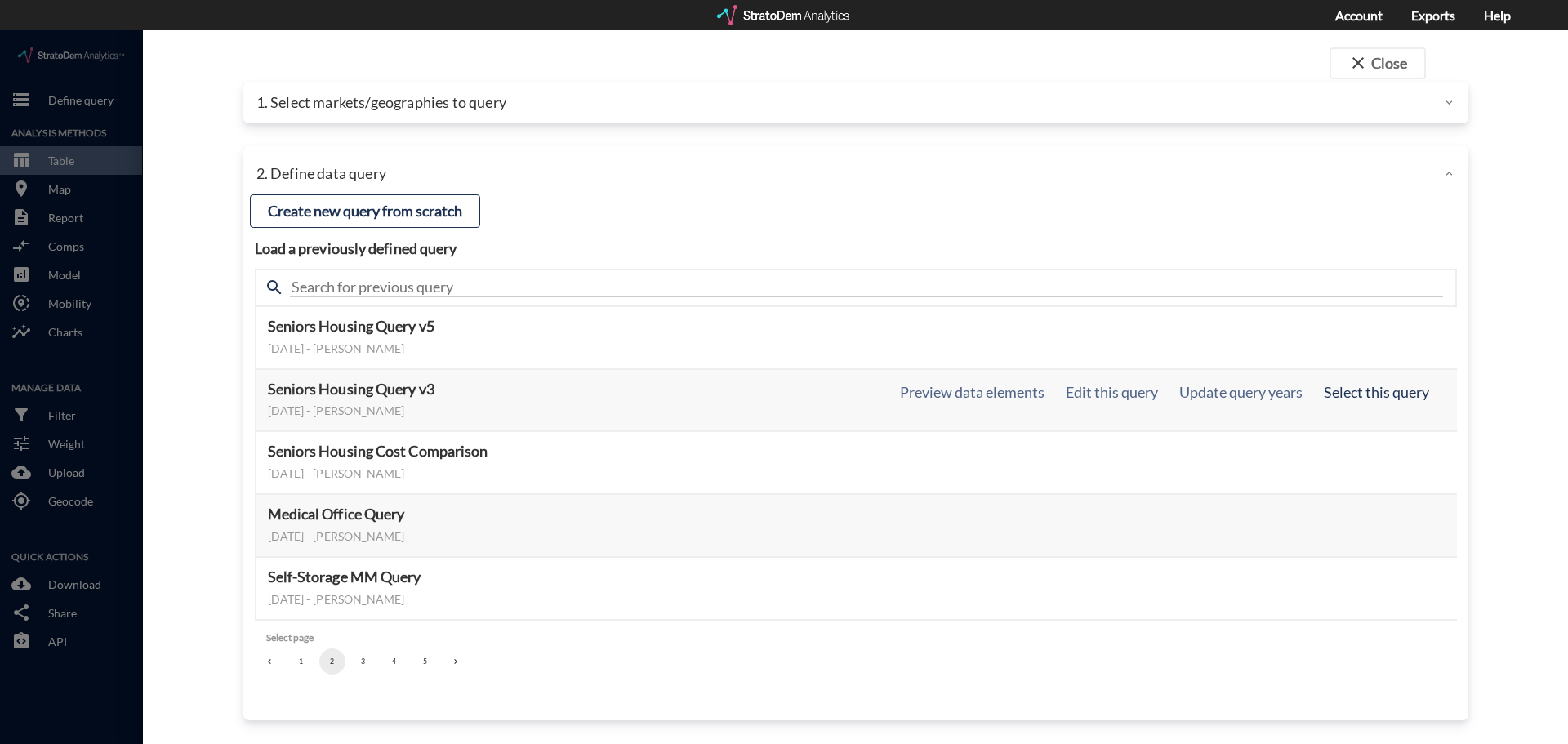
click button "Select this query"
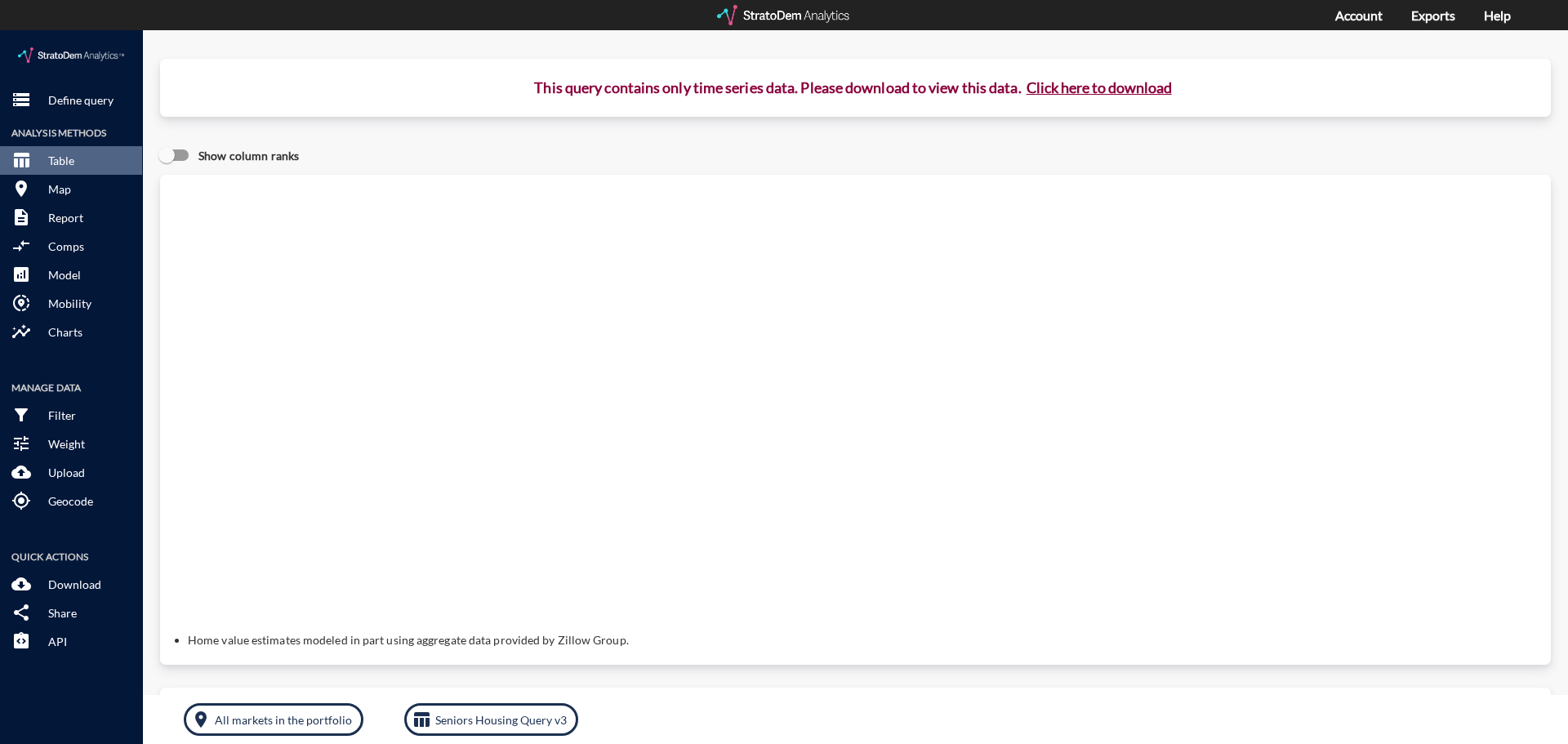
click button "Click here to download"
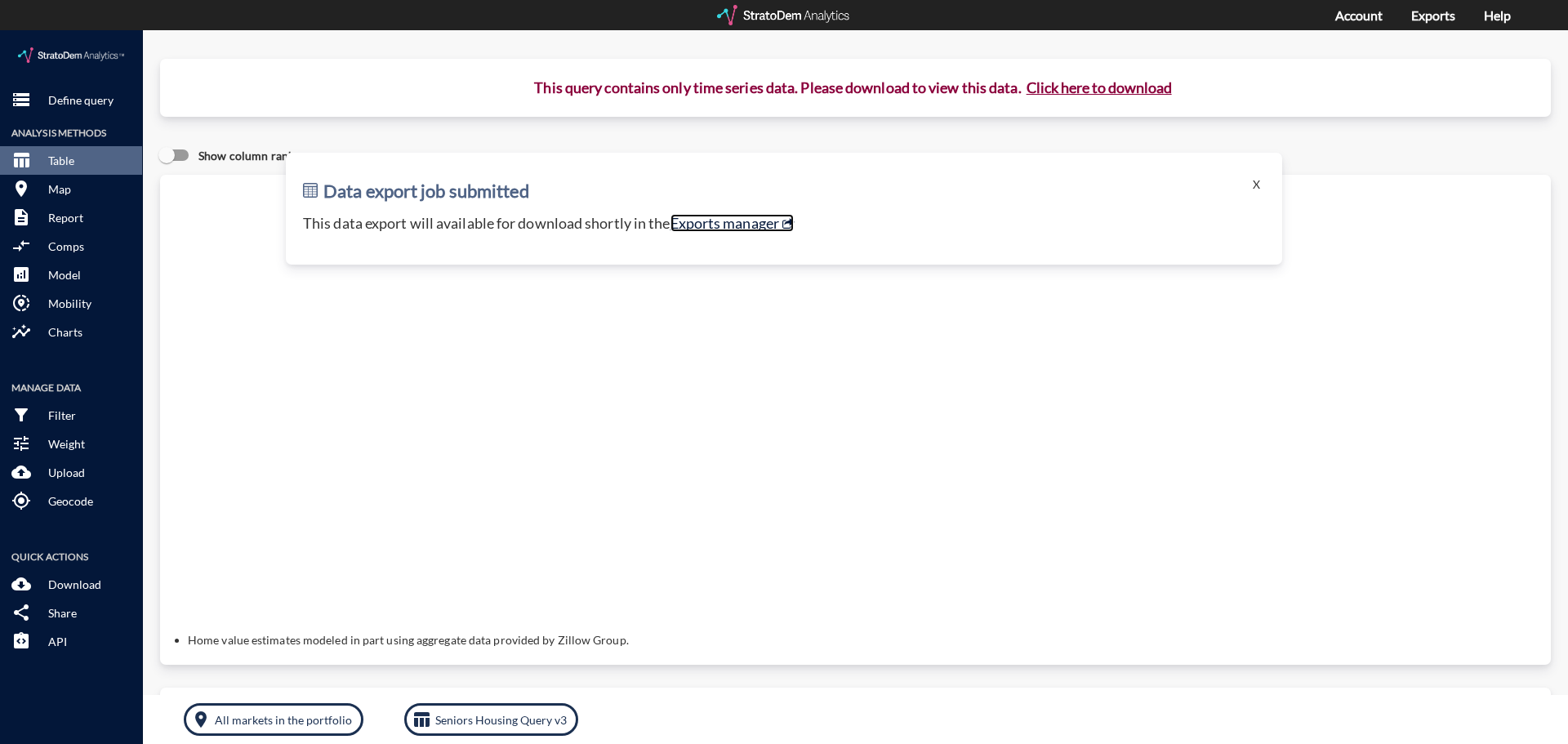
click link "Exports manager"
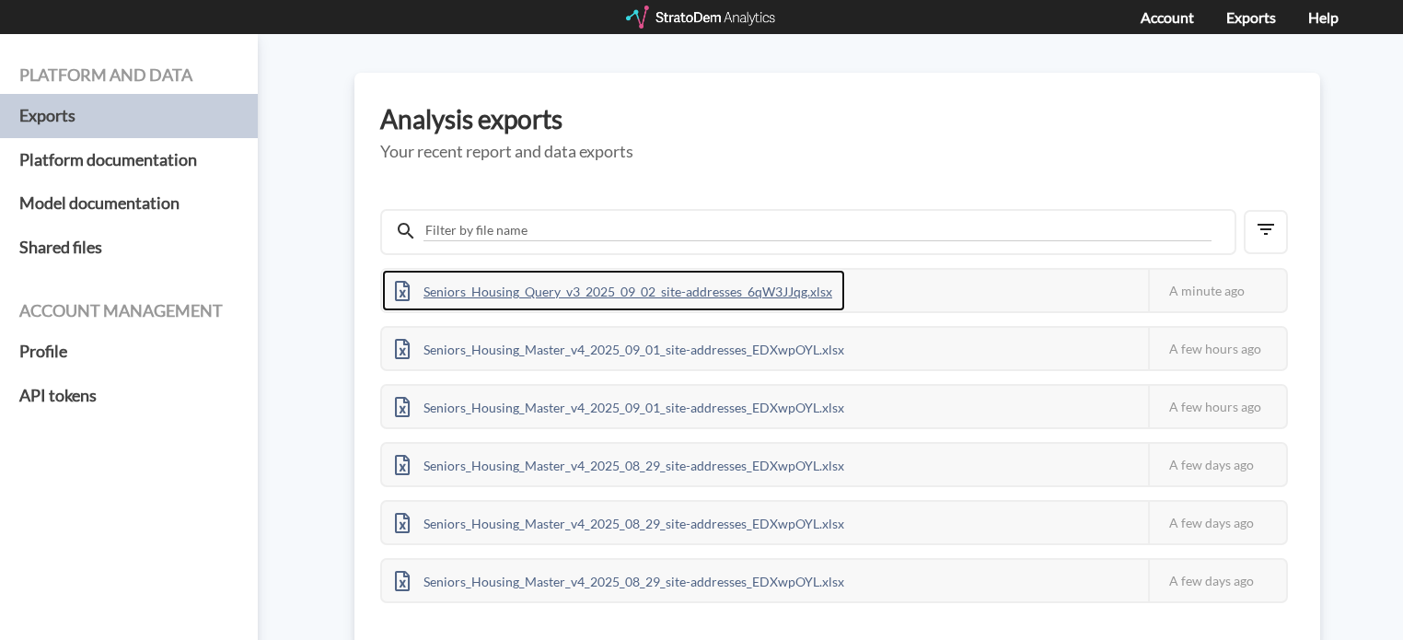
click at [829, 291] on div "Seniors_Housing_Query_v3_2025_09_02_site-addresses_6qW3JJqg.xlsx" at bounding box center [613, 290] width 463 height 41
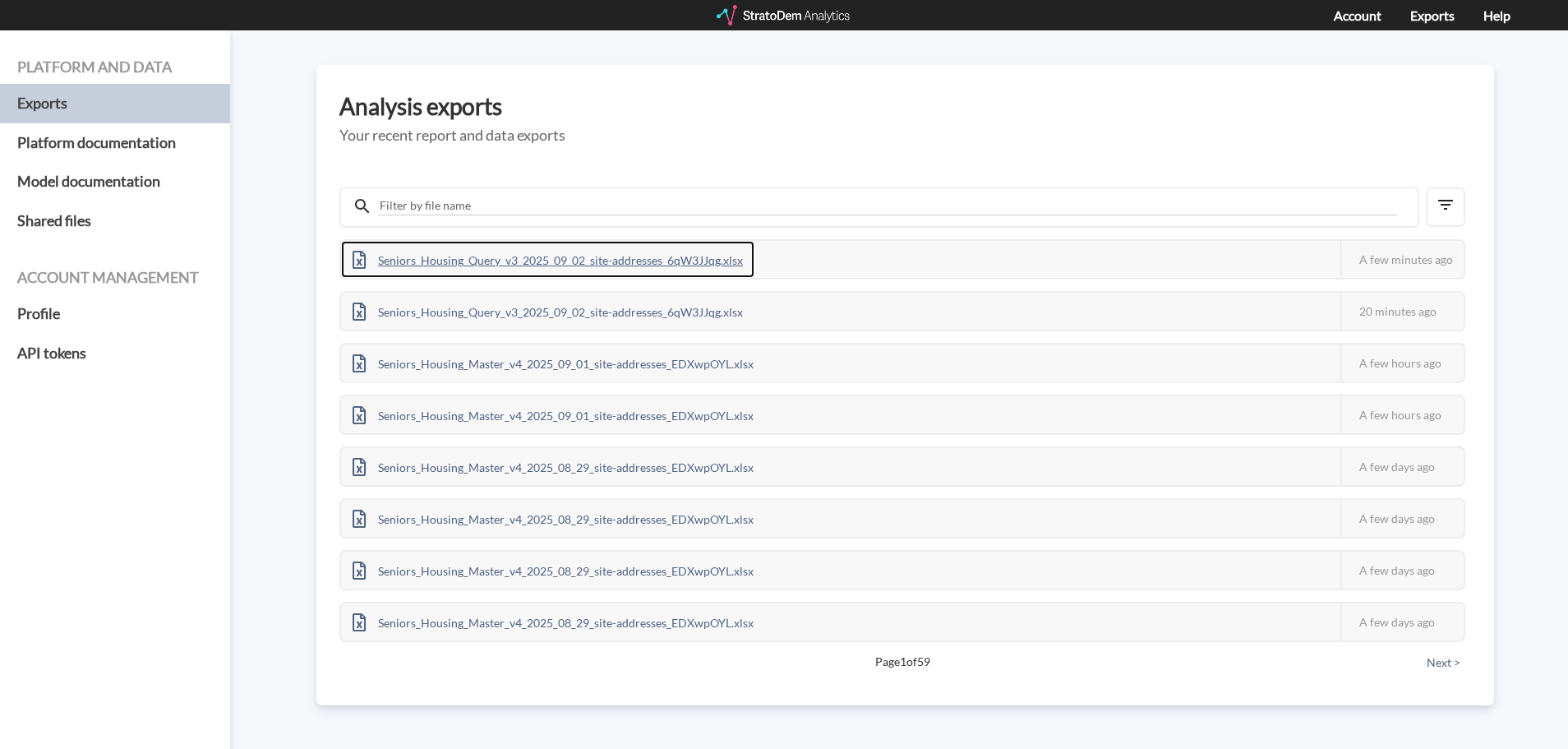
click at [618, 258] on div "Seniors_Housing_Query_v3_2025_09_02_site-addresses_6qW3JJqg.xlsx" at bounding box center [547, 259] width 413 height 37
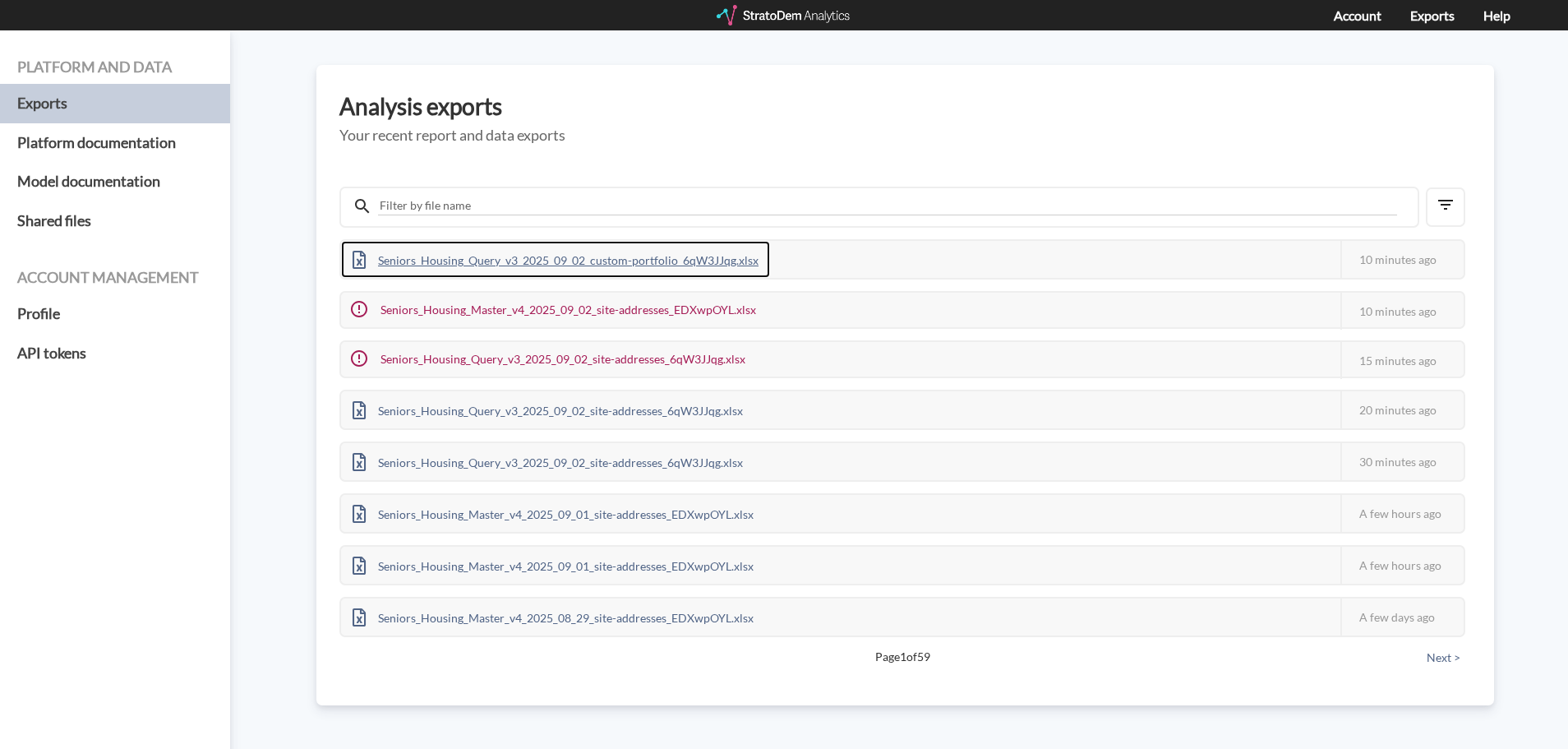
click at [628, 254] on div "Seniors_Housing_Query_v3_2025_09_02_custom-portfolio_6qW3JJqg.xlsx" at bounding box center [555, 259] width 429 height 37
